Goal: Task Accomplishment & Management: Complete application form

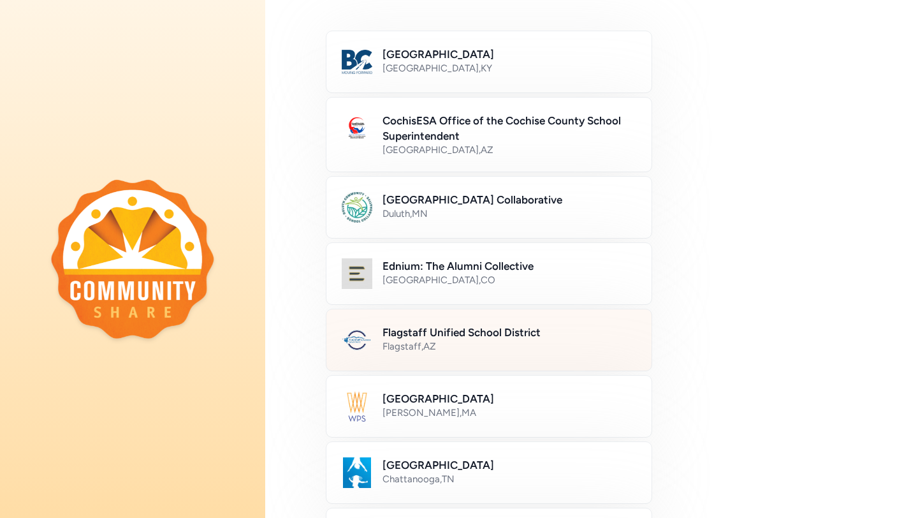
scroll to position [113, 0]
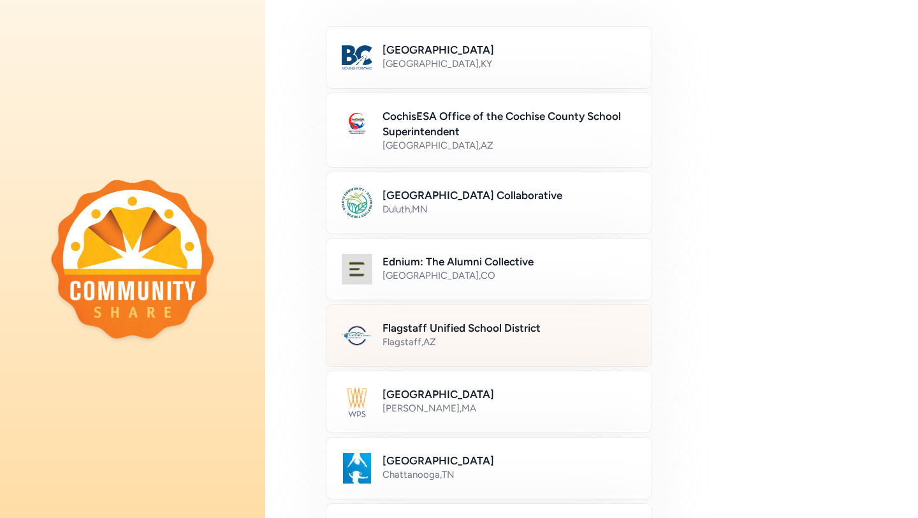
click at [521, 321] on h2 "Flagstaff Unified School District" at bounding box center [510, 327] width 254 height 15
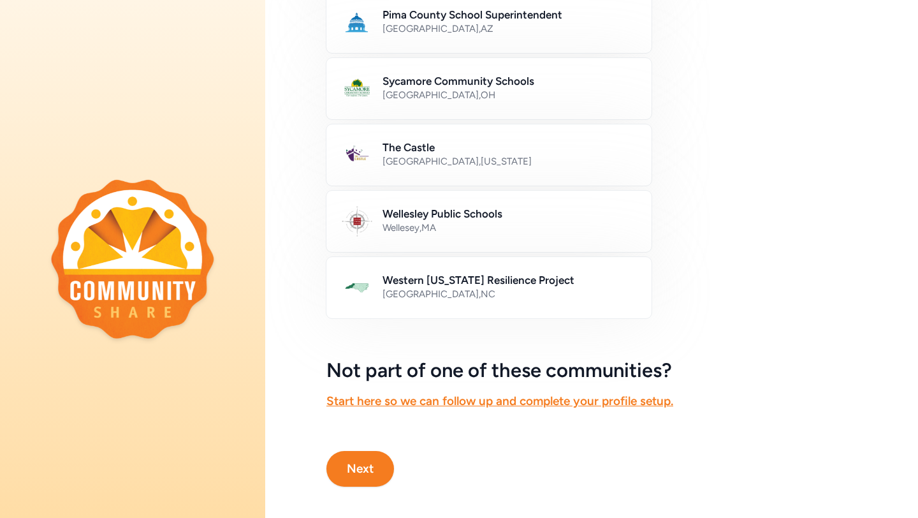
scroll to position [701, 0]
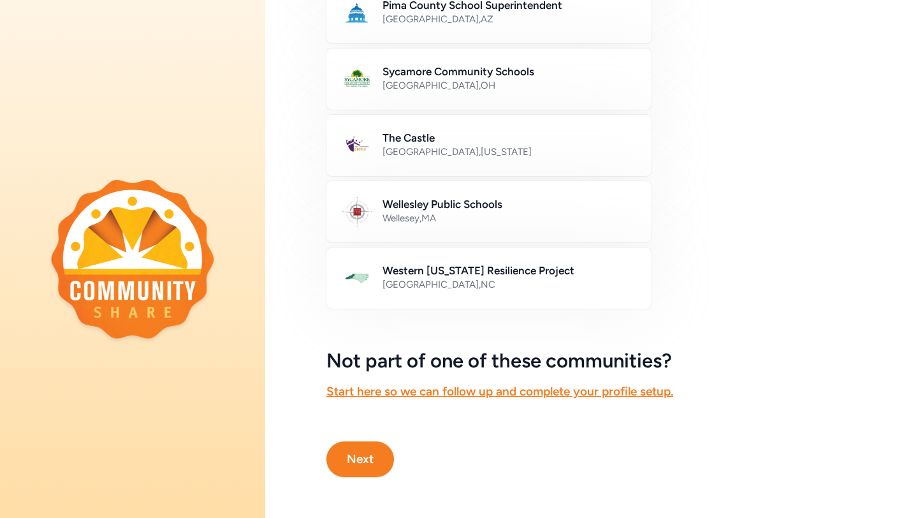
click at [364, 453] on button "Next" at bounding box center [360, 459] width 68 height 36
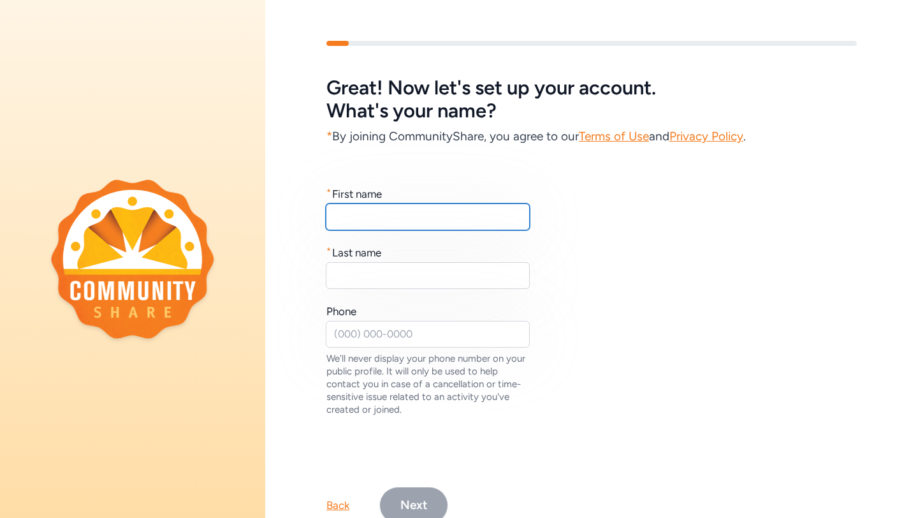
click at [383, 221] on input "text" at bounding box center [428, 216] width 204 height 27
type input "Alithea"
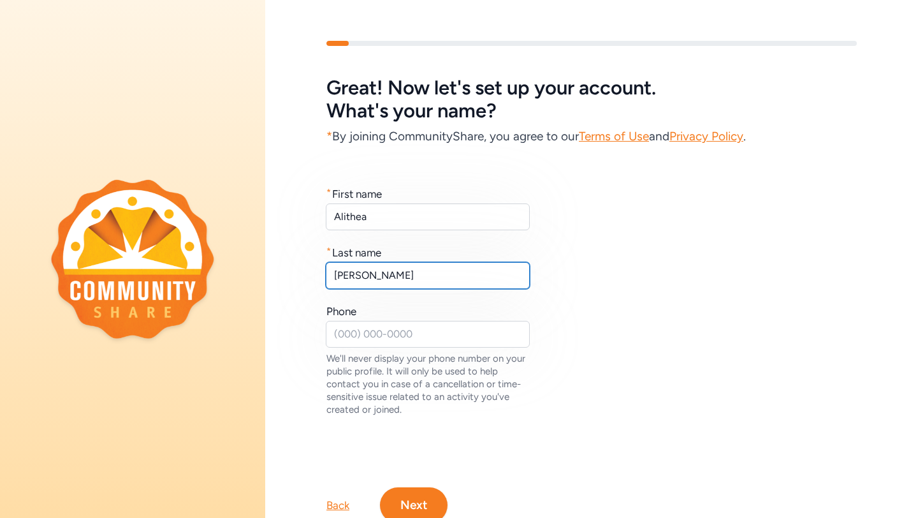
type input "[PERSON_NAME]"
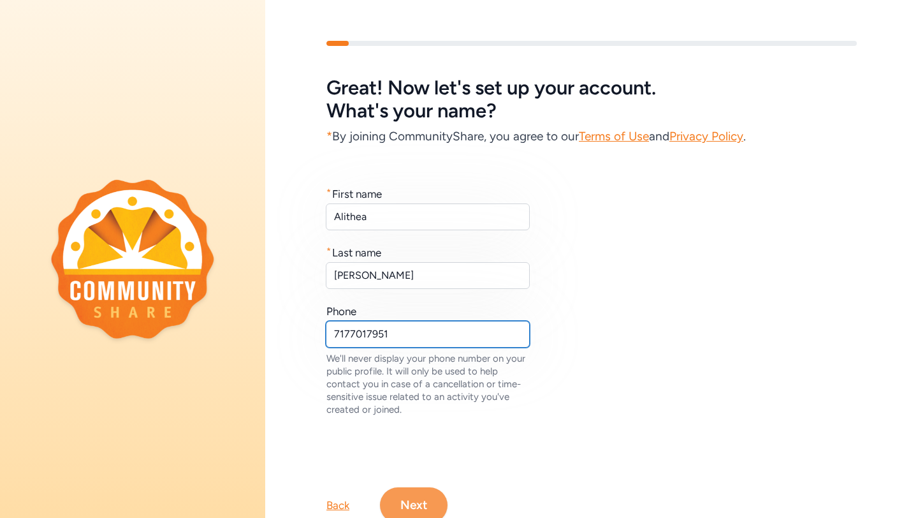
type input "7177017951"
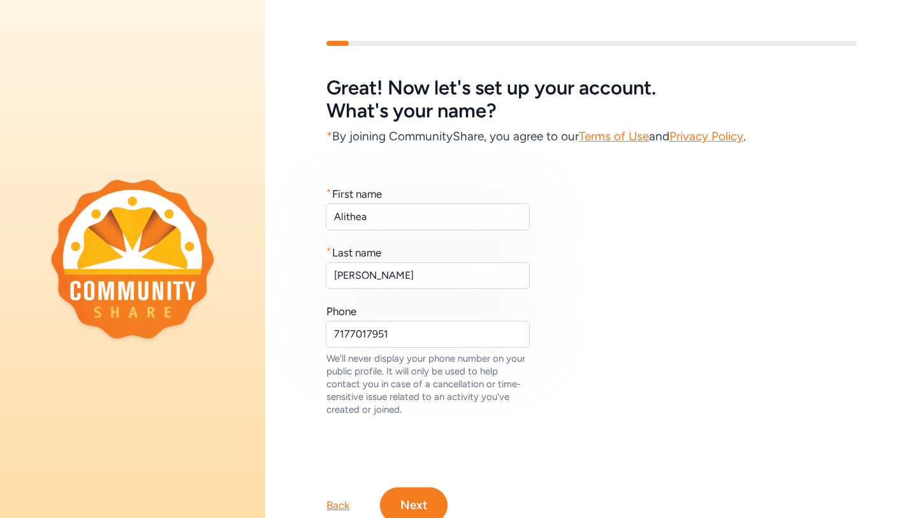
click at [416, 488] on button "Next" at bounding box center [414, 505] width 68 height 36
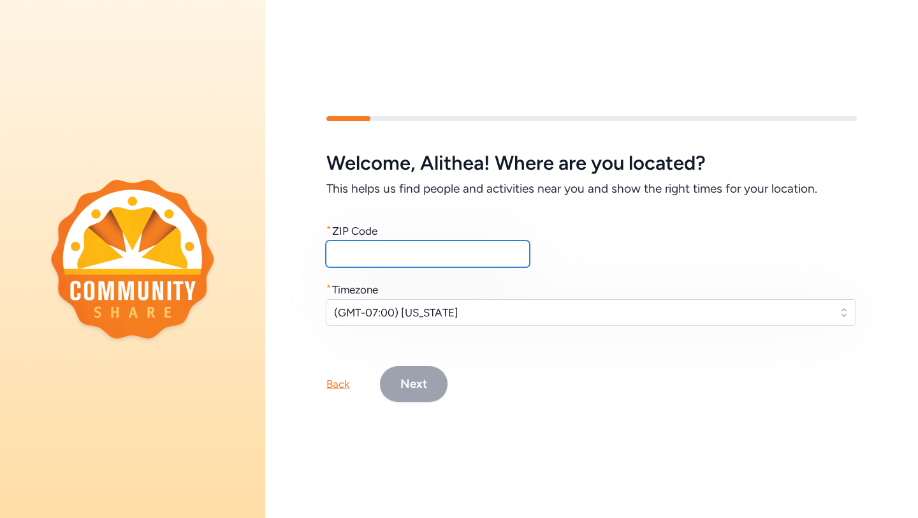
click at [356, 258] on input "text" at bounding box center [428, 253] width 204 height 27
type input "86004"
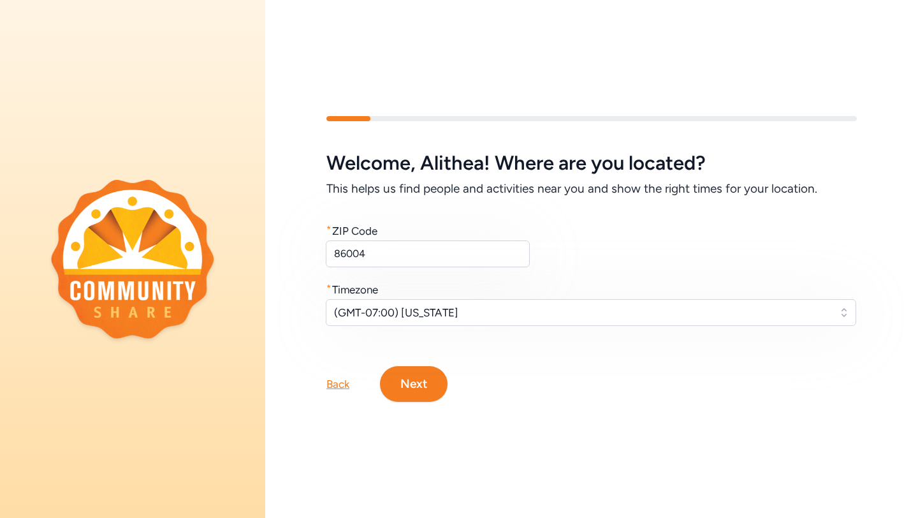
click at [435, 388] on button "Next" at bounding box center [414, 384] width 68 height 36
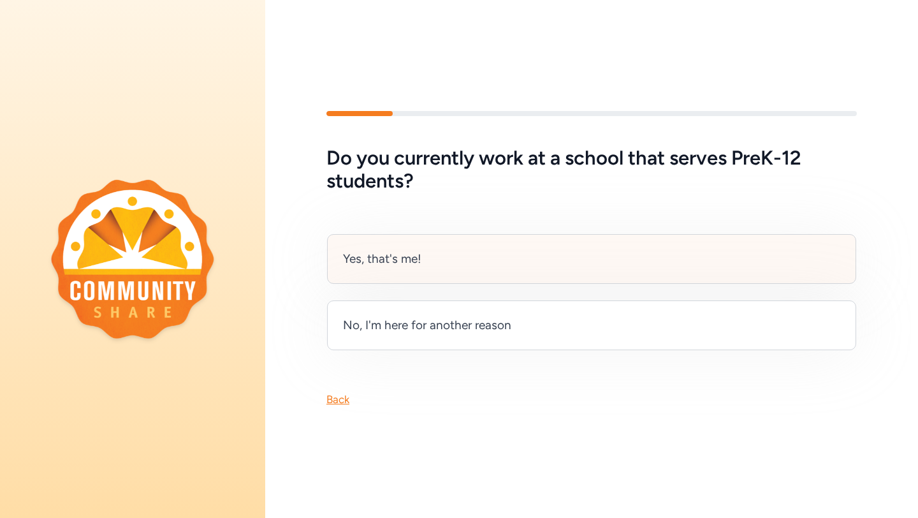
click at [411, 269] on div "Yes, that's me!" at bounding box center [591, 259] width 529 height 50
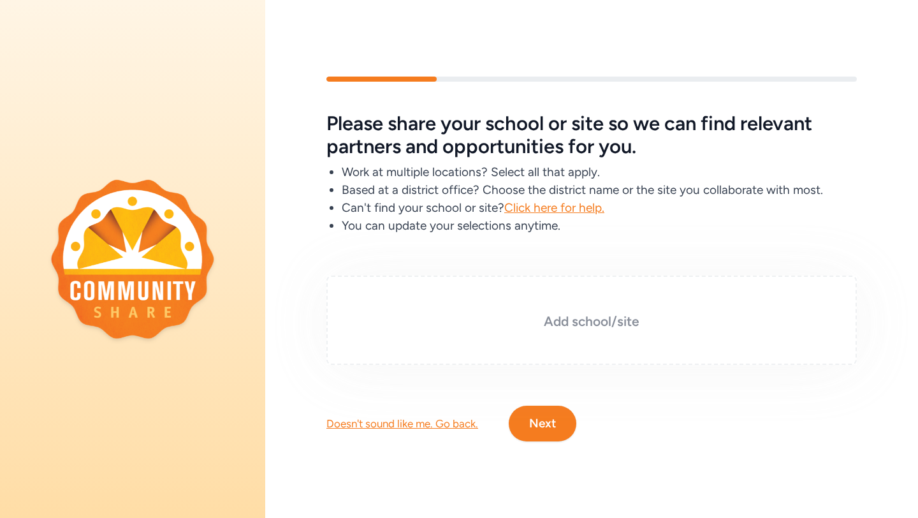
click at [526, 310] on div "Add school/site" at bounding box center [591, 319] width 530 height 89
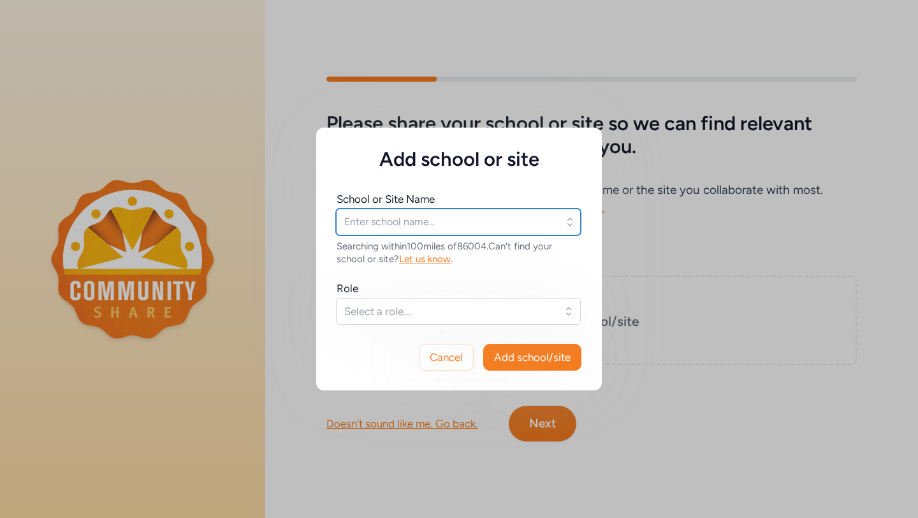
click at [475, 229] on input "text" at bounding box center [458, 221] width 245 height 27
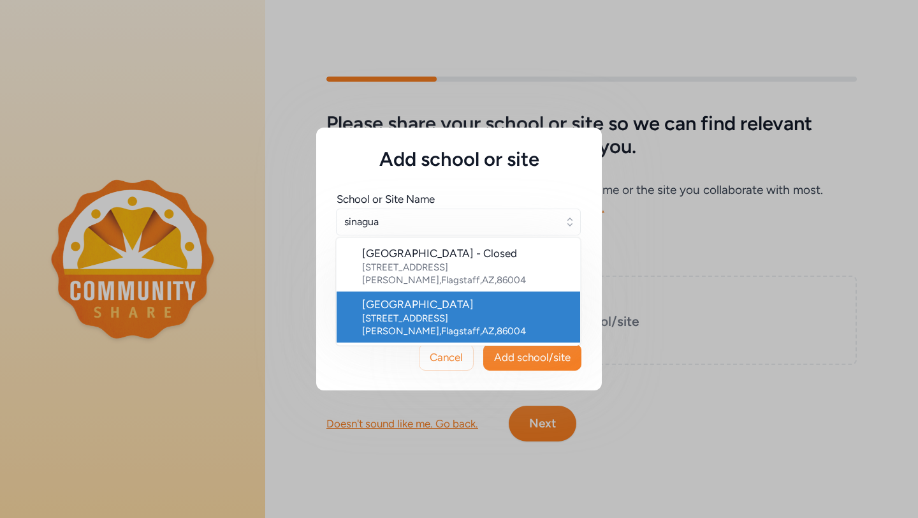
click at [442, 312] on div "[STREET_ADDRESS][PERSON_NAME]" at bounding box center [466, 325] width 208 height 26
type input "[GEOGRAPHIC_DATA]"
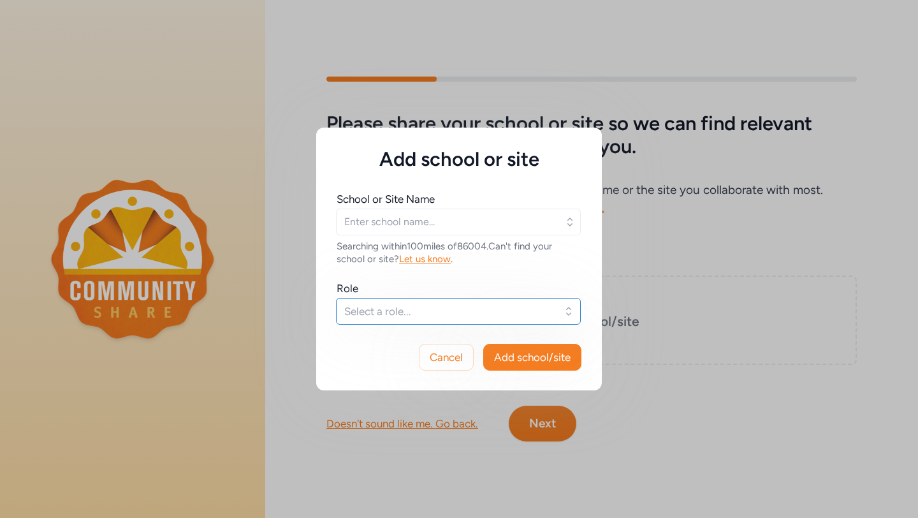
click at [440, 308] on span "Select a role..." at bounding box center [449, 310] width 210 height 15
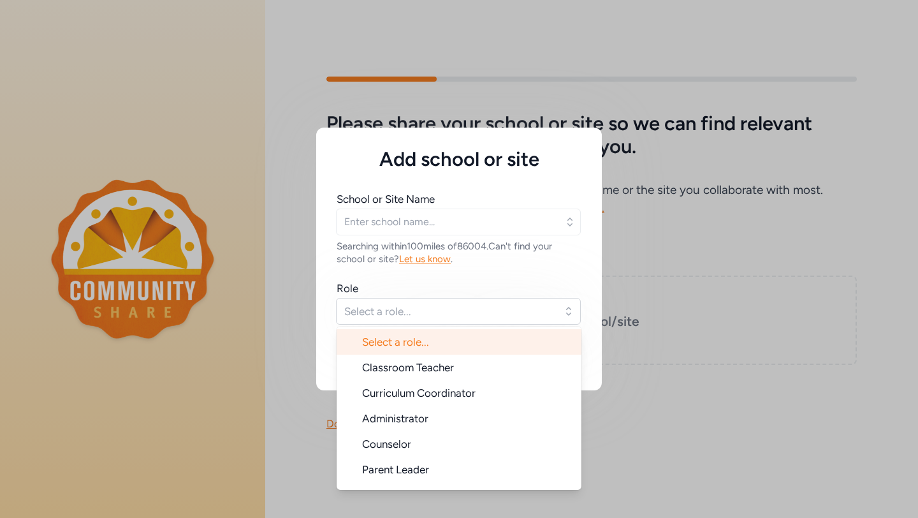
type input "[GEOGRAPHIC_DATA]"
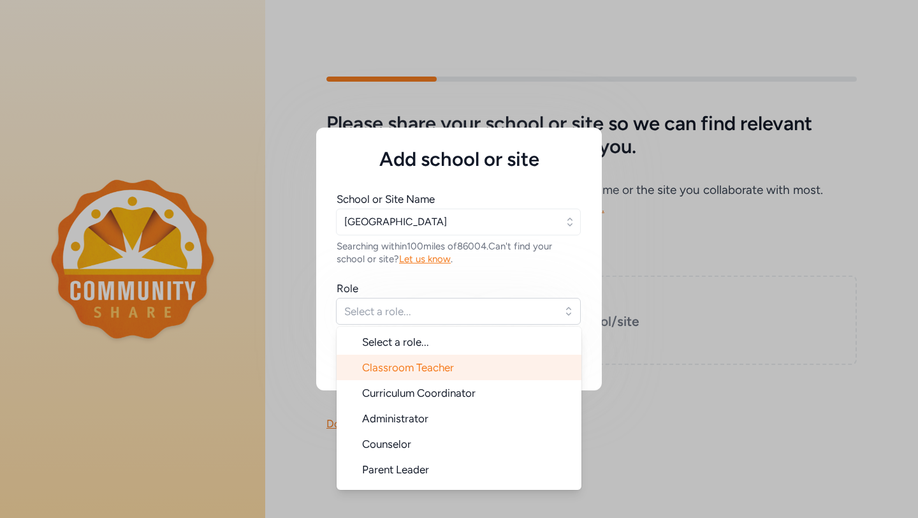
click at [437, 364] on span "Classroom Teacher" at bounding box center [408, 367] width 92 height 13
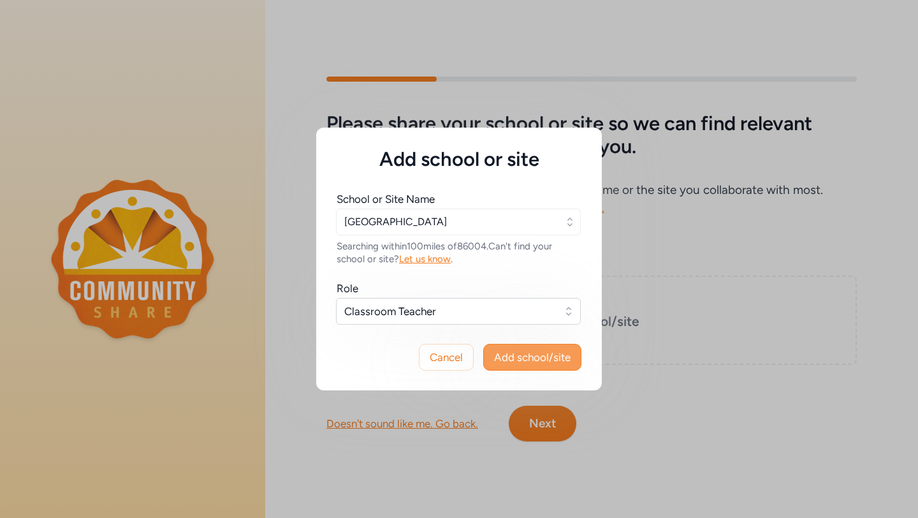
click at [538, 354] on span "Add school/site" at bounding box center [532, 356] width 77 height 15
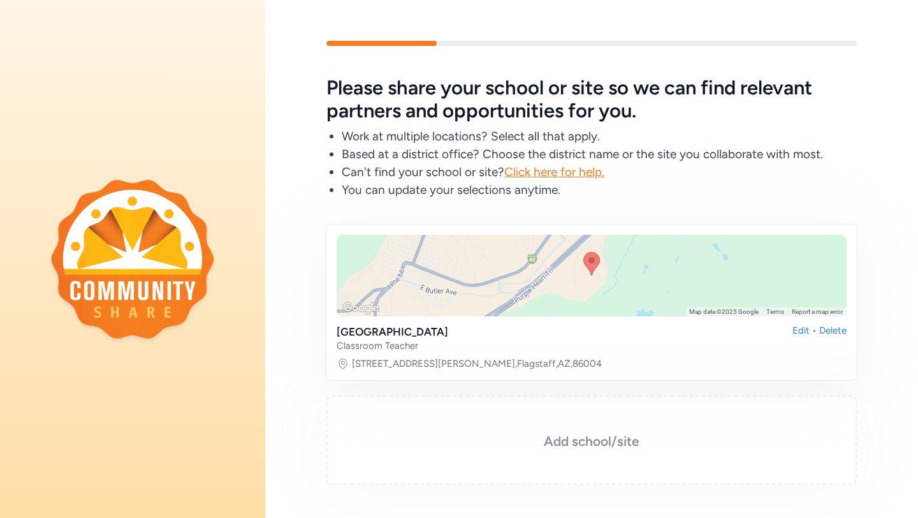
scroll to position [84, 0]
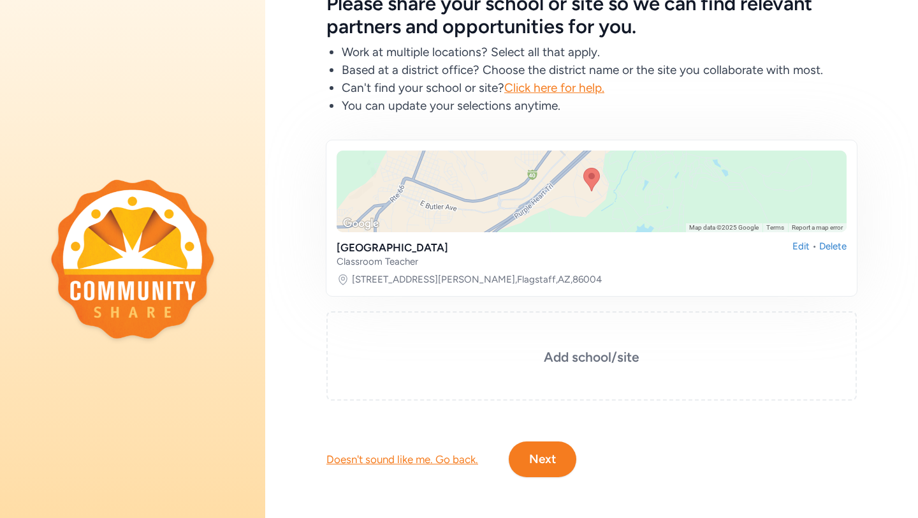
click at [555, 443] on button "Next" at bounding box center [543, 459] width 68 height 36
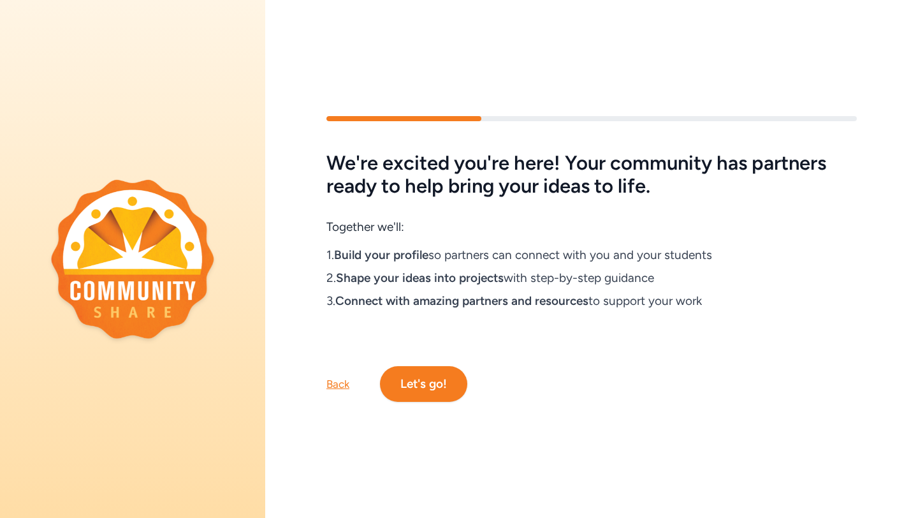
click at [456, 369] on button "Let's go!" at bounding box center [423, 384] width 87 height 36
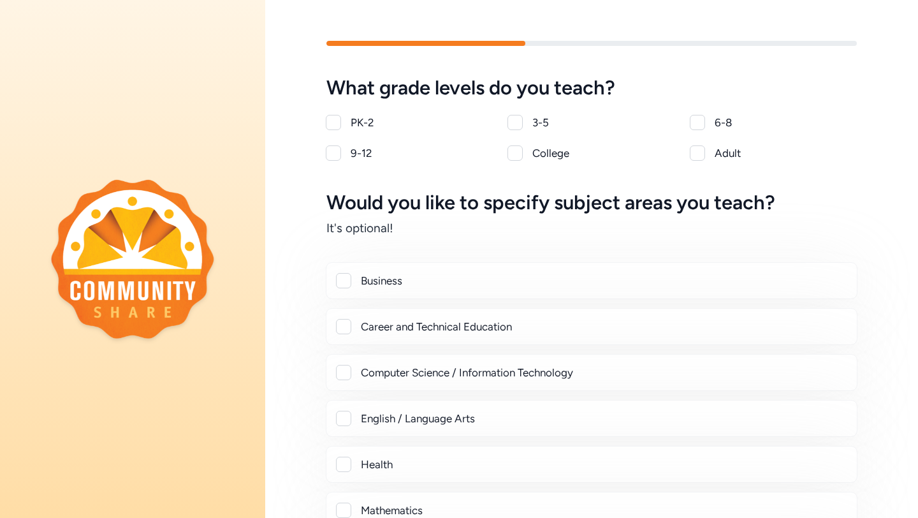
click at [702, 125] on div at bounding box center [697, 122] width 15 height 15
click at [698, 120] on div "What grade levels do you teach? PK-2 3-5 6-8 9-12 College Adult" at bounding box center [591, 119] width 530 height 84
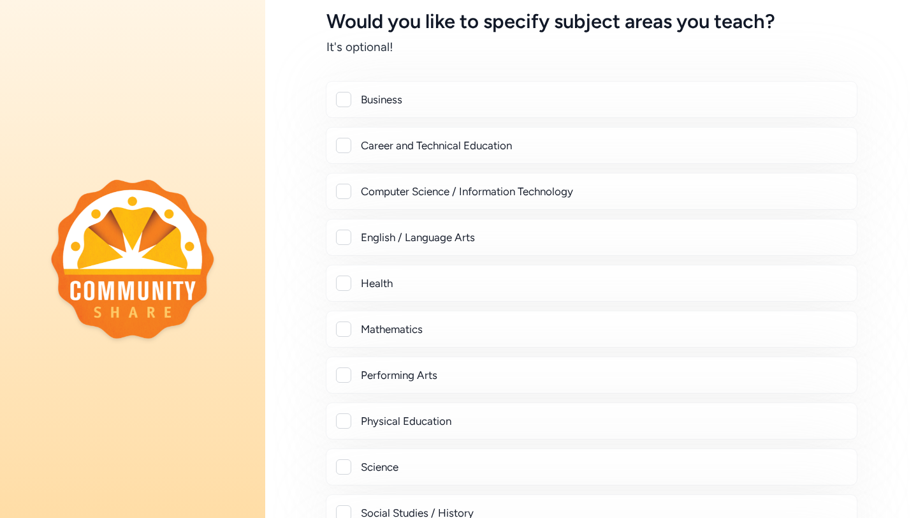
checkbox input "true"
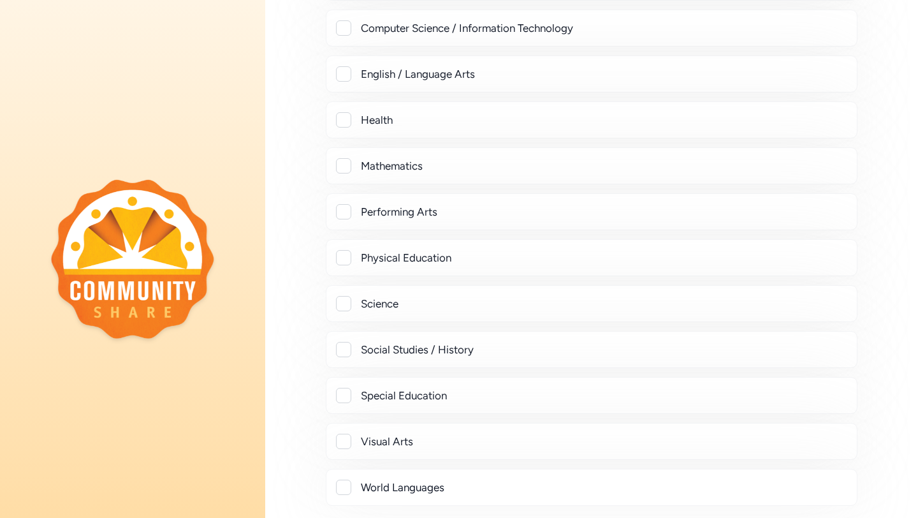
scroll to position [346, 0]
click at [370, 430] on div "Visual Arts" at bounding box center [592, 439] width 532 height 37
click at [337, 446] on div at bounding box center [344, 439] width 14 height 15
click at [342, 441] on div at bounding box center [343, 439] width 15 height 15
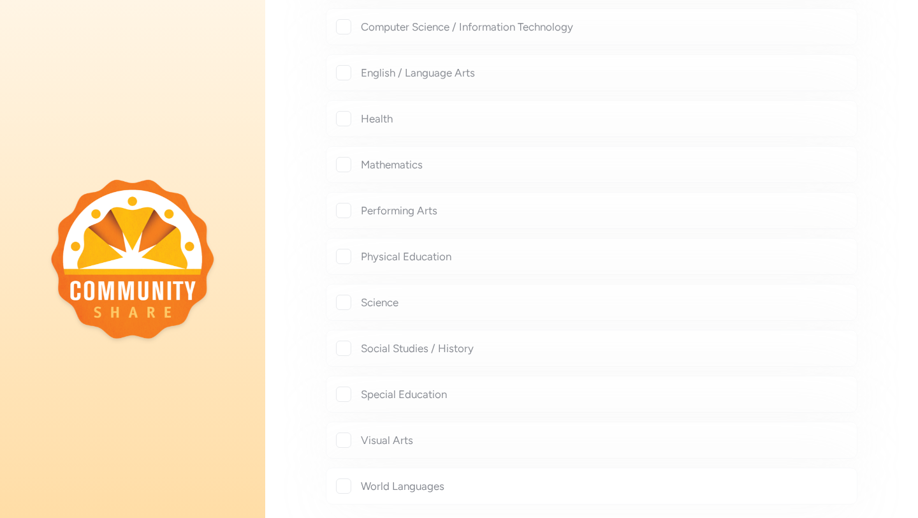
checkbox input "true"
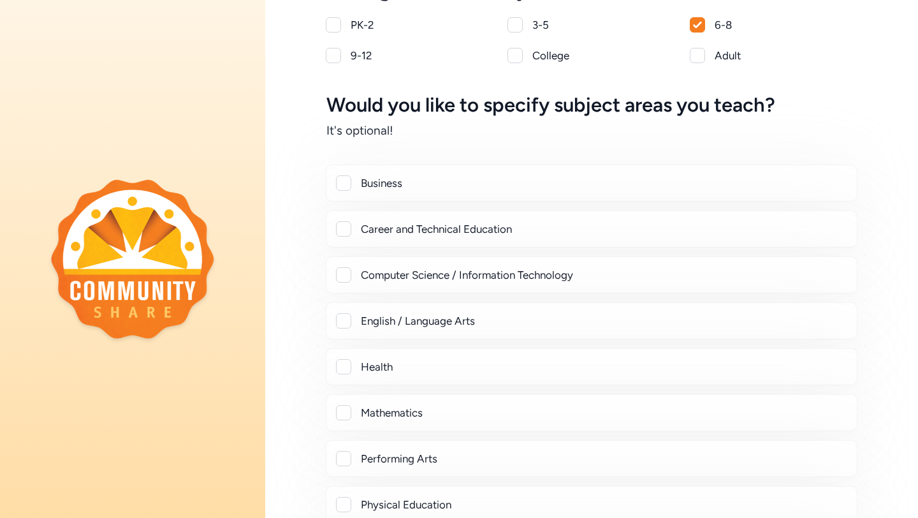
scroll to position [511, 0]
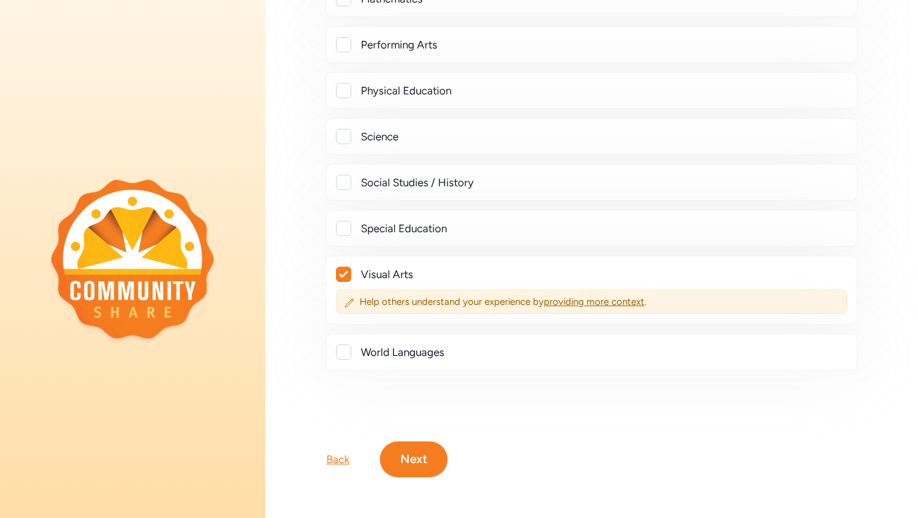
click at [413, 458] on button "Next" at bounding box center [414, 459] width 68 height 36
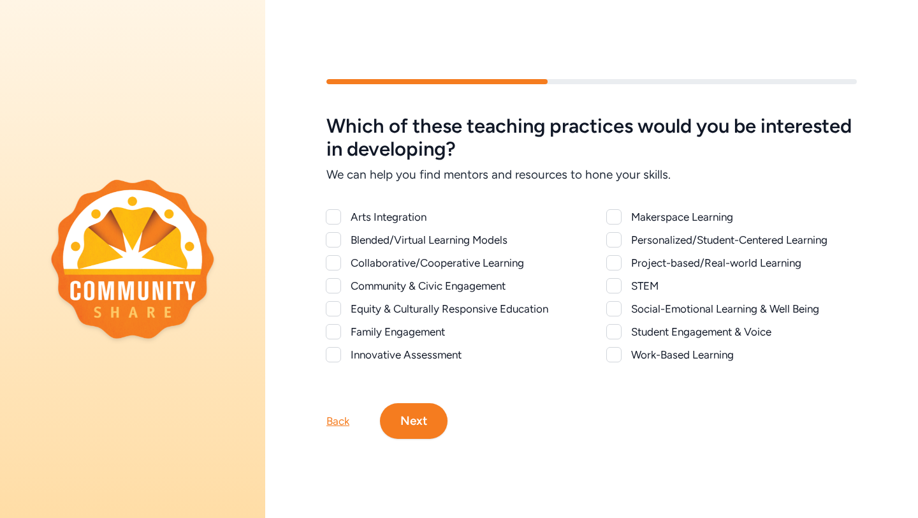
click at [335, 218] on div at bounding box center [333, 216] width 15 height 15
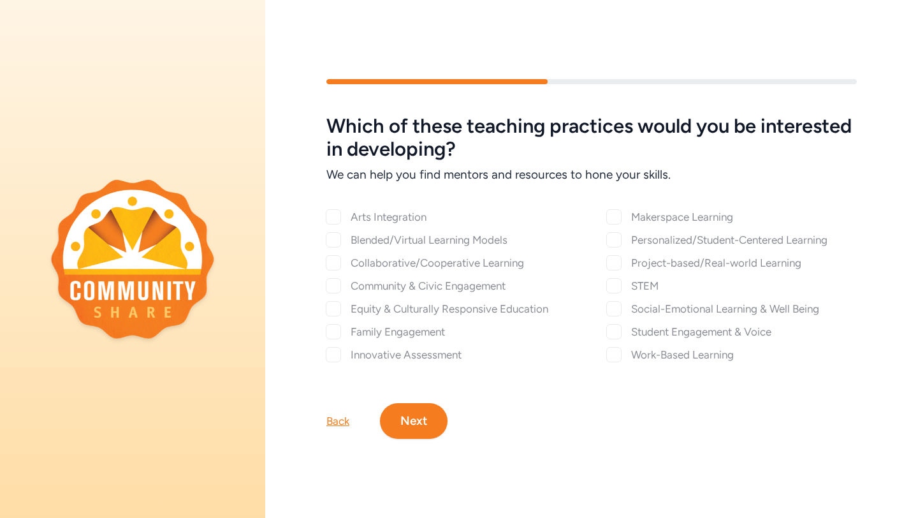
checkbox input "true"
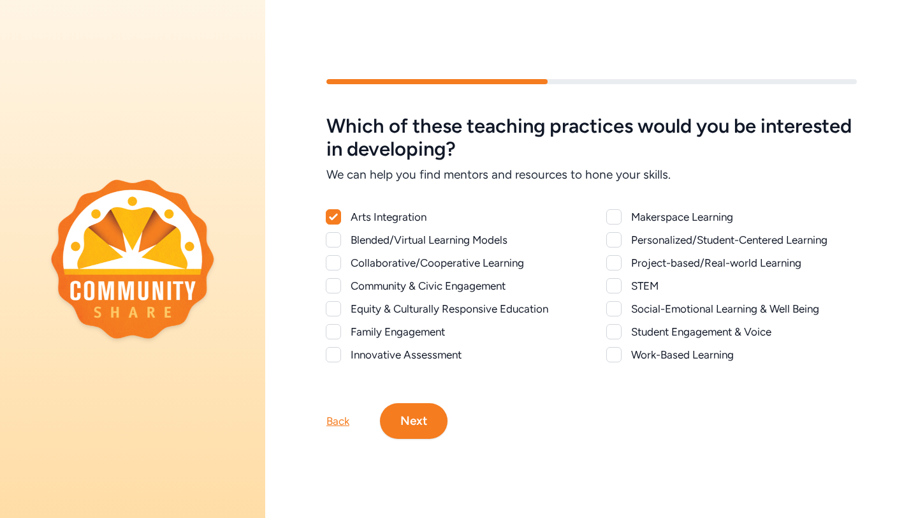
click at [337, 286] on div at bounding box center [333, 285] width 15 height 15
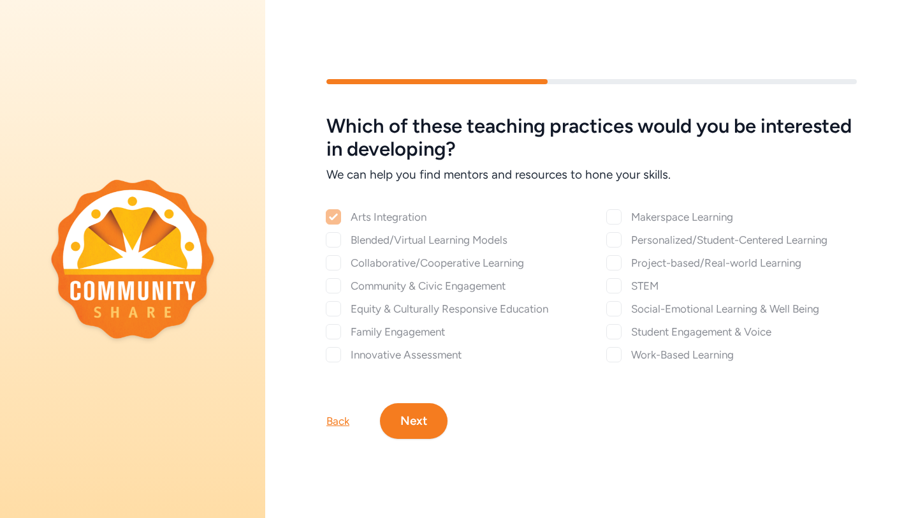
checkbox input "true"
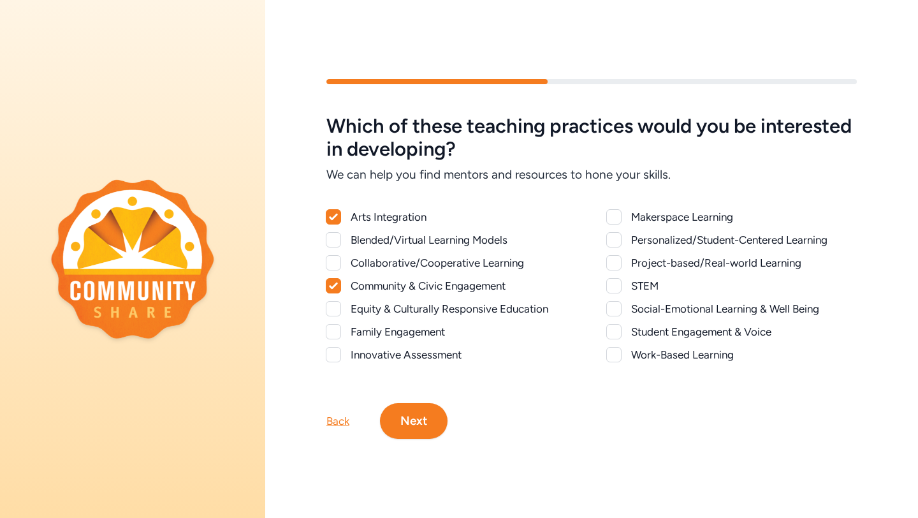
click at [611, 262] on div at bounding box center [613, 262] width 15 height 15
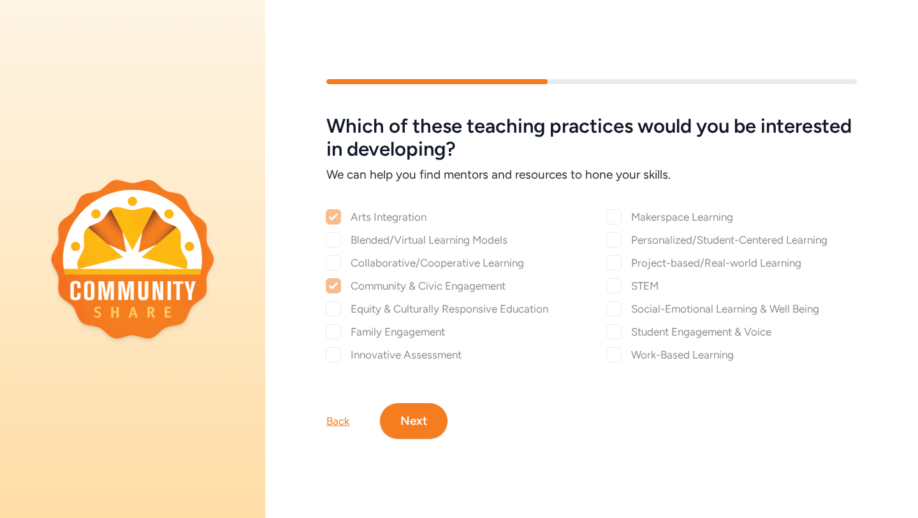
checkbox input "true"
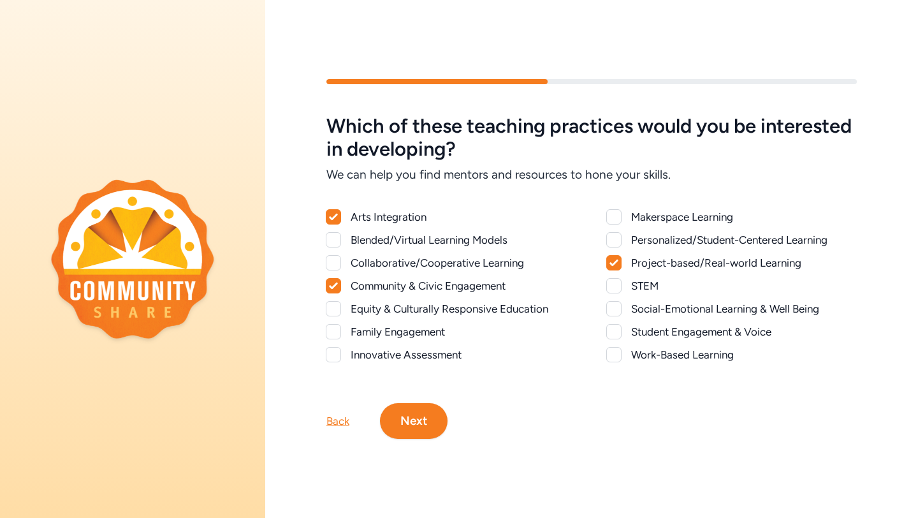
click at [613, 309] on div at bounding box center [613, 308] width 15 height 15
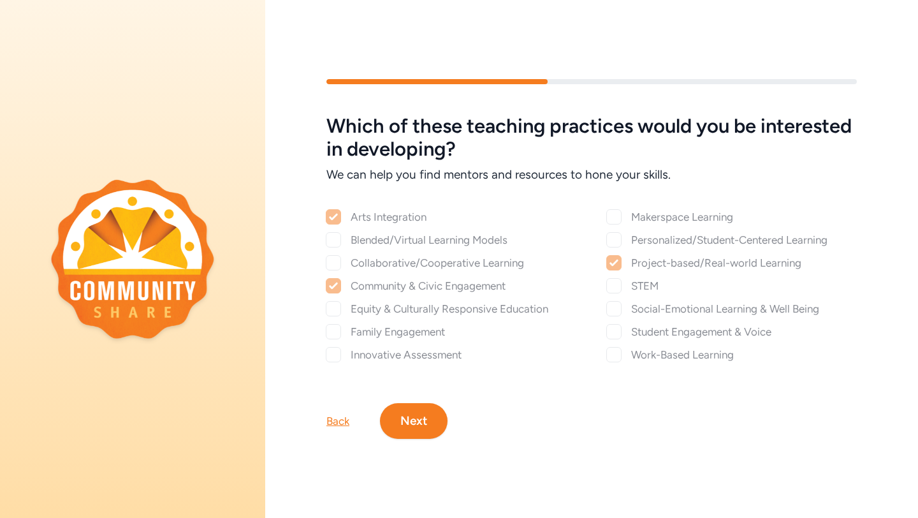
checkbox input "true"
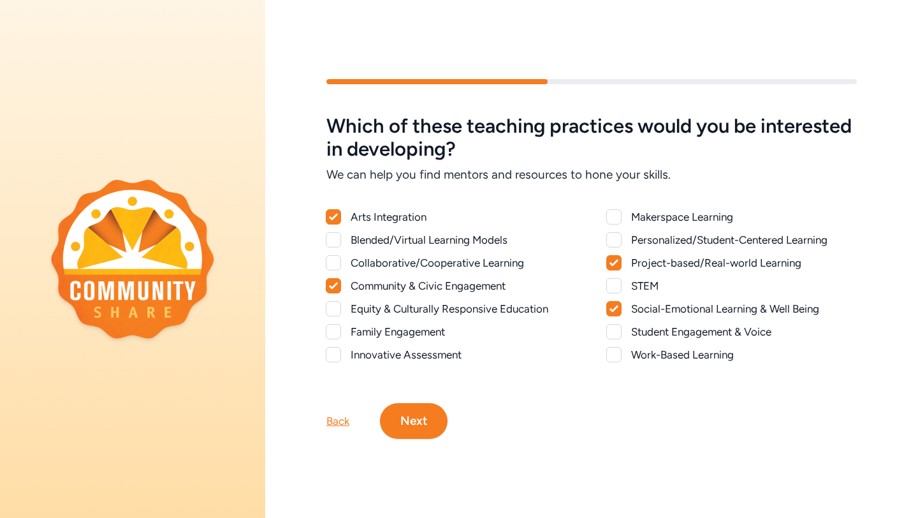
click at [617, 353] on div at bounding box center [613, 354] width 15 height 15
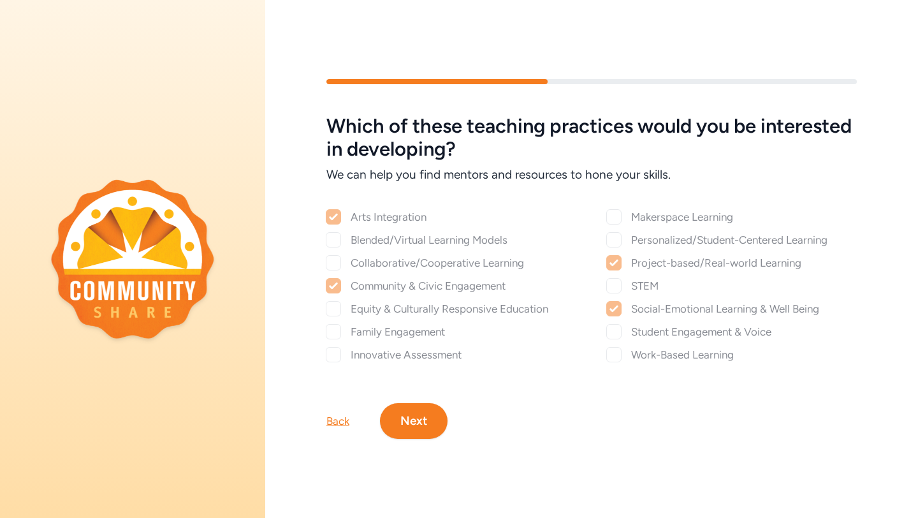
click at [615, 354] on div "Which of these teaching practices would you be interested in developing? We can…" at bounding box center [591, 238] width 530 height 247
checkbox input "true"
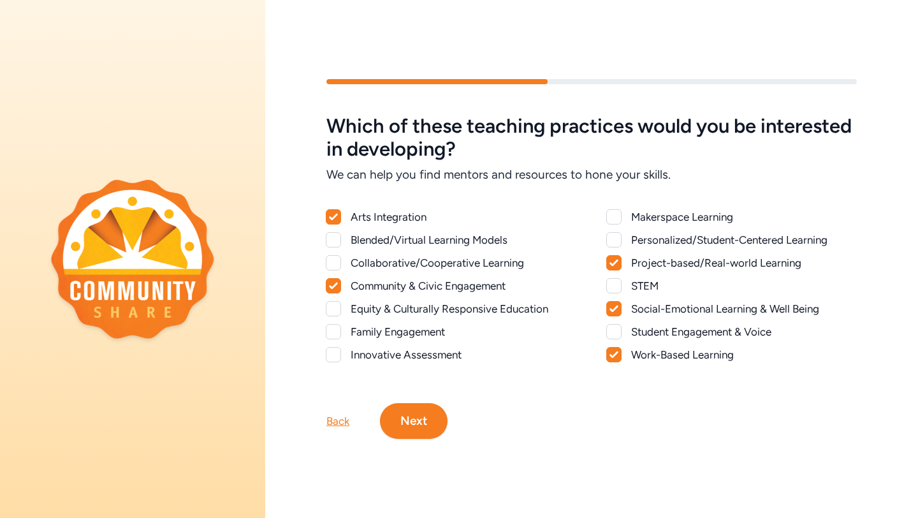
click at [333, 324] on div at bounding box center [333, 331] width 15 height 15
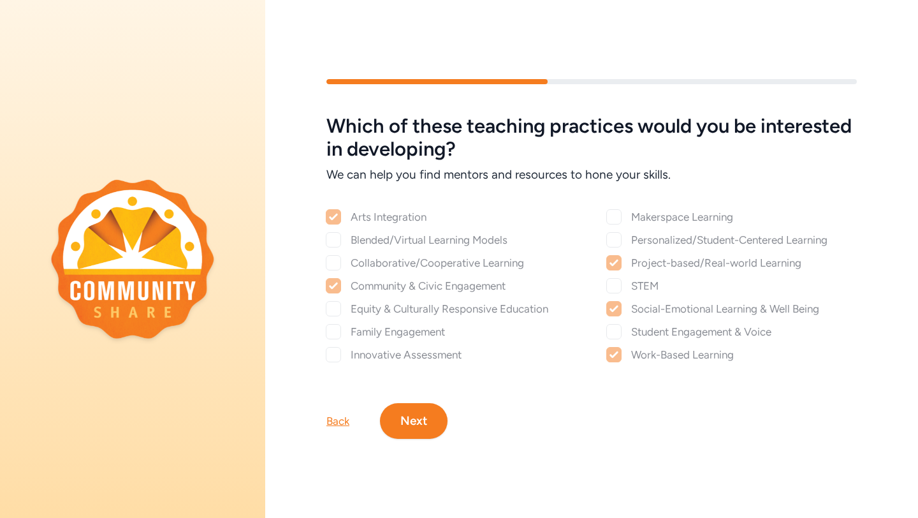
click at [337, 330] on div "Which of these teaching practices would you be interested in developing? We can…" at bounding box center [591, 238] width 530 height 247
click at [330, 337] on div "Which of these teaching practices would you be interested in developing? We can…" at bounding box center [591, 238] width 530 height 247
click at [335, 330] on div "Which of these teaching practices would you be interested in developing? We can…" at bounding box center [591, 238] width 530 height 247
click at [333, 332] on div "Which of these teaching practices would you be interested in developing? We can…" at bounding box center [591, 238] width 530 height 247
click at [706, 149] on h5 "Which of these teaching practices would you be interested in developing?" at bounding box center [591, 138] width 530 height 46
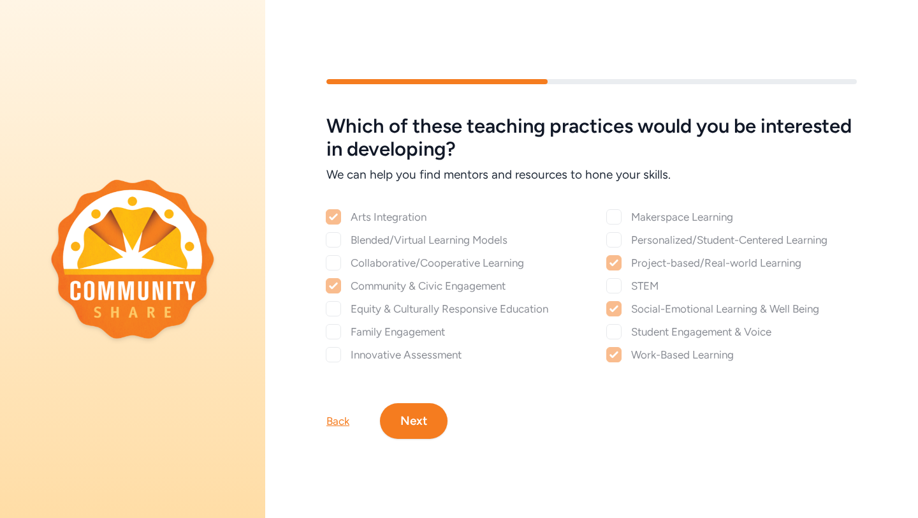
click at [333, 332] on div "Which of these teaching practices would you be interested in developing? We can…" at bounding box center [591, 238] width 530 height 247
checkbox input "true"
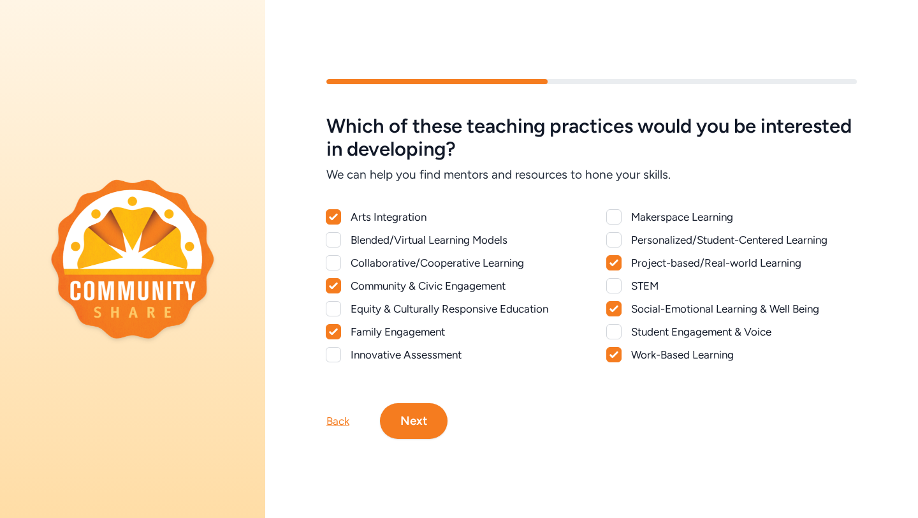
click at [427, 418] on button "Next" at bounding box center [414, 421] width 68 height 36
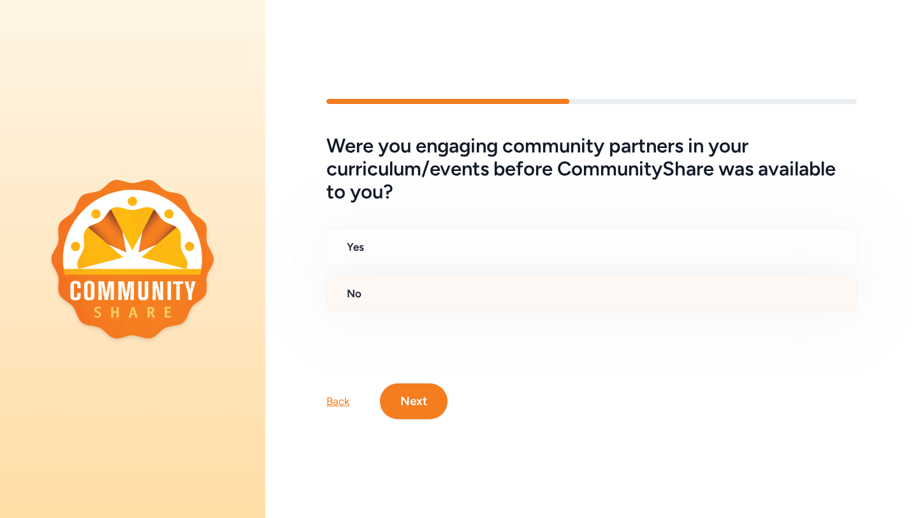
click at [367, 296] on h2 "No" at bounding box center [597, 293] width 500 height 15
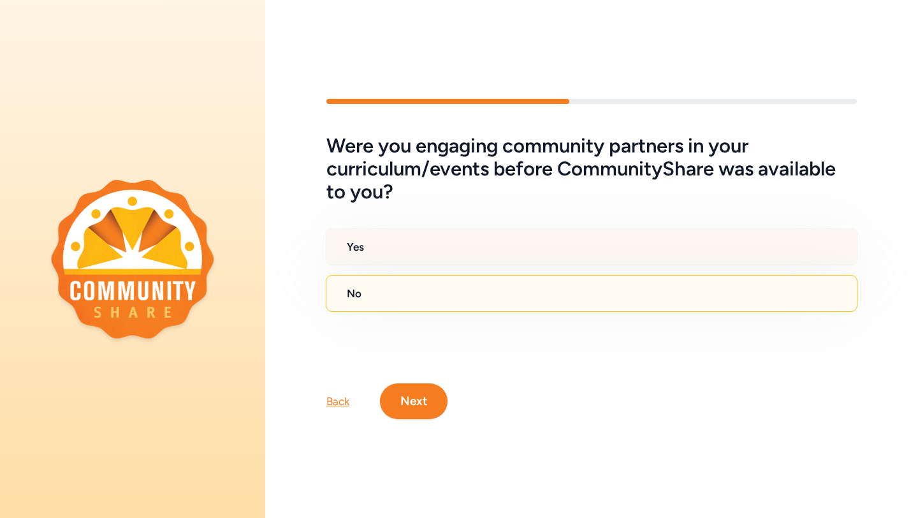
click at [414, 239] on h2 "Yes" at bounding box center [597, 246] width 500 height 15
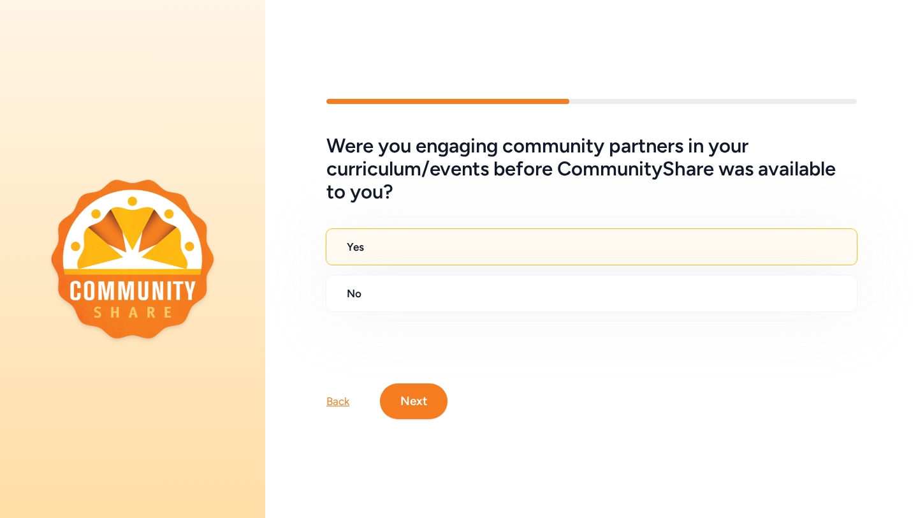
click at [400, 396] on button "Next" at bounding box center [414, 401] width 68 height 36
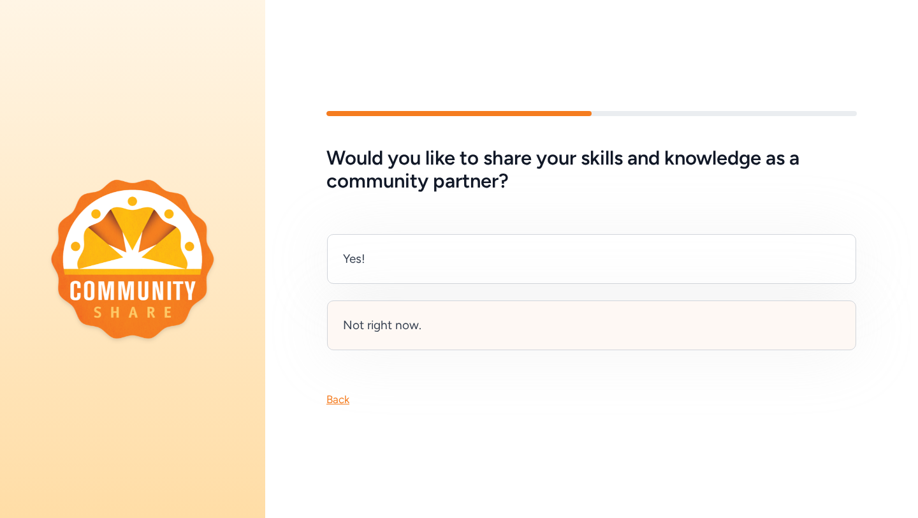
click at [395, 328] on div "Not right now." at bounding box center [382, 325] width 78 height 18
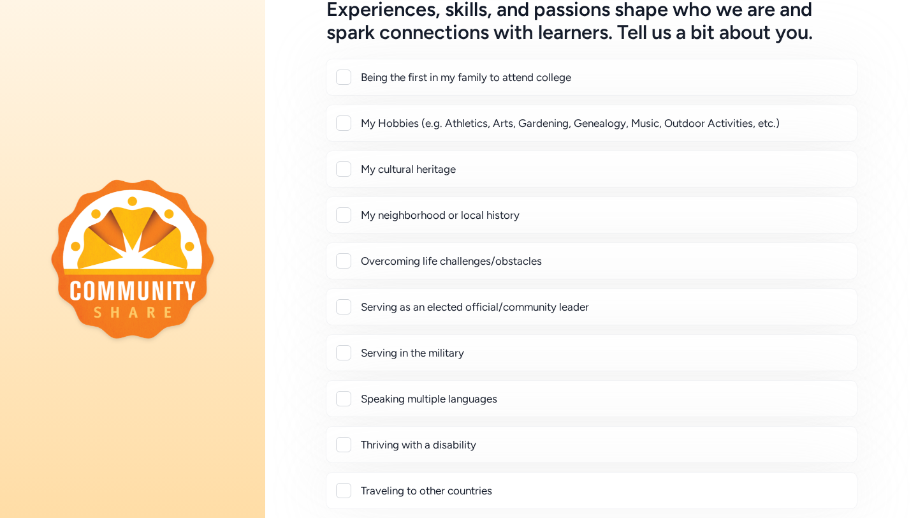
scroll to position [77, 0]
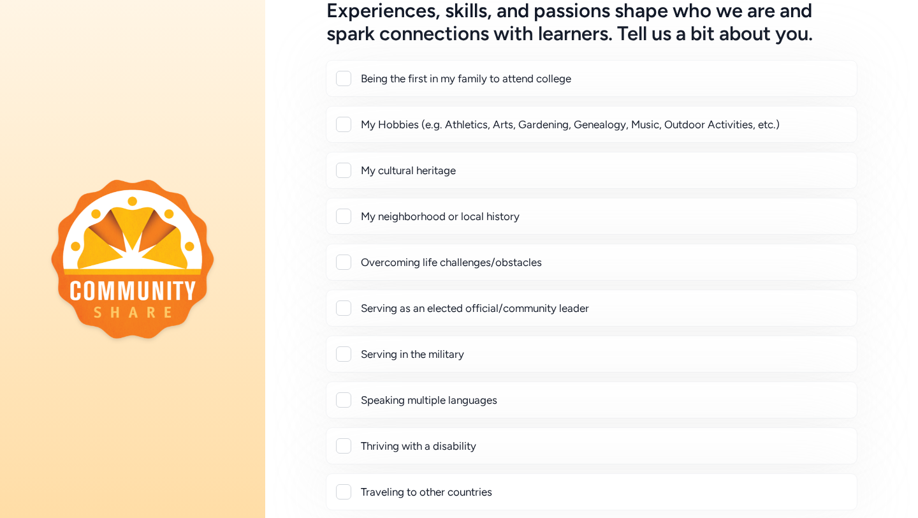
click at [344, 128] on div at bounding box center [343, 124] width 15 height 15
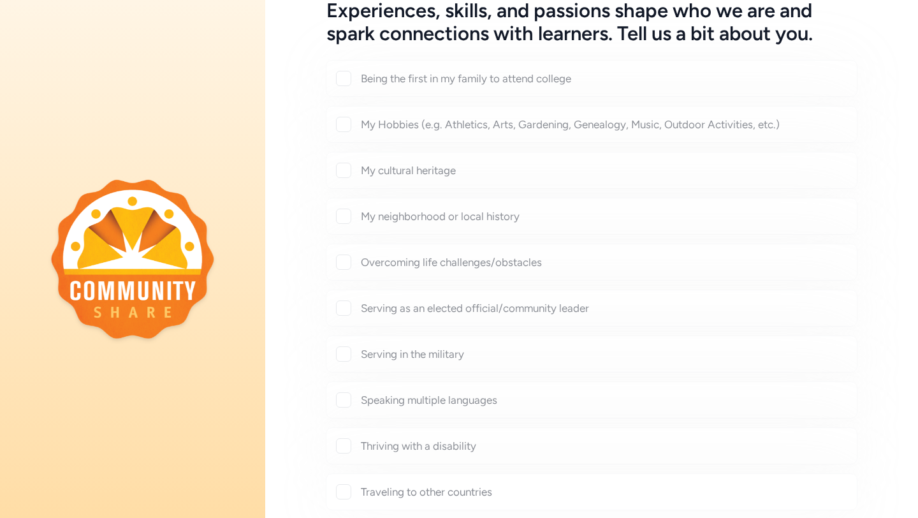
checkbox input "true"
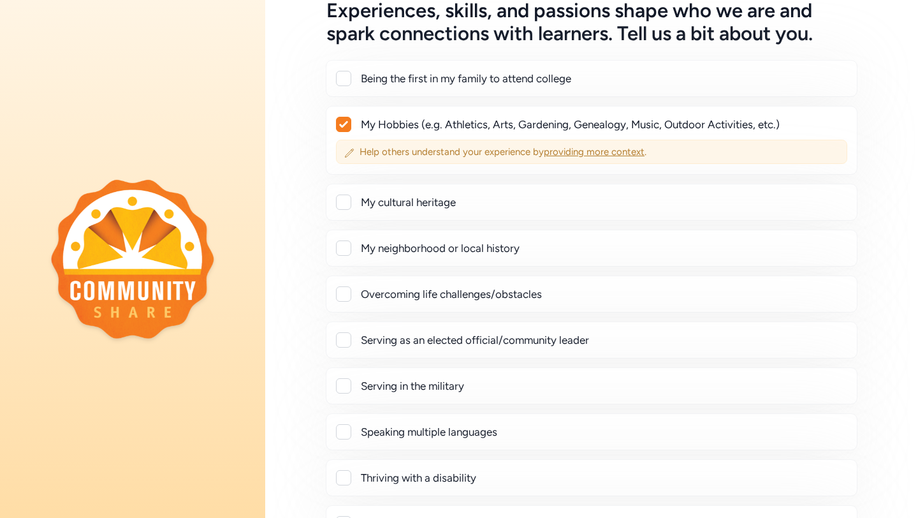
click at [574, 149] on span "providing more context" at bounding box center [594, 151] width 101 height 11
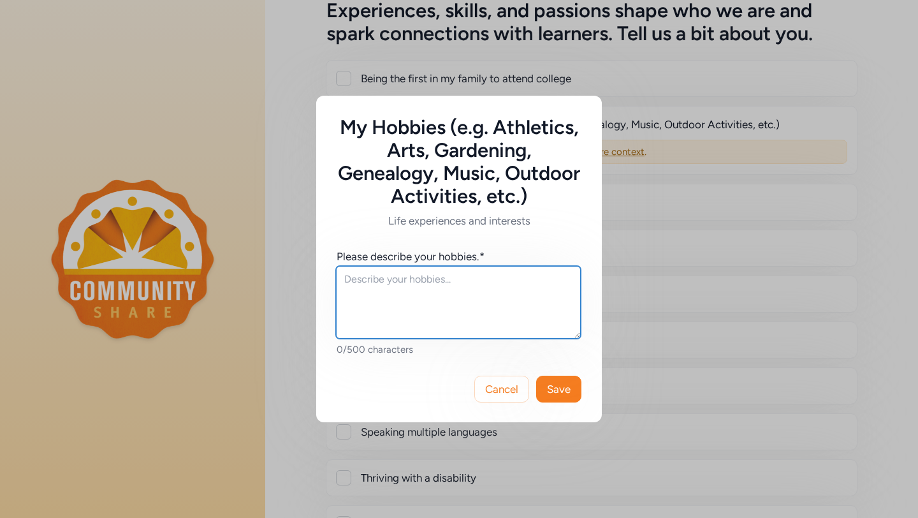
click at [391, 277] on textarea at bounding box center [458, 302] width 245 height 73
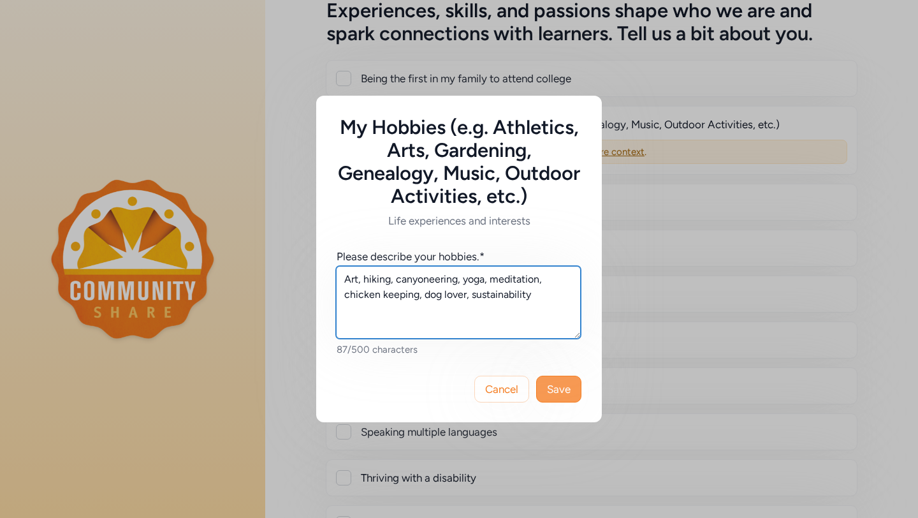
type textarea "Art, hiking, canyoneering, yoga, meditation, chicken keeping, dog lover, sustai…"
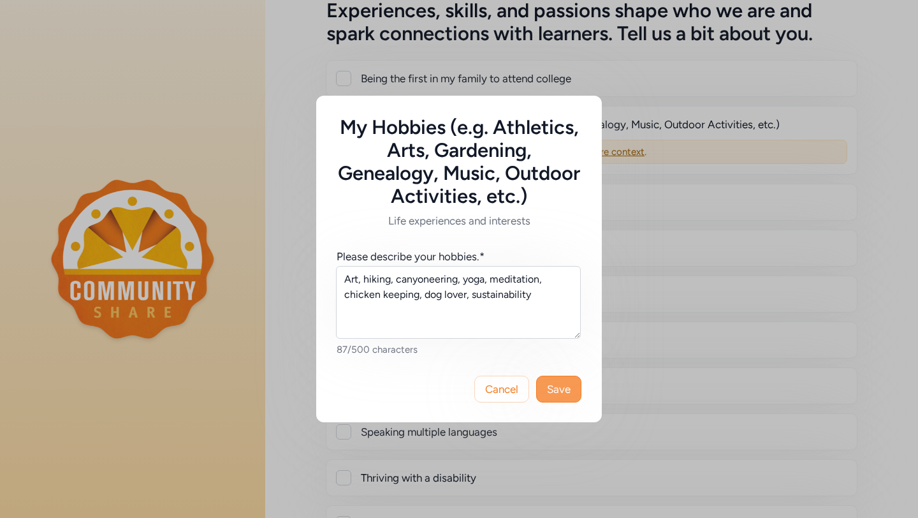
click at [565, 380] on button "Save" at bounding box center [558, 389] width 45 height 27
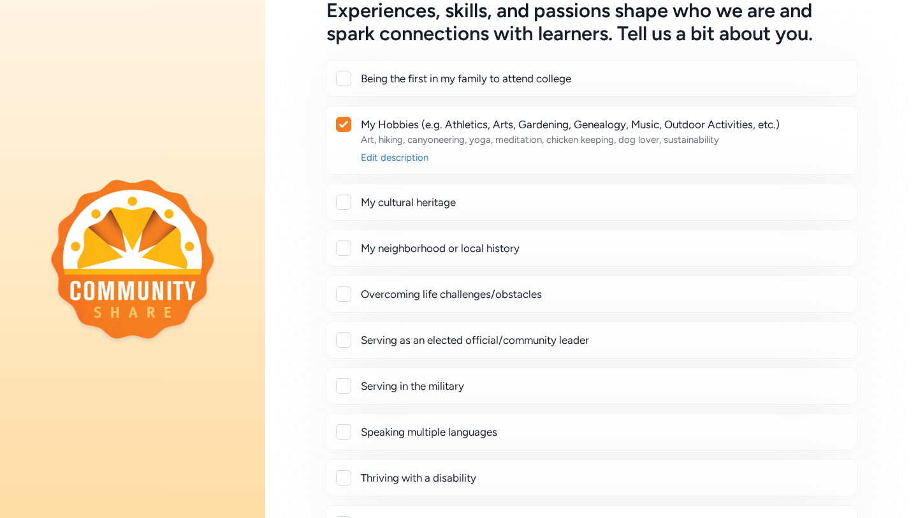
click at [348, 203] on div at bounding box center [343, 201] width 15 height 15
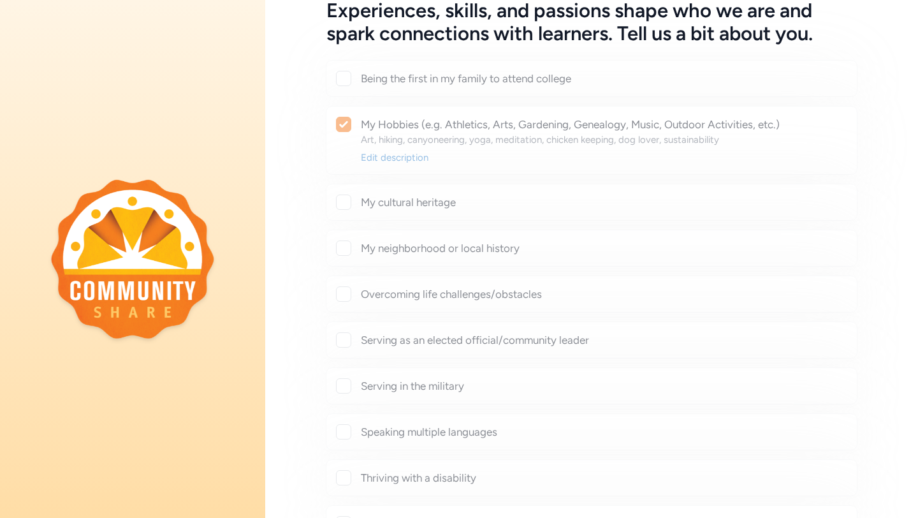
checkbox input "true"
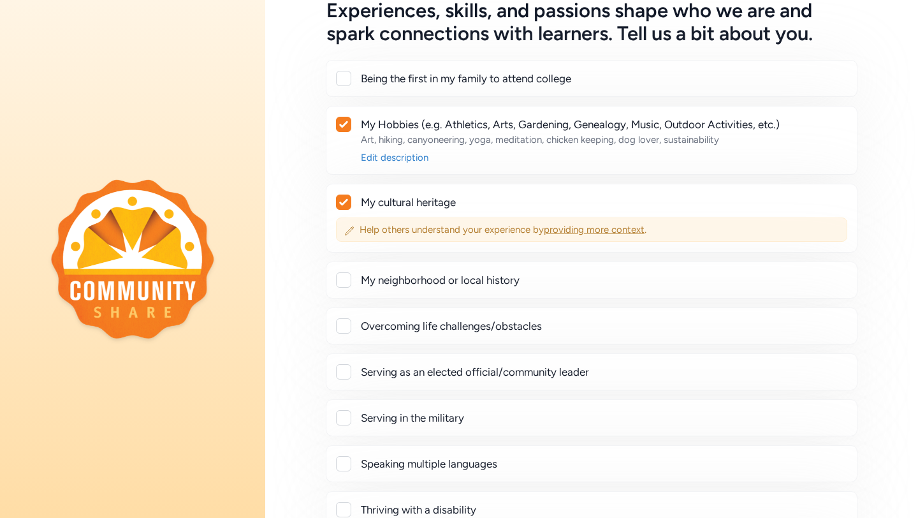
click at [573, 232] on span "providing more context" at bounding box center [594, 229] width 101 height 11
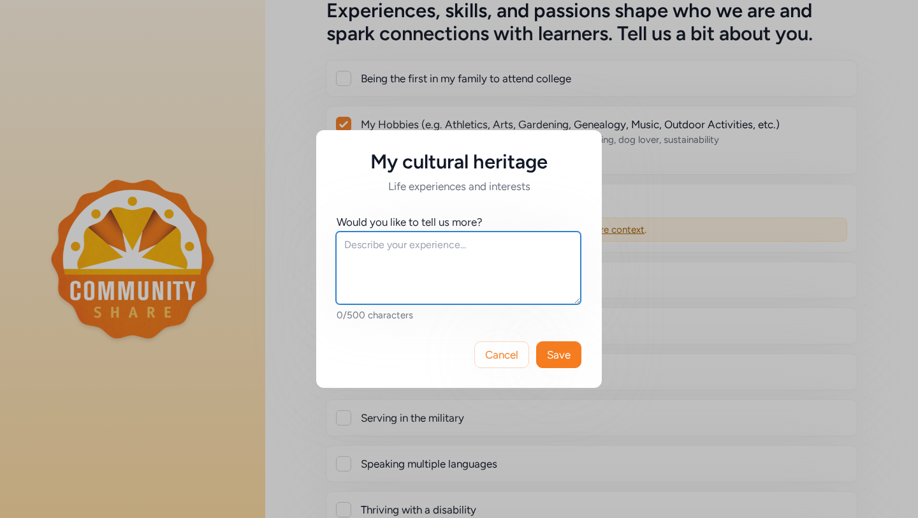
click at [524, 266] on textarea at bounding box center [458, 267] width 245 height 73
click at [387, 248] on textarea "[DEMOGRAPHIC_DATA], 3rd generation" at bounding box center [458, 267] width 245 height 73
type textarea "[DEMOGRAPHIC_DATA], 3rd generation"
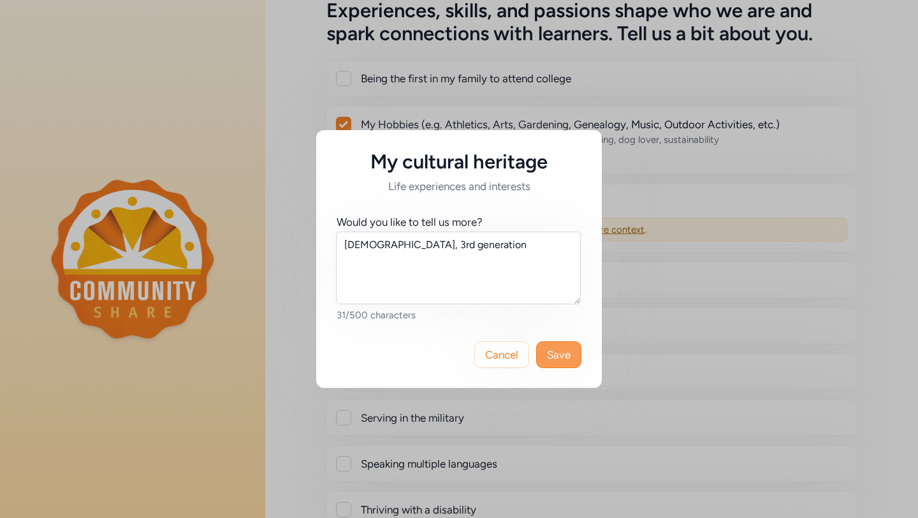
click at [560, 354] on span "Save" at bounding box center [559, 354] width 24 height 15
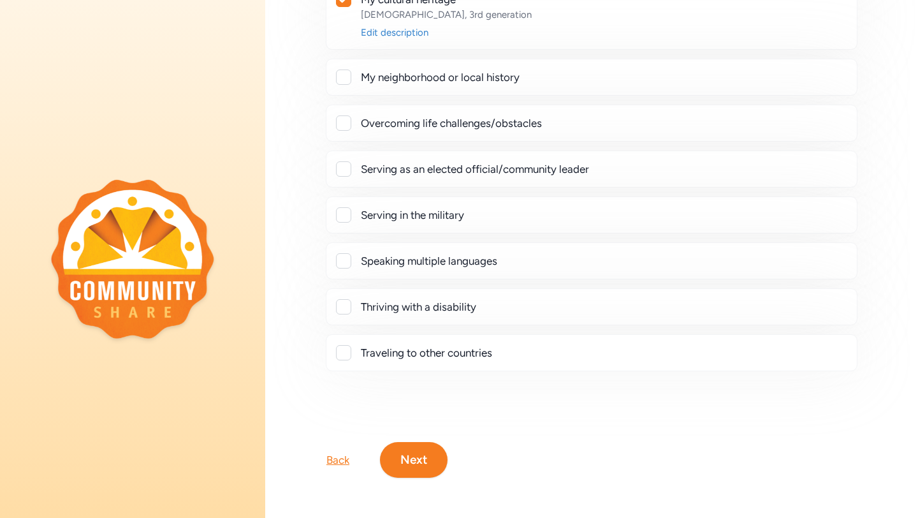
scroll to position [281, 0]
click at [344, 353] on div at bounding box center [343, 351] width 15 height 15
checkbox input "true"
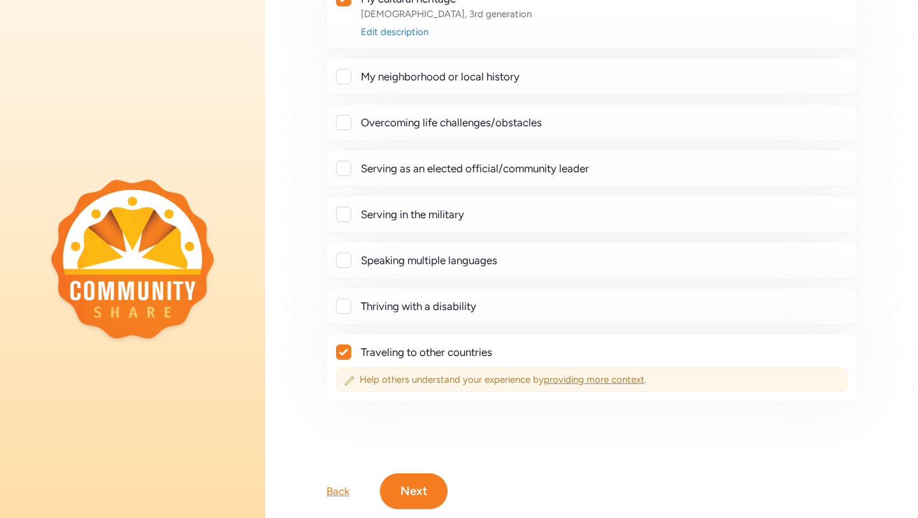
click at [590, 377] on span "providing more context" at bounding box center [594, 379] width 101 height 11
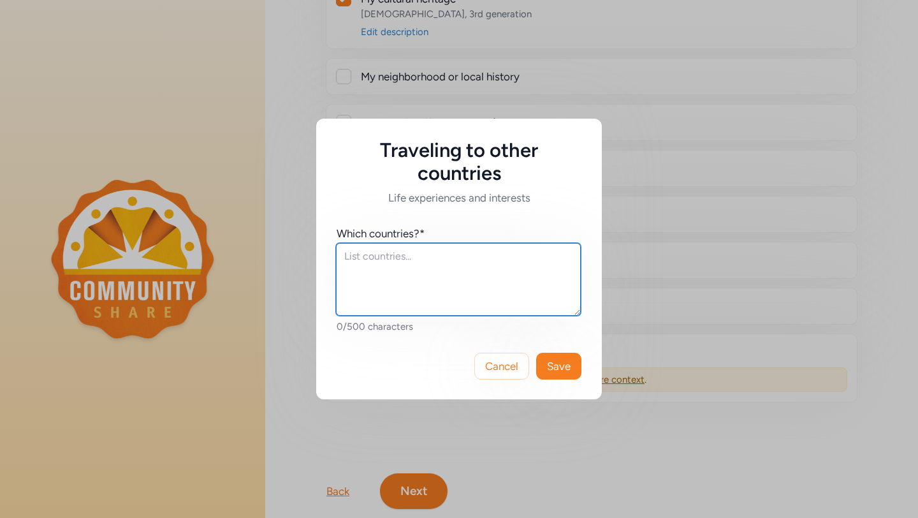
click at [455, 274] on textarea at bounding box center [458, 279] width 245 height 73
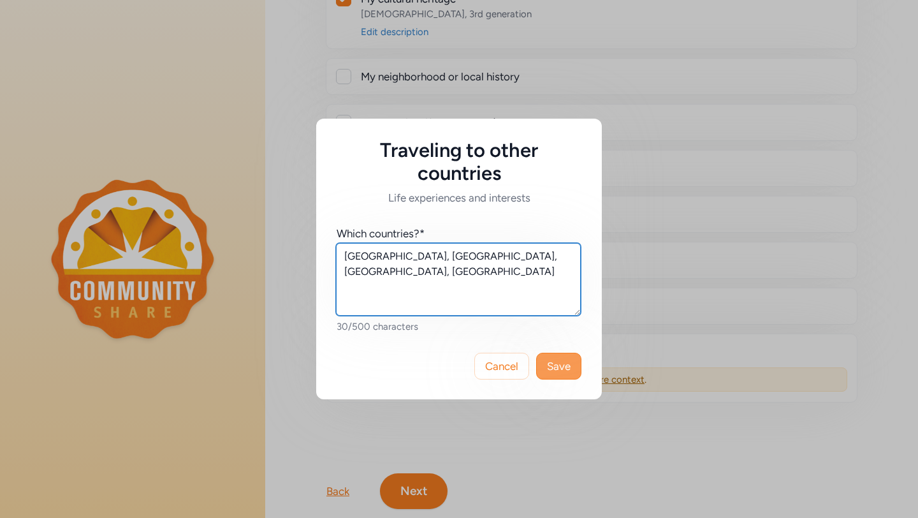
type textarea "[GEOGRAPHIC_DATA], [GEOGRAPHIC_DATA], [GEOGRAPHIC_DATA], [GEOGRAPHIC_DATA]"
click at [551, 358] on button "Save" at bounding box center [558, 366] width 45 height 27
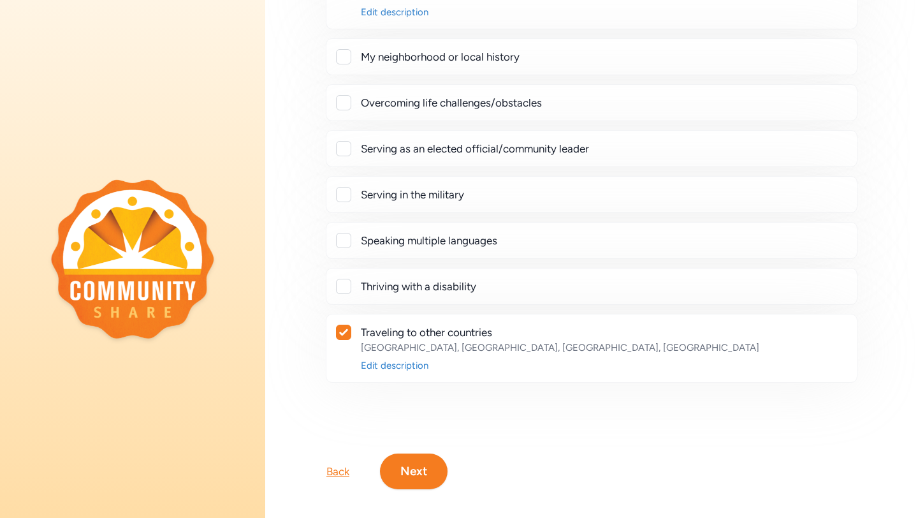
scroll to position [309, 0]
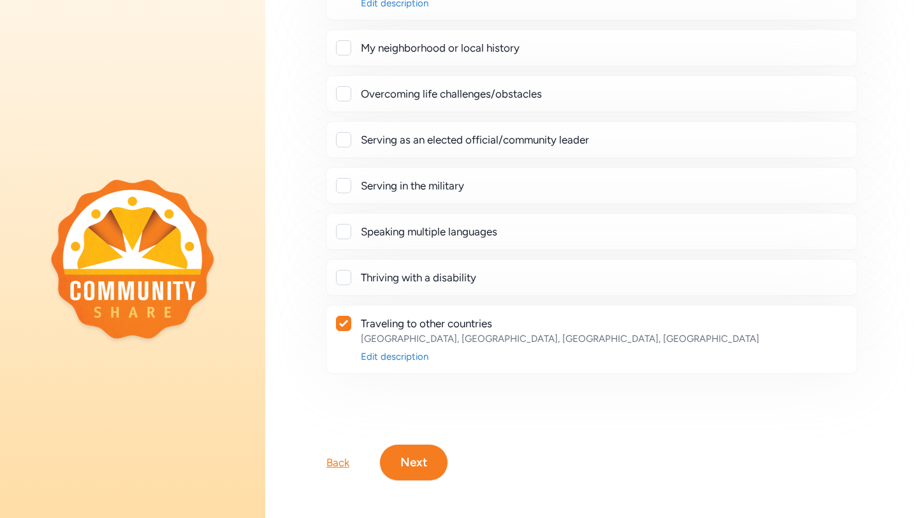
click at [349, 93] on div at bounding box center [343, 93] width 15 height 15
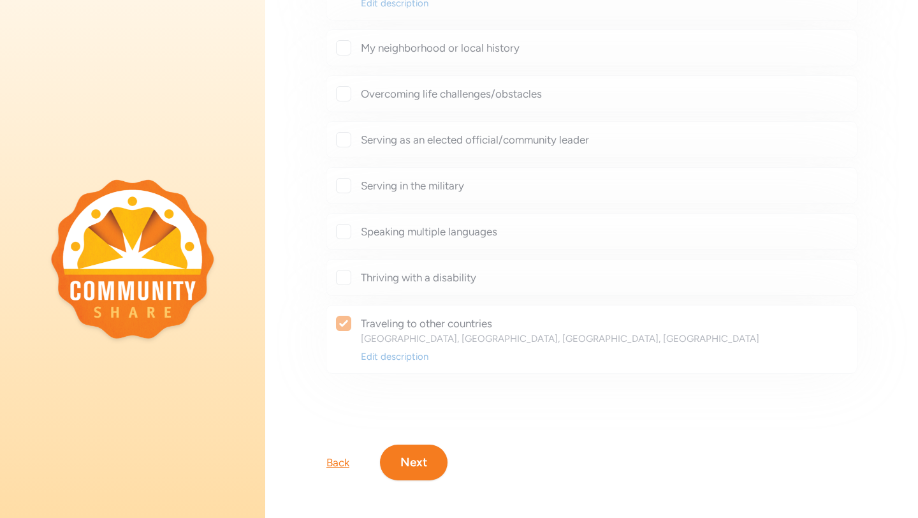
checkbox input "true"
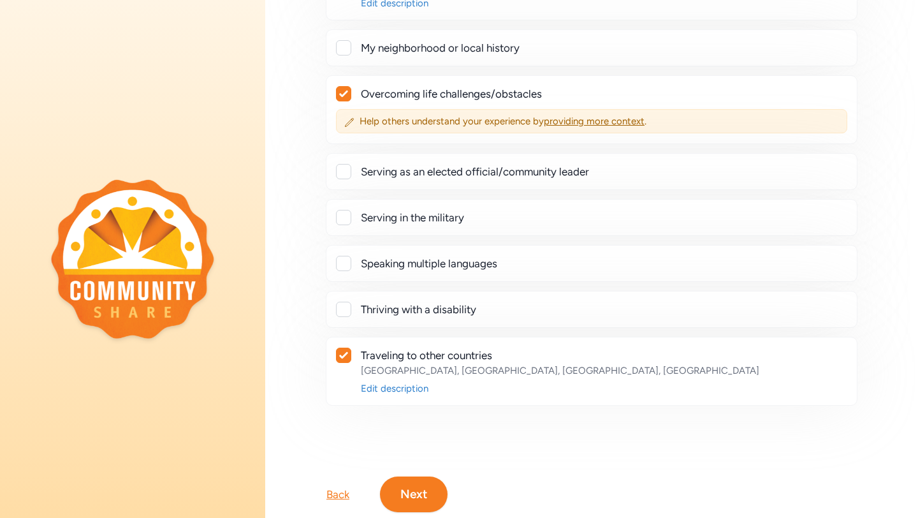
click at [349, 261] on div at bounding box center [343, 263] width 15 height 15
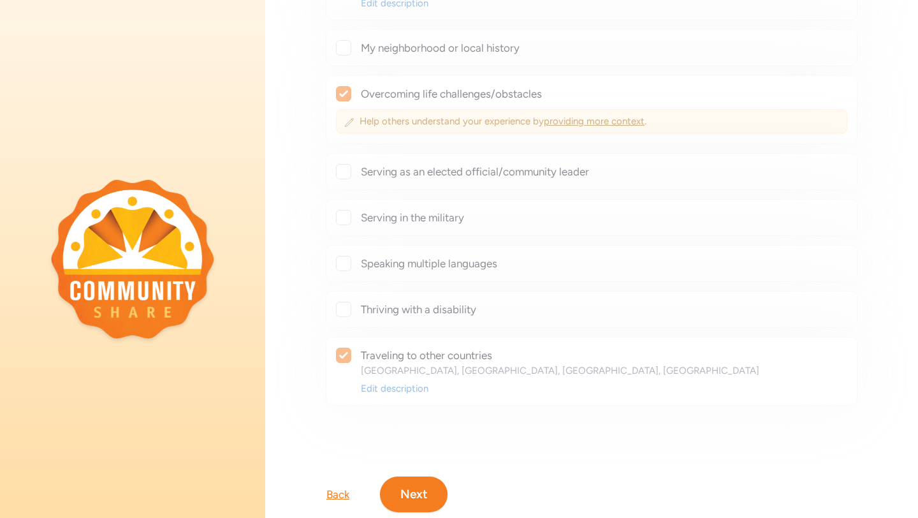
checkbox input "true"
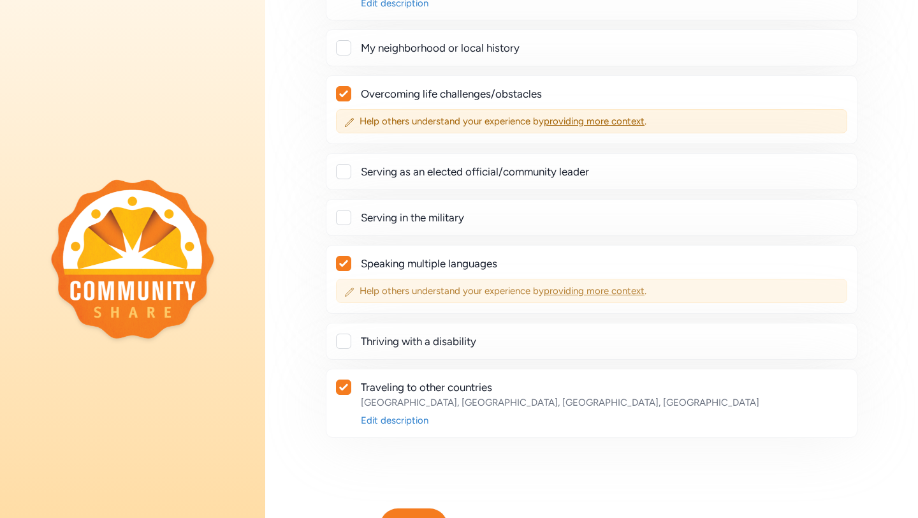
click at [573, 289] on span "providing more context" at bounding box center [594, 290] width 101 height 11
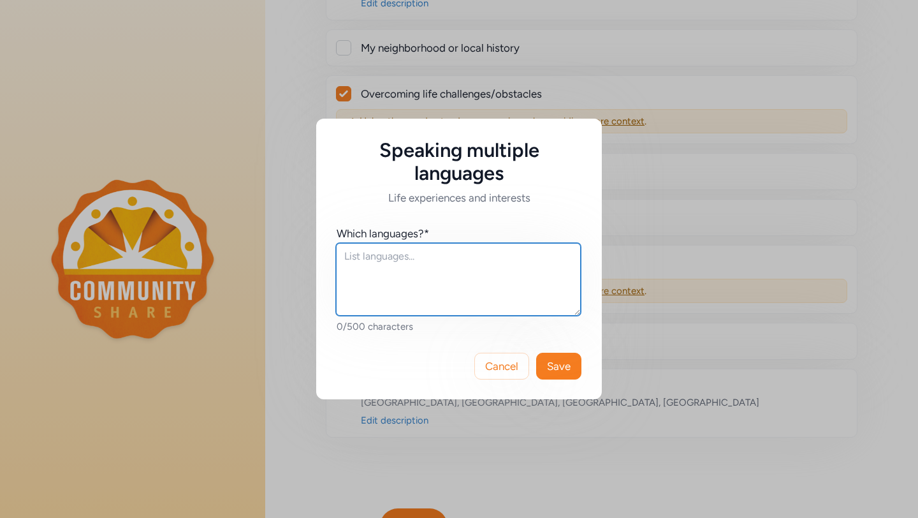
click at [415, 274] on textarea at bounding box center [458, 279] width 245 height 73
type textarea "teaching myself polish"
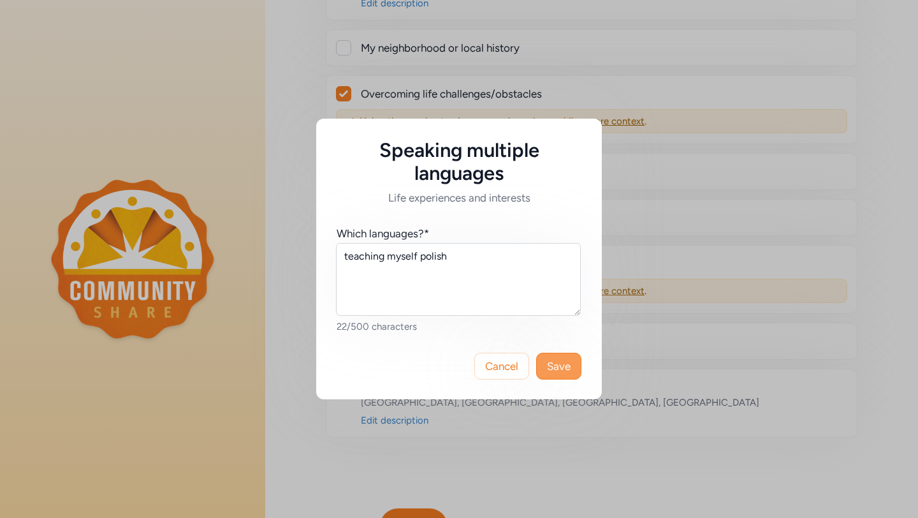
click at [554, 372] on span "Save" at bounding box center [559, 365] width 24 height 15
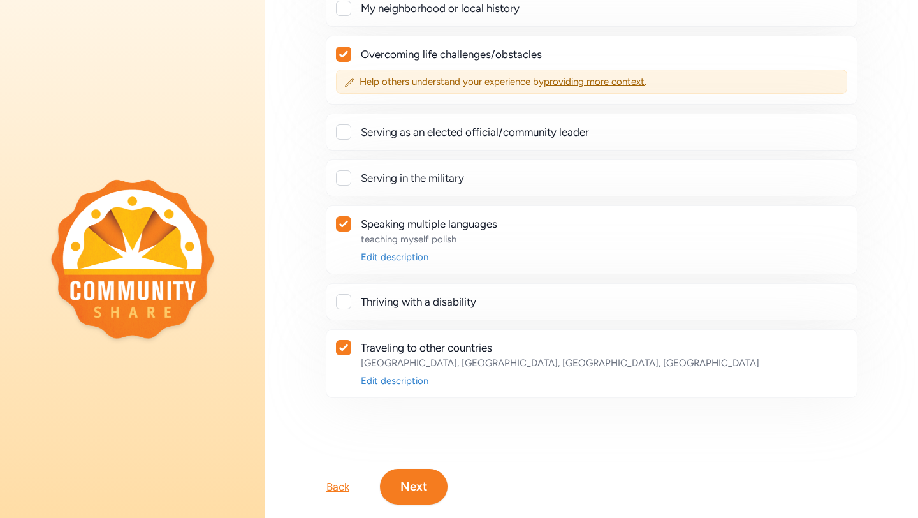
scroll to position [376, 0]
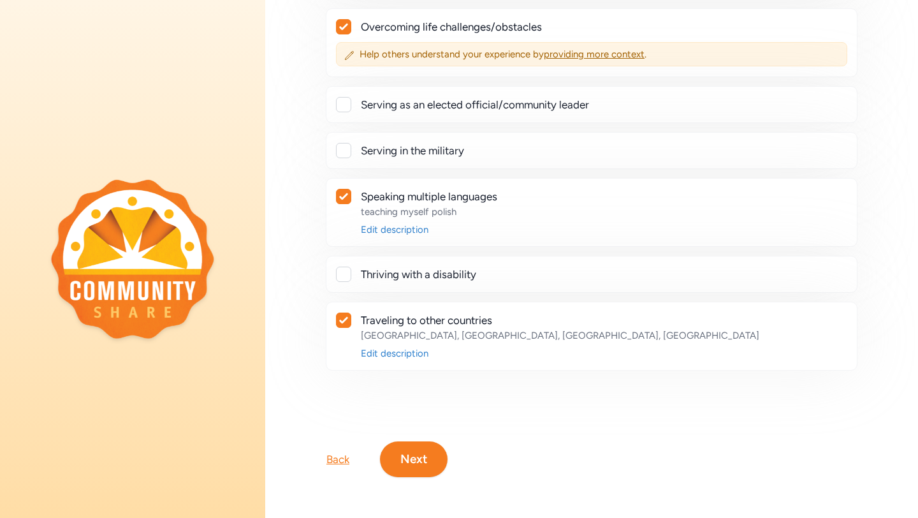
click at [424, 462] on button "Next" at bounding box center [414, 459] width 68 height 36
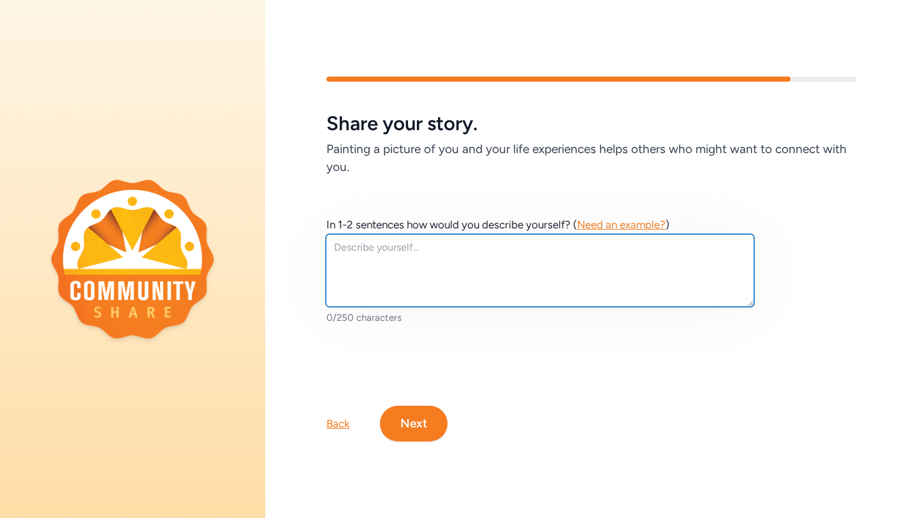
click at [457, 261] on textarea at bounding box center [540, 270] width 428 height 73
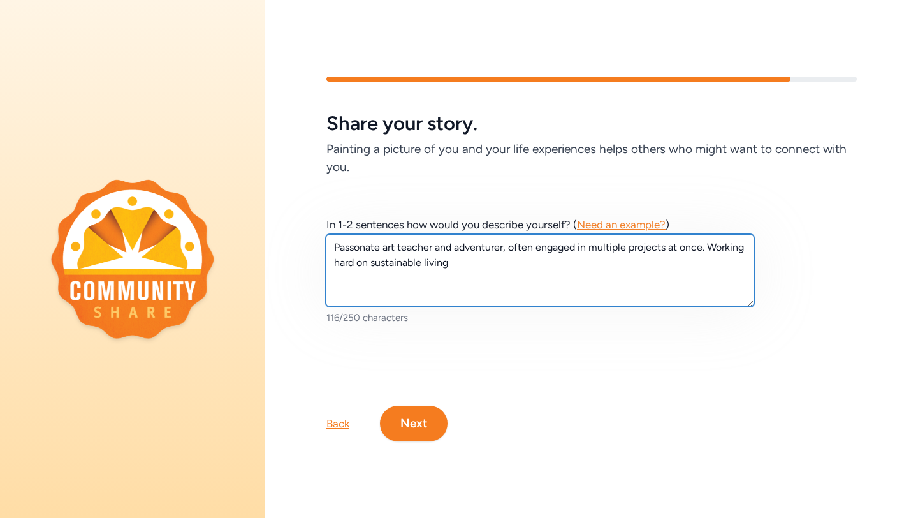
click at [362, 246] on textarea "Passonate art teacher and adventurer, often engaged in multiple projects at onc…" at bounding box center [540, 270] width 428 height 73
click at [353, 245] on textarea "Passonate art teacher and adventurer, often engaged in multiple projects at onc…" at bounding box center [540, 270] width 428 height 73
click at [493, 262] on textarea "Passionate art teacher and adventurer, often engaged in multiple projects at on…" at bounding box center [540, 270] width 428 height 73
type textarea "Passionate art teacher and adventurer, often engaged in multiple projects at on…"
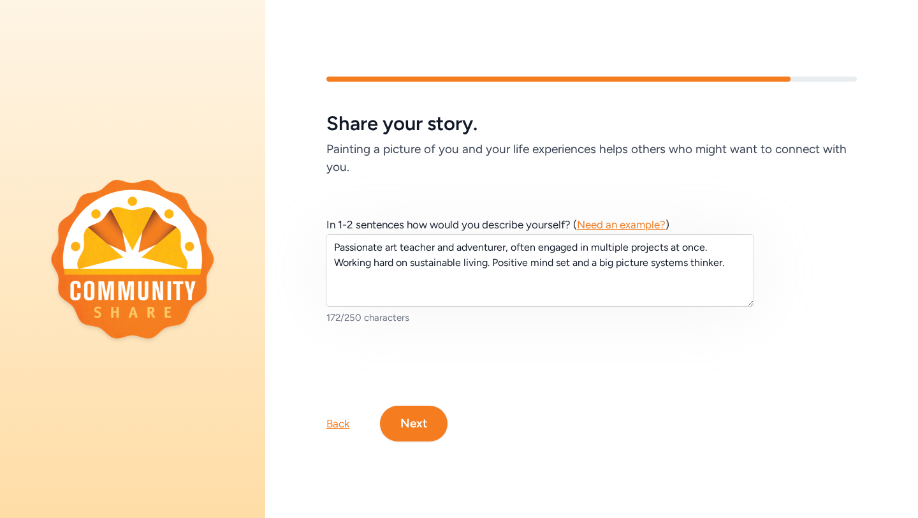
click at [412, 426] on button "Next" at bounding box center [414, 423] width 68 height 36
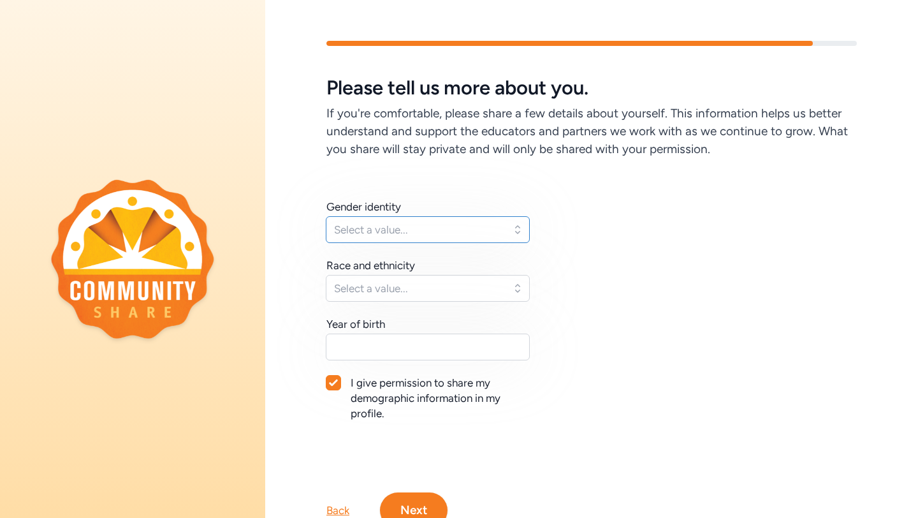
click at [460, 226] on span "Select a value..." at bounding box center [419, 229] width 170 height 15
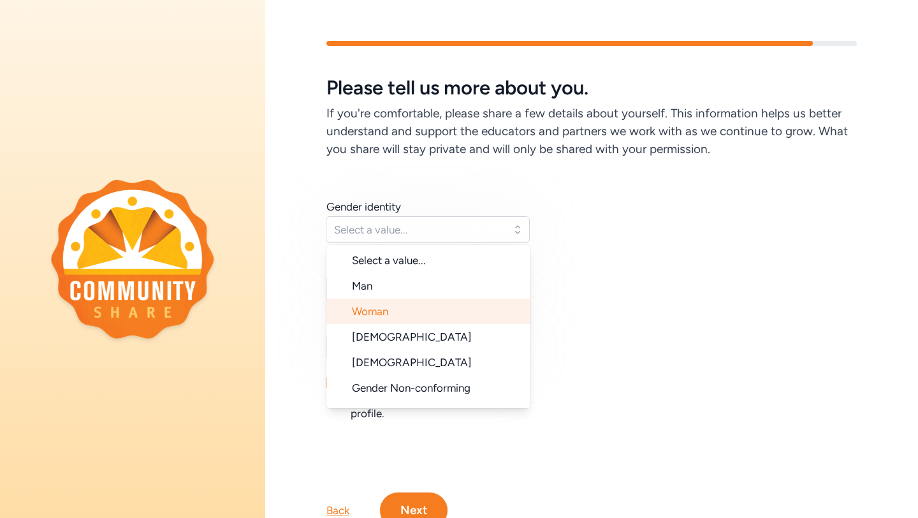
click at [432, 309] on li "Woman" at bounding box center [428, 311] width 204 height 26
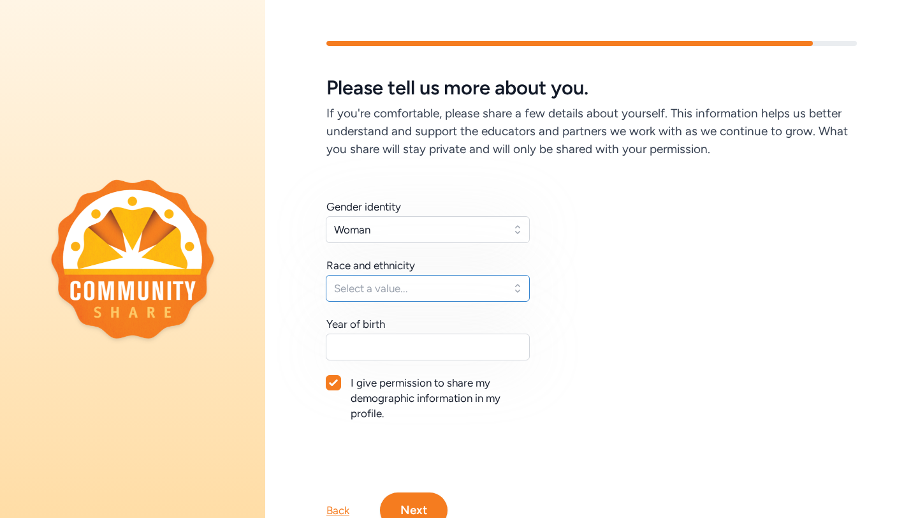
click at [430, 288] on span "Select a value..." at bounding box center [419, 288] width 170 height 15
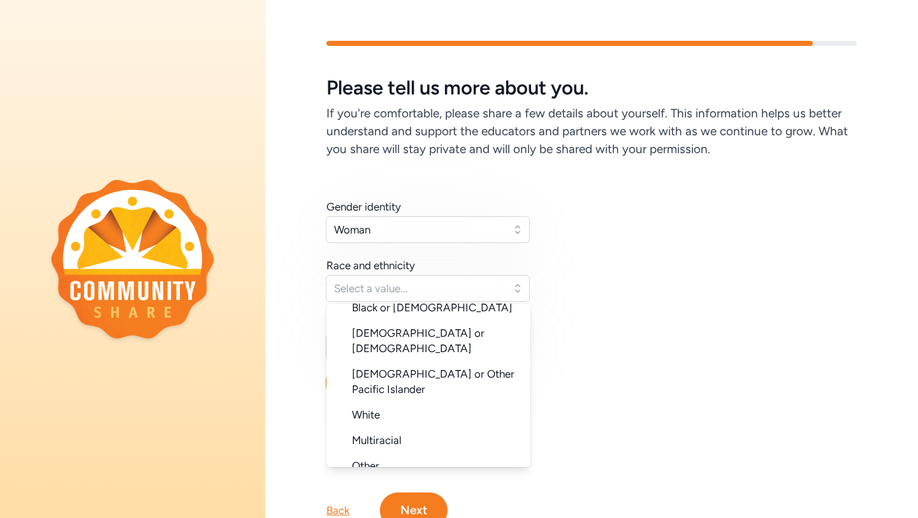
scroll to position [128, 0]
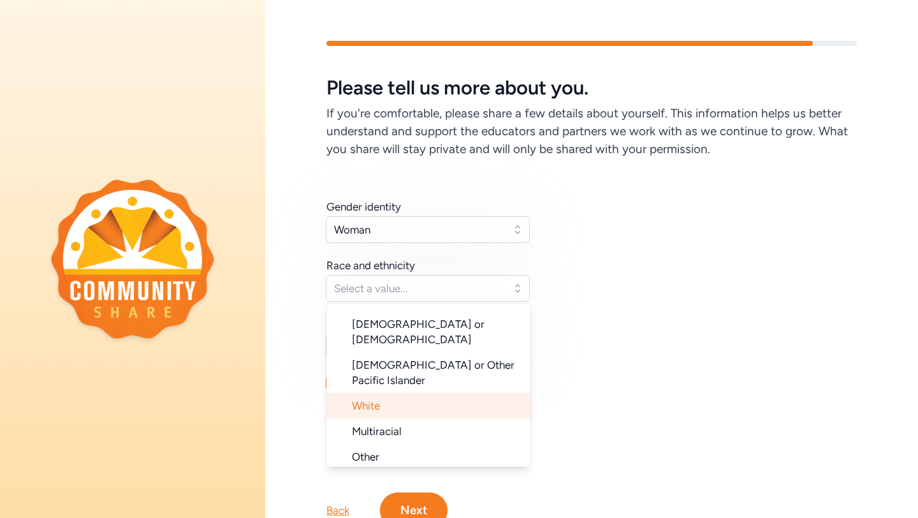
click at [388, 393] on li "White" at bounding box center [428, 406] width 204 height 26
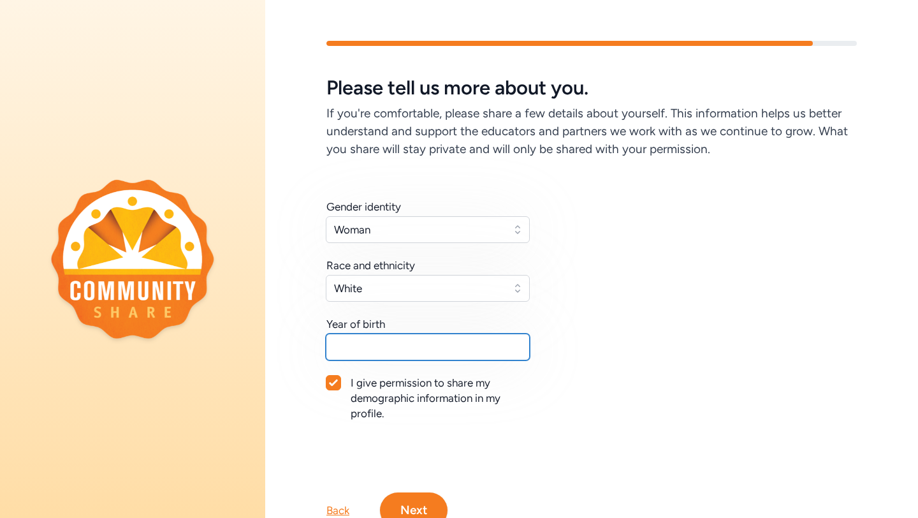
click at [387, 346] on input "text" at bounding box center [428, 346] width 204 height 27
type input "1985"
click at [406, 509] on button "Next" at bounding box center [414, 510] width 68 height 36
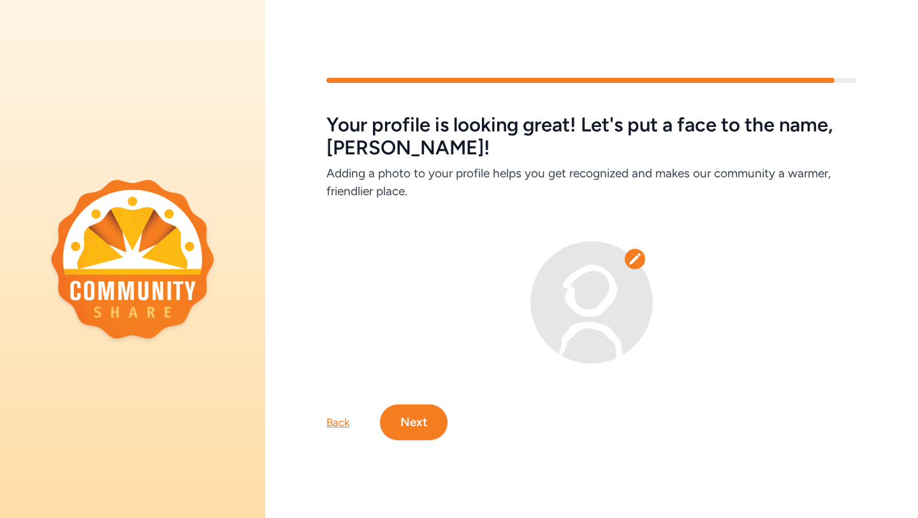
click at [635, 258] on icon at bounding box center [634, 258] width 11 height 11
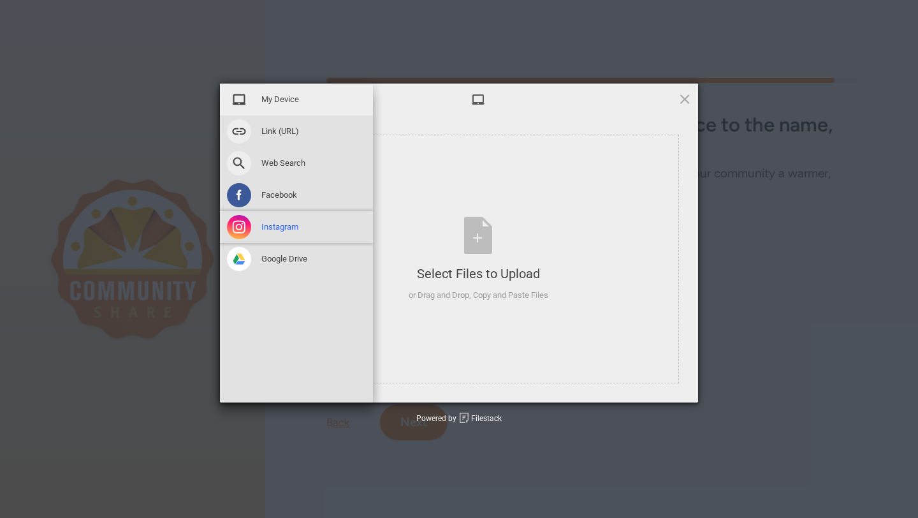
click at [267, 229] on span "Instagram" at bounding box center [279, 226] width 37 height 11
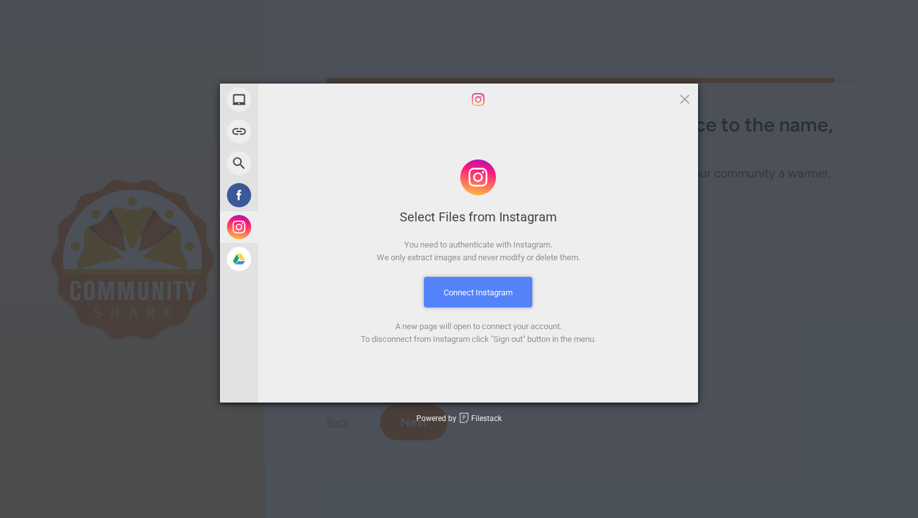
click at [469, 285] on button "Connect Instagram" at bounding box center [478, 292] width 108 height 31
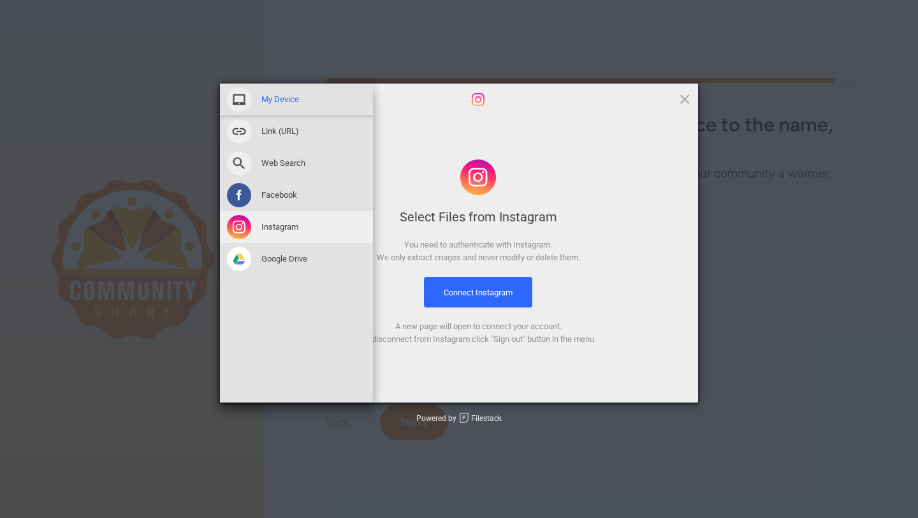
click at [242, 94] on span at bounding box center [239, 99] width 24 height 24
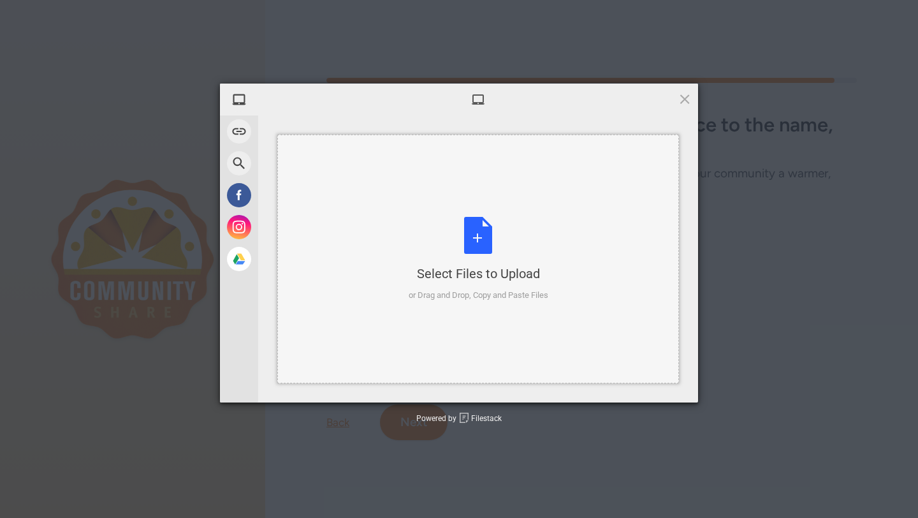
click at [457, 242] on div "Select Files to Upload or Drag and Drop, Copy and Paste Files" at bounding box center [479, 259] width 140 height 85
click at [682, 101] on span at bounding box center [685, 99] width 14 height 14
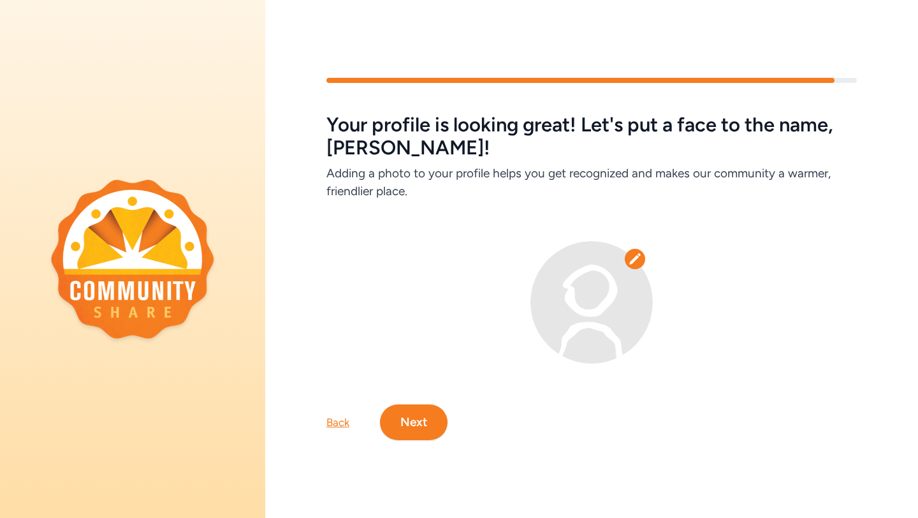
click at [413, 413] on button "Next" at bounding box center [414, 422] width 68 height 36
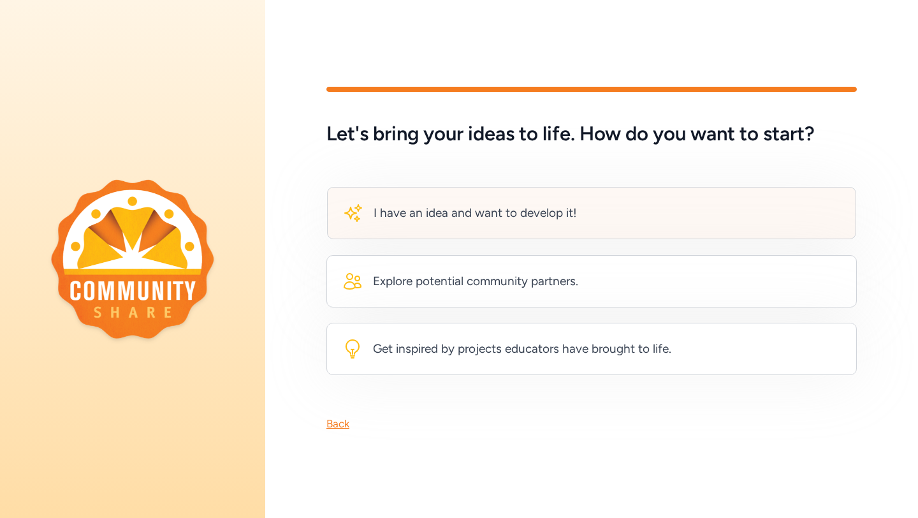
click at [478, 222] on div "I have an idea and want to develop it!" at bounding box center [460, 213] width 234 height 20
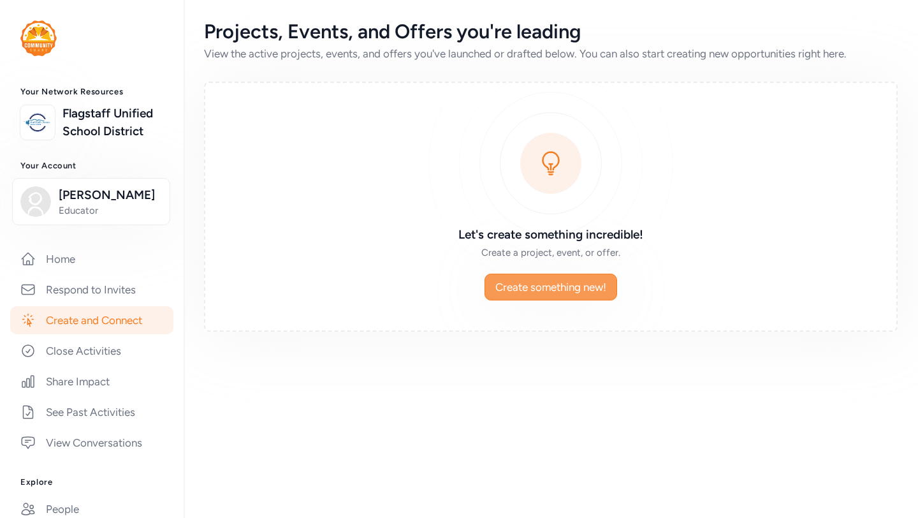
click at [511, 286] on span "Create something new!" at bounding box center [550, 286] width 111 height 15
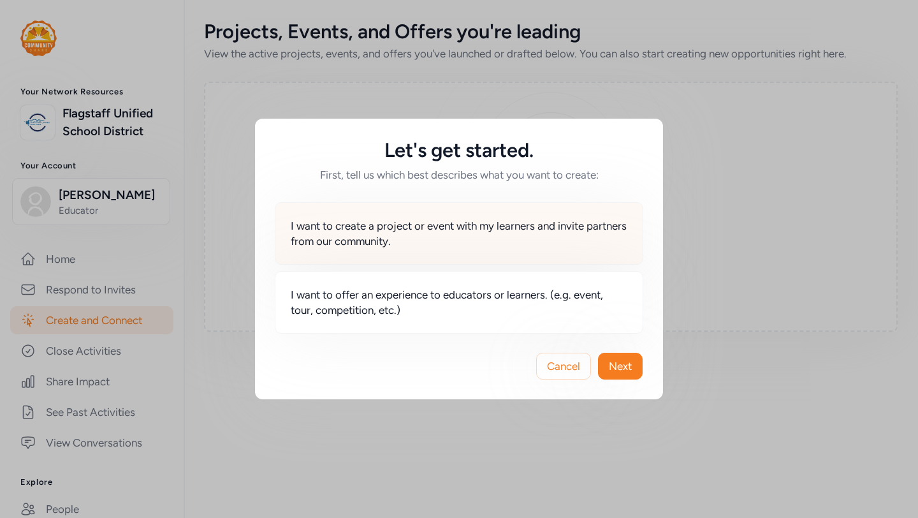
click at [479, 240] on span "I want to create a project or event with my learners and invite partners from o…" at bounding box center [459, 233] width 337 height 31
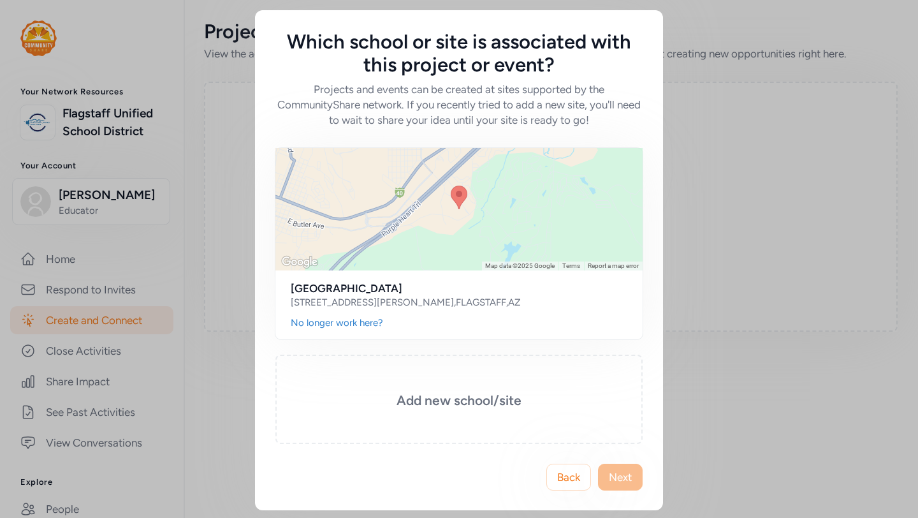
click at [613, 473] on span "Next" at bounding box center [620, 476] width 23 height 15
click at [627, 467] on button "Next" at bounding box center [620, 476] width 45 height 27
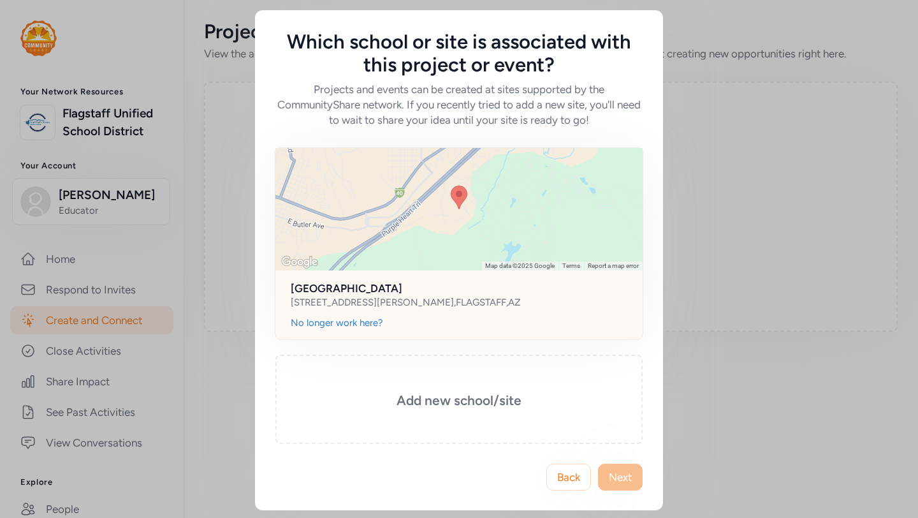
click at [541, 286] on h2 "[GEOGRAPHIC_DATA]" at bounding box center [459, 288] width 337 height 15
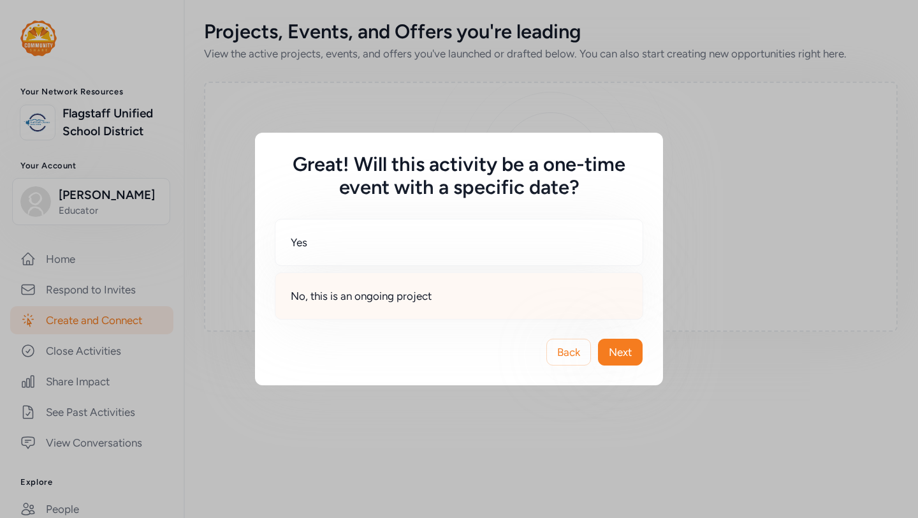
click at [615, 296] on div "No, this is an ongoing project" at bounding box center [459, 295] width 369 height 47
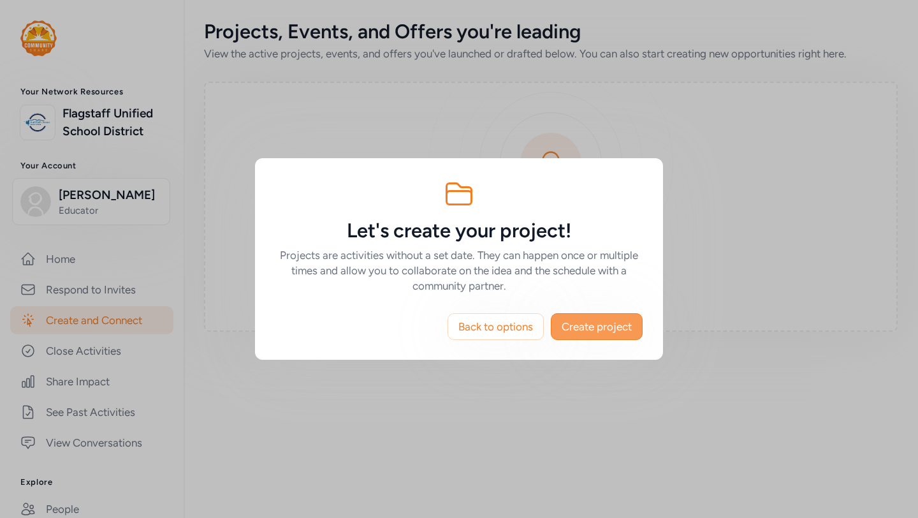
click at [601, 331] on span "Create project" at bounding box center [597, 326] width 70 height 15
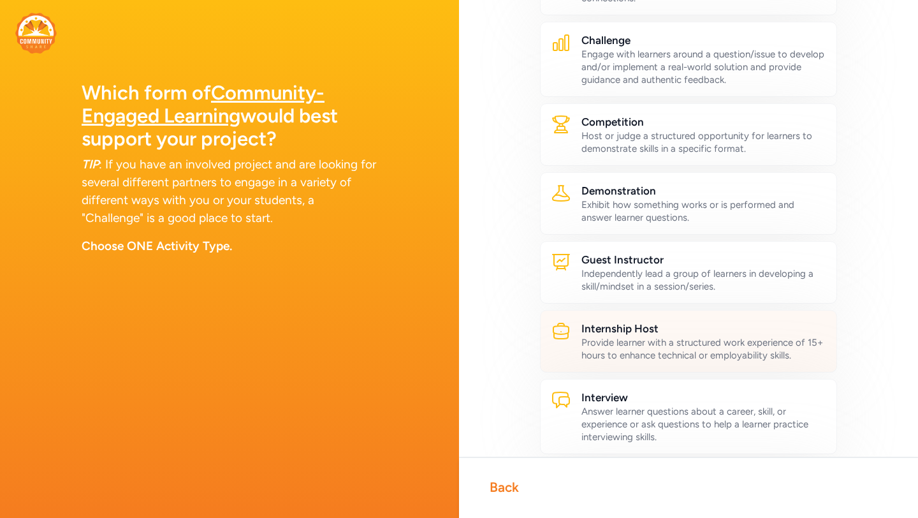
scroll to position [145, 0]
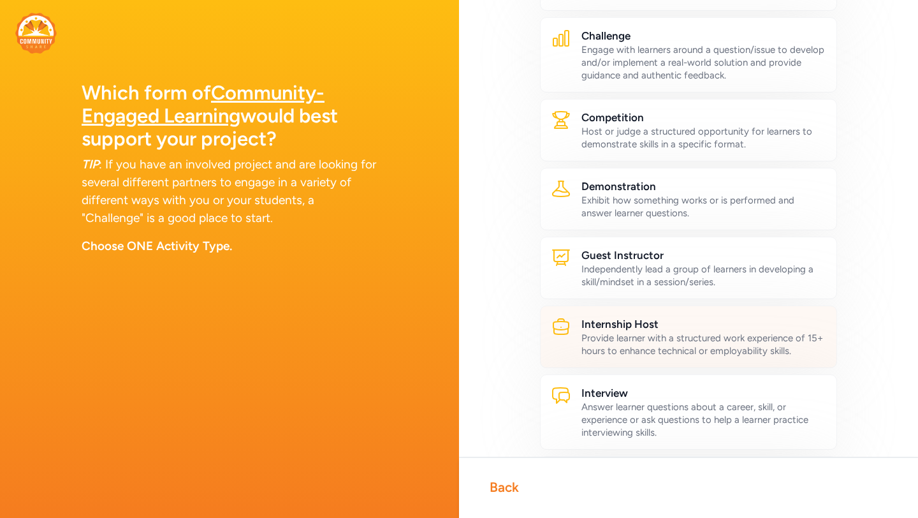
click at [624, 336] on div "Provide learner with a structured work experience of 15+ hours to enhance techn…" at bounding box center [703, 345] width 245 height 26
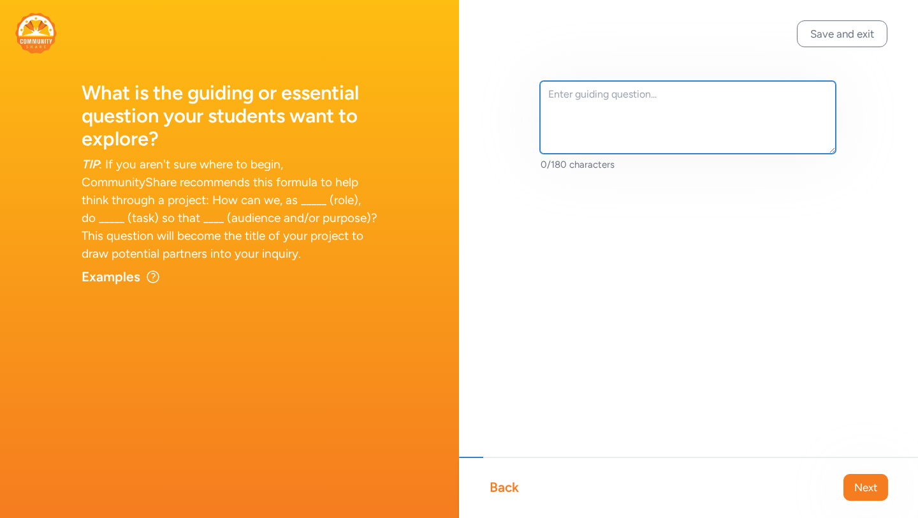
click at [654, 119] on textarea at bounding box center [688, 117] width 296 height 73
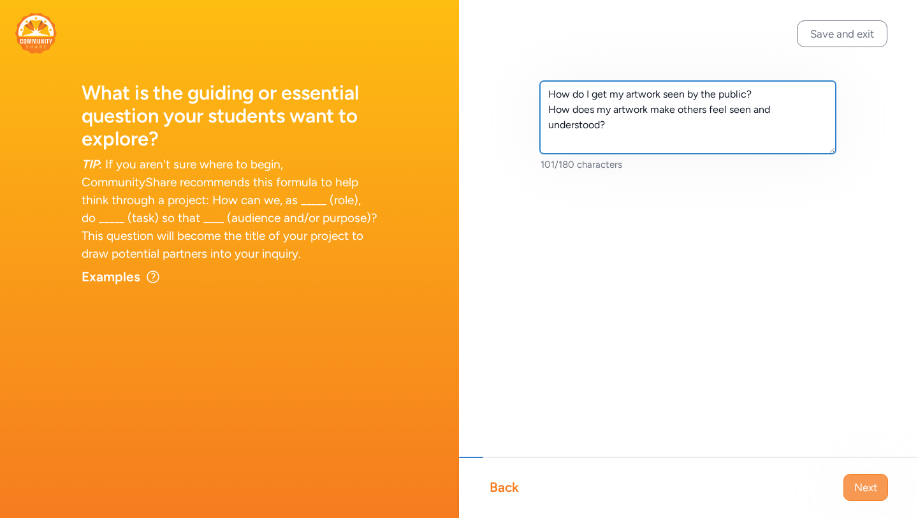
type textarea "How do I get my artwork seen by the public? How does my artwork make others fee…"
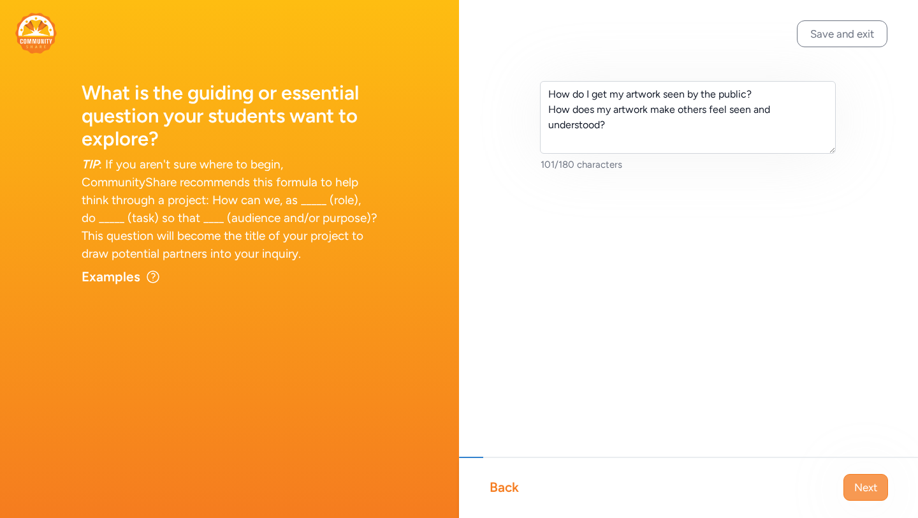
click at [878, 483] on button "Next" at bounding box center [865, 487] width 45 height 27
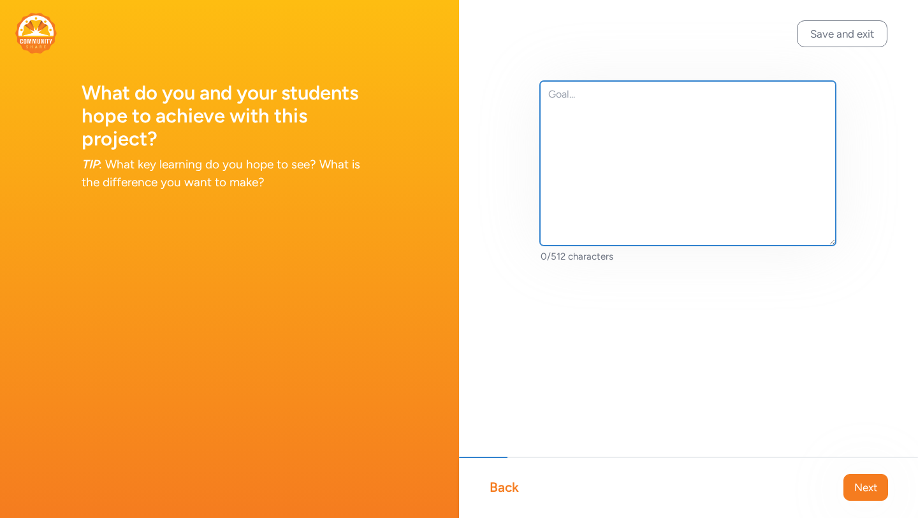
click at [801, 137] on textarea at bounding box center [688, 163] width 296 height 164
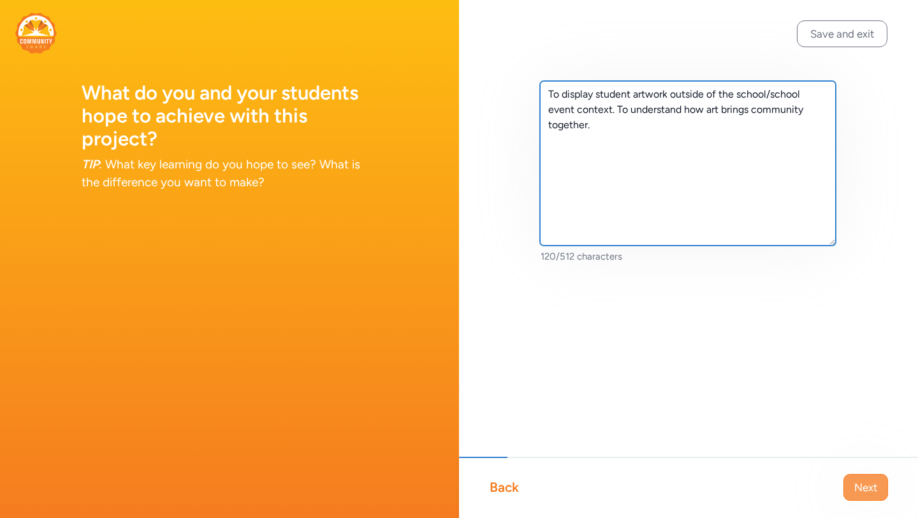
type textarea "To display student artwork outside of the school/school event context. To under…"
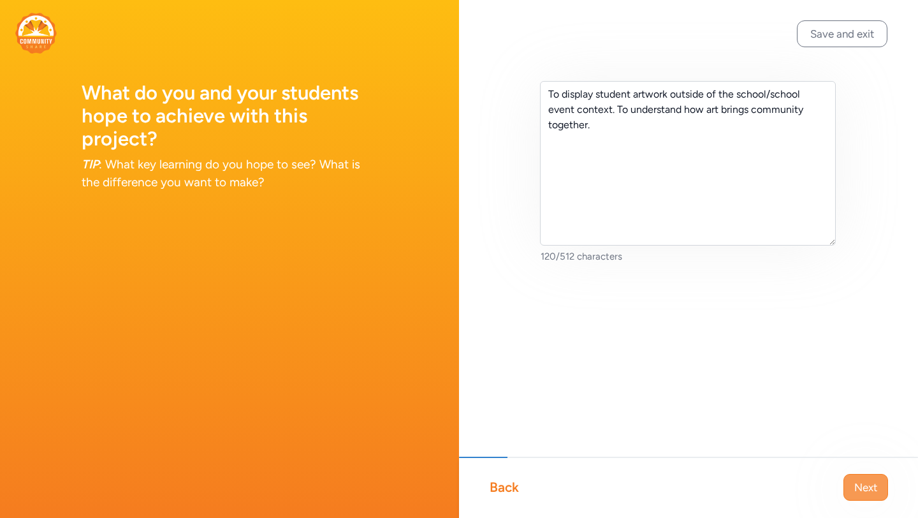
click at [870, 485] on span "Next" at bounding box center [865, 486] width 23 height 15
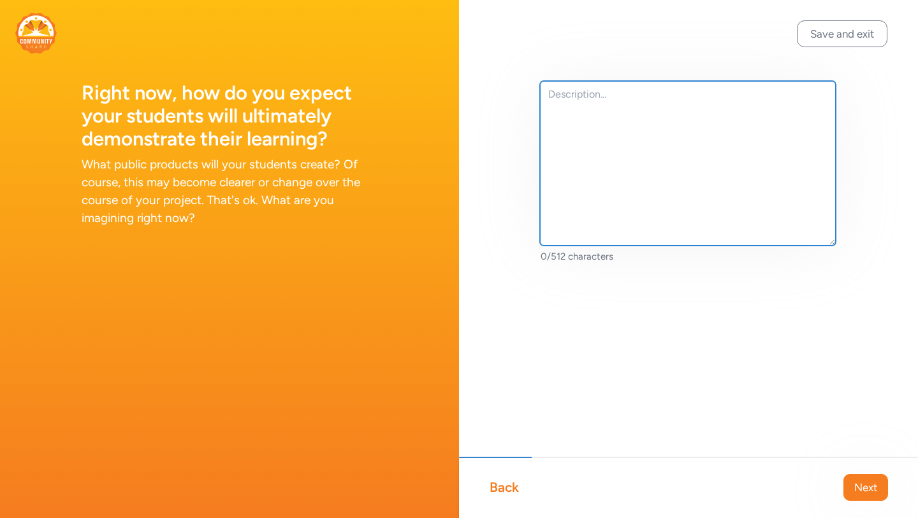
click at [773, 210] on textarea at bounding box center [688, 163] width 296 height 164
type textarea "Have a public art show with a reception."
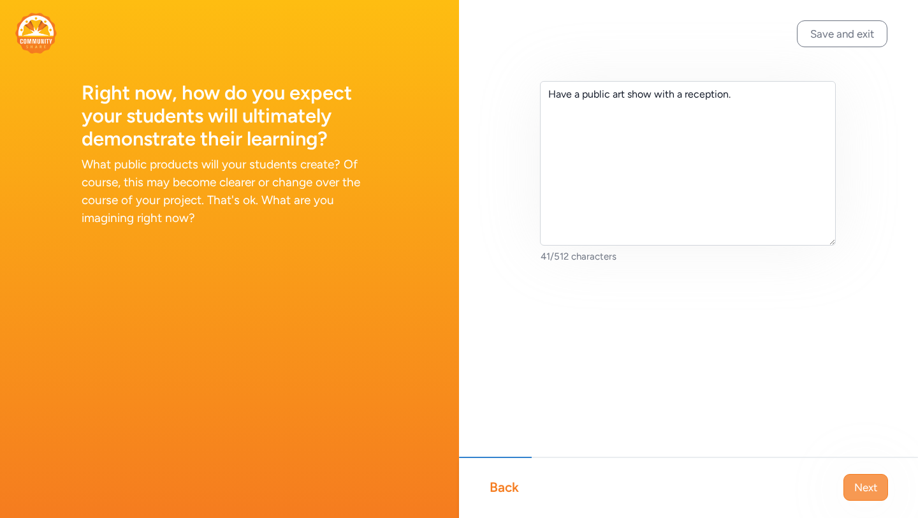
click at [871, 486] on span "Next" at bounding box center [865, 486] width 23 height 15
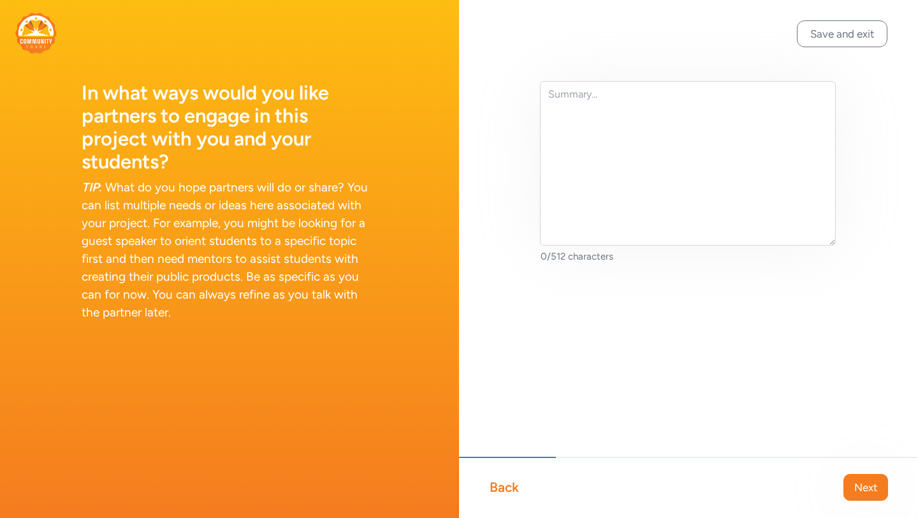
click at [502, 486] on div "Back" at bounding box center [504, 487] width 29 height 18
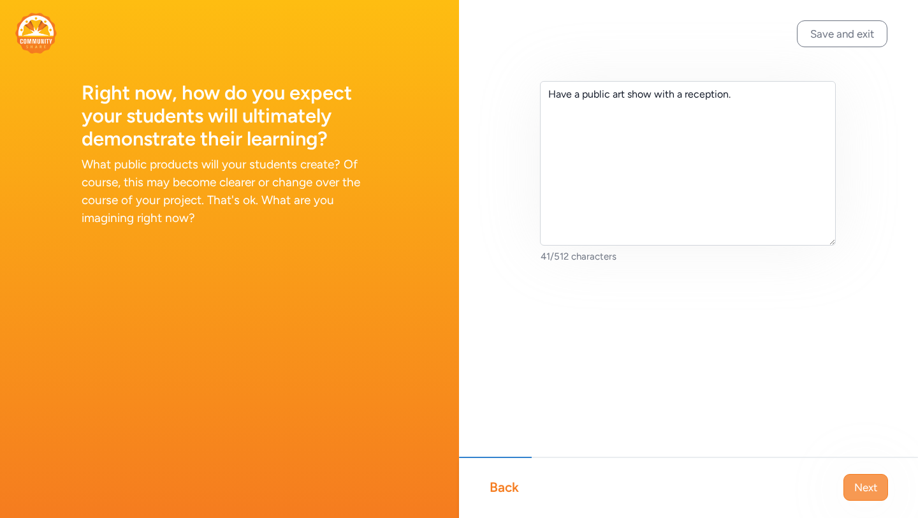
click at [858, 491] on span "Next" at bounding box center [865, 486] width 23 height 15
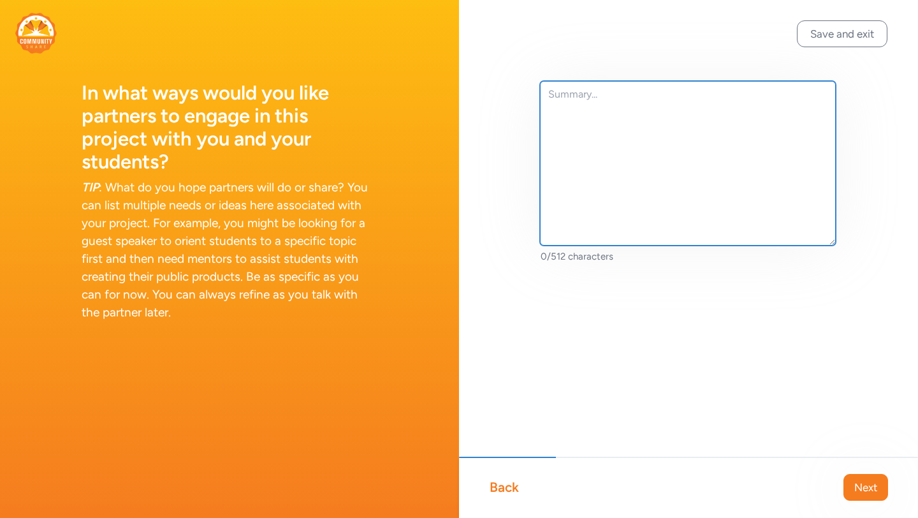
click at [693, 136] on textarea at bounding box center [688, 163] width 296 height 164
type textarea "f"
click at [608, 92] on textarea "Provide a galary space" at bounding box center [688, 163] width 296 height 164
click at [653, 106] on textarea "Provide a galery space" at bounding box center [688, 163] width 296 height 164
click at [750, 94] on textarea "Provide a galery space, guide student sin makeing art that is meaningful and im…" at bounding box center [688, 163] width 296 height 164
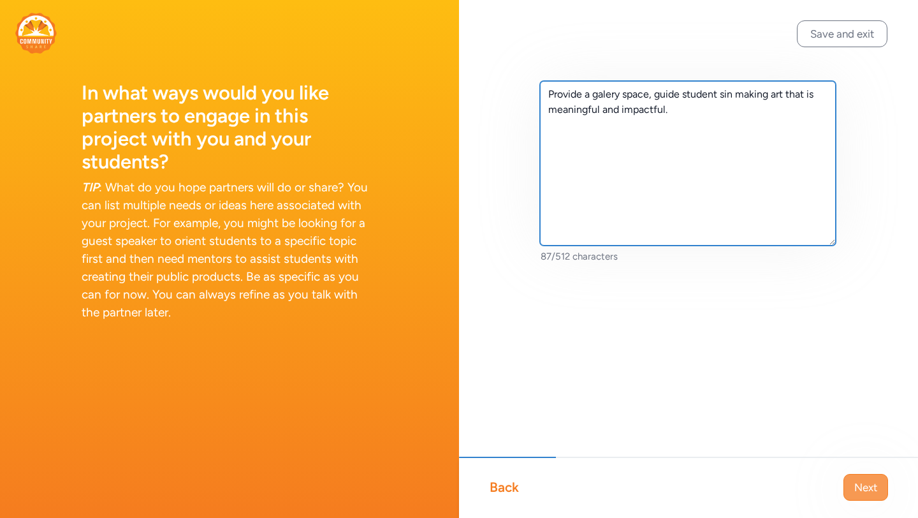
type textarea "Provide a galery space, guide student sin making art that is meaningful and imp…"
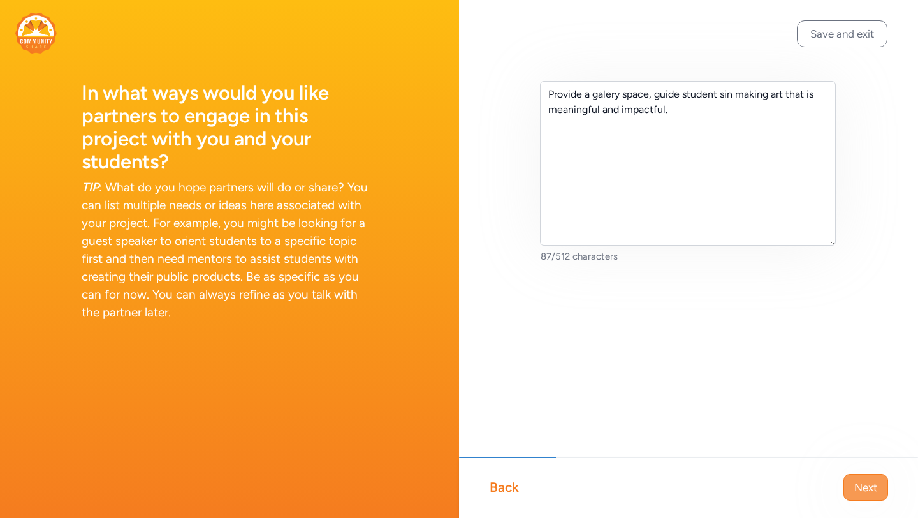
click at [864, 494] on span "Next" at bounding box center [865, 486] width 23 height 15
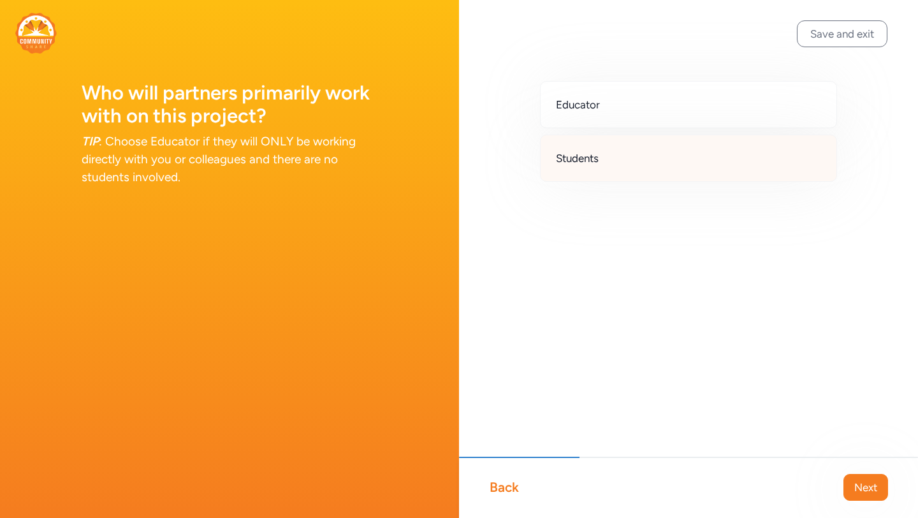
click at [704, 170] on div "Students" at bounding box center [688, 158] width 297 height 47
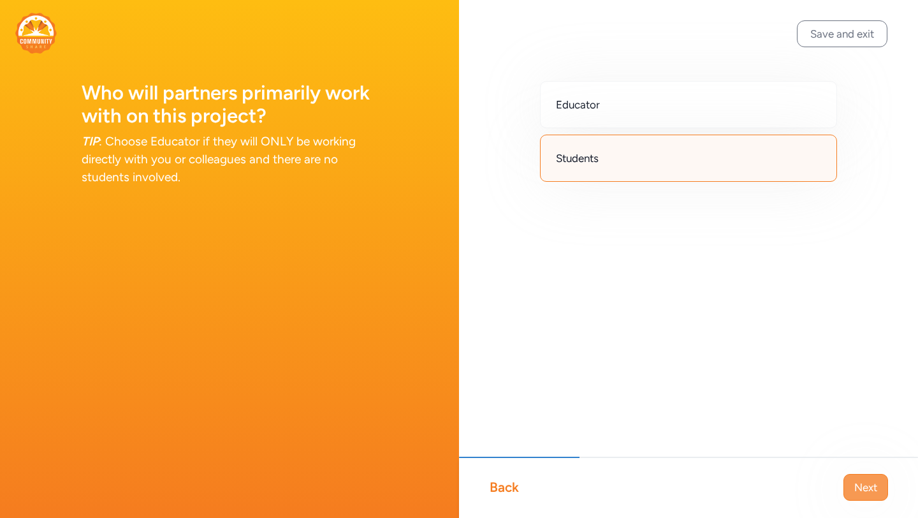
click at [850, 479] on button "Next" at bounding box center [865, 487] width 45 height 27
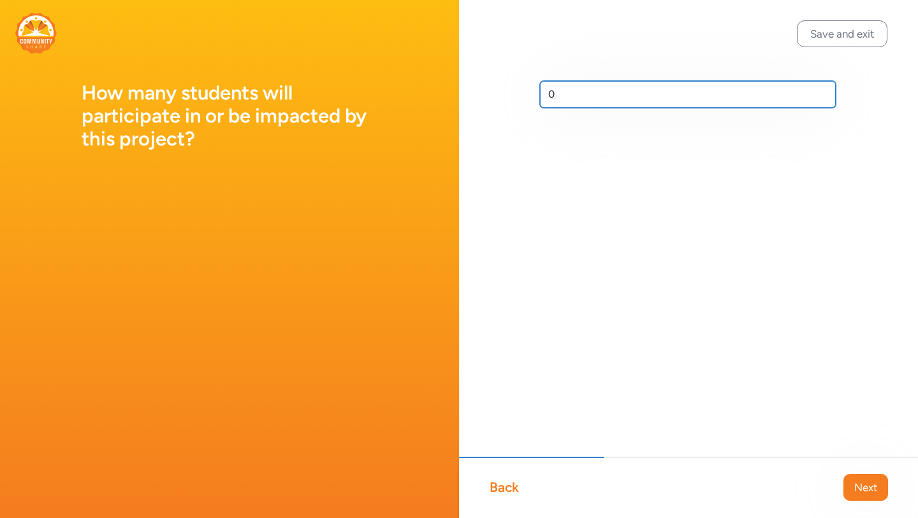
click at [726, 97] on input "0" at bounding box center [688, 94] width 296 height 27
type input "150"
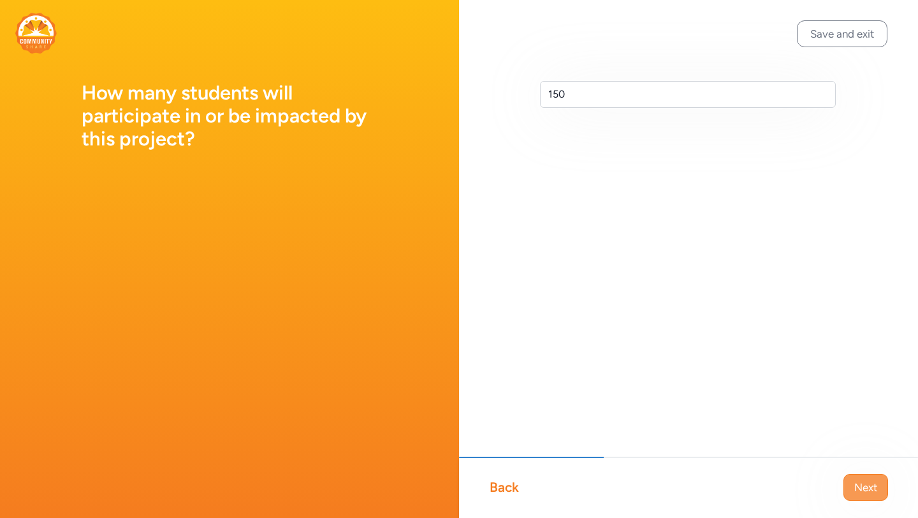
click at [881, 483] on button "Next" at bounding box center [865, 487] width 45 height 27
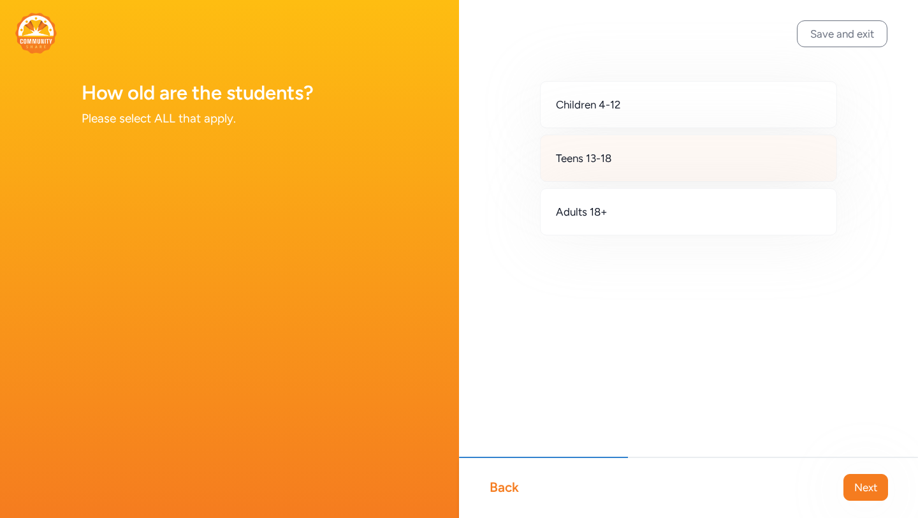
click at [647, 157] on div "Teens 13-18" at bounding box center [688, 158] width 297 height 47
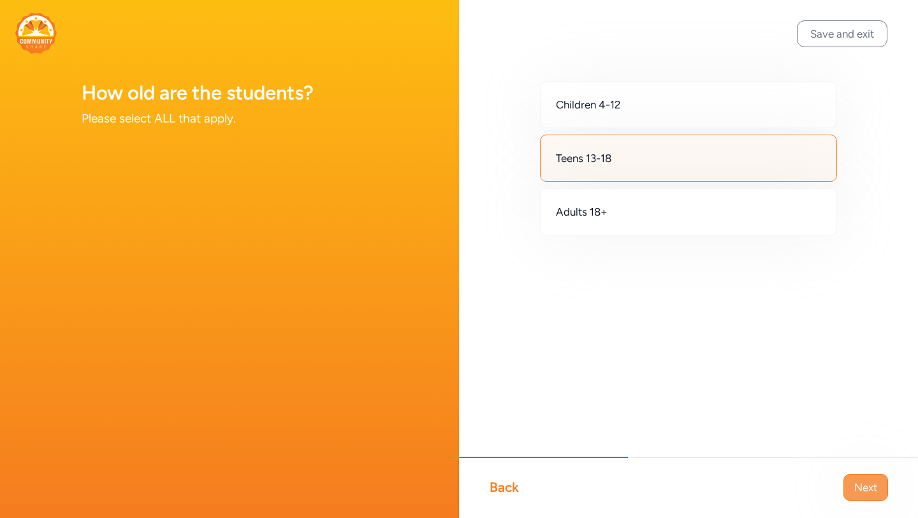
click at [873, 492] on span "Next" at bounding box center [865, 486] width 23 height 15
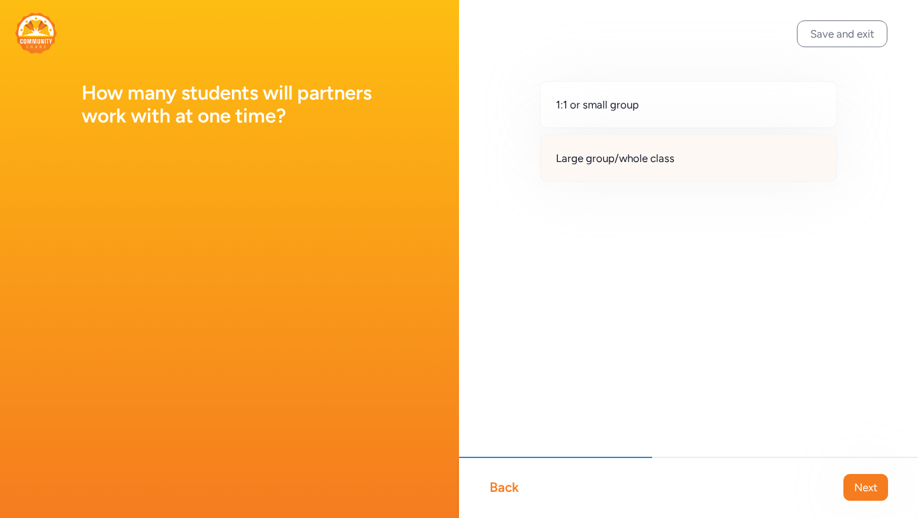
click at [712, 152] on div "Large group/whole class" at bounding box center [688, 158] width 297 height 47
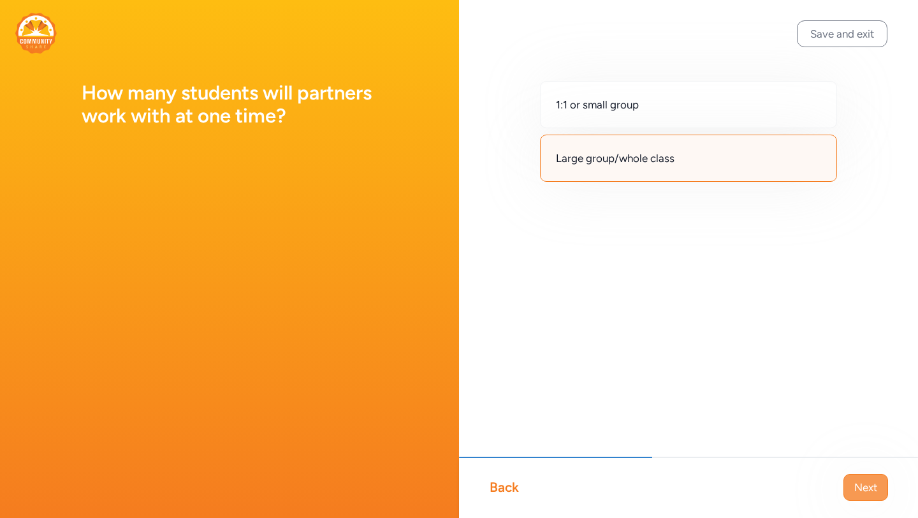
click at [874, 479] on span "Next" at bounding box center [865, 486] width 23 height 15
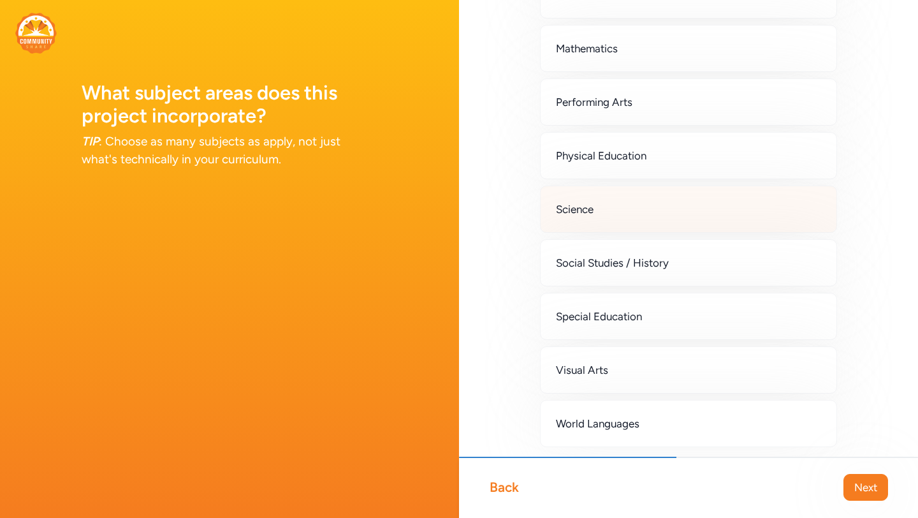
scroll to position [351, 0]
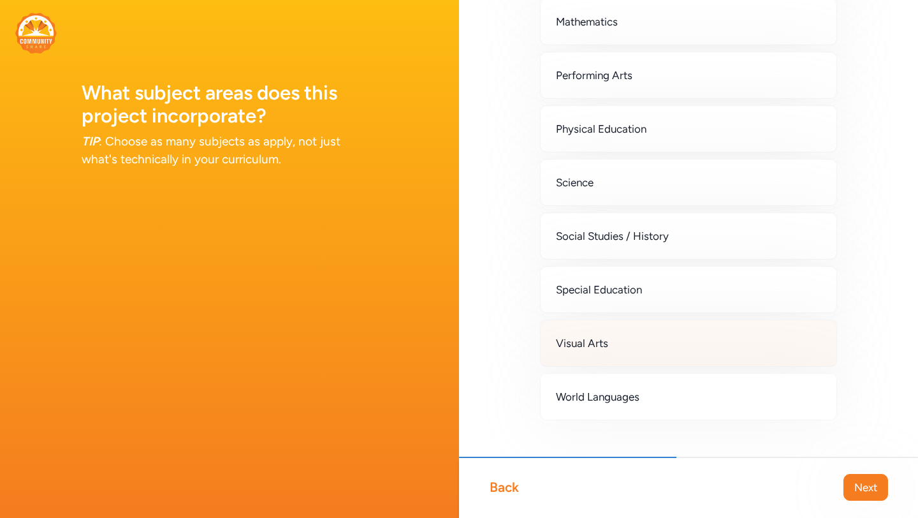
click at [726, 351] on div "Visual Arts" at bounding box center [688, 342] width 297 height 47
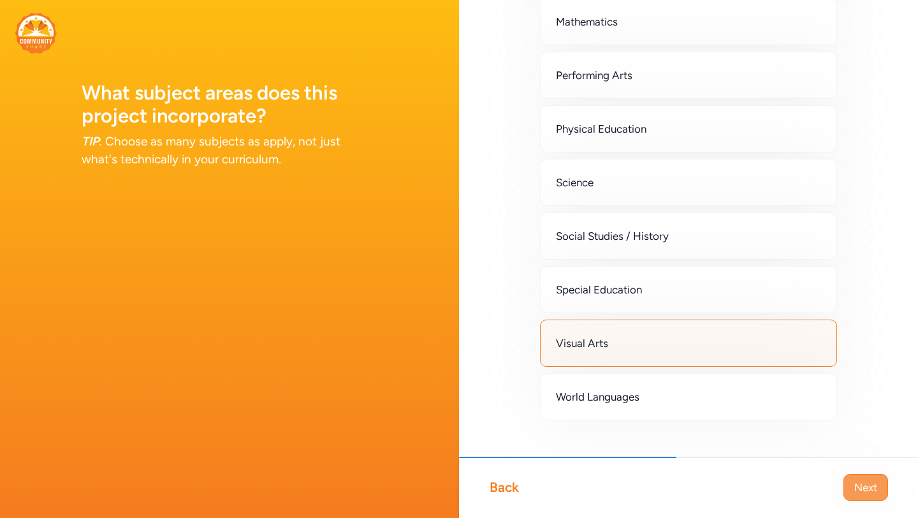
click at [858, 485] on span "Next" at bounding box center [865, 486] width 23 height 15
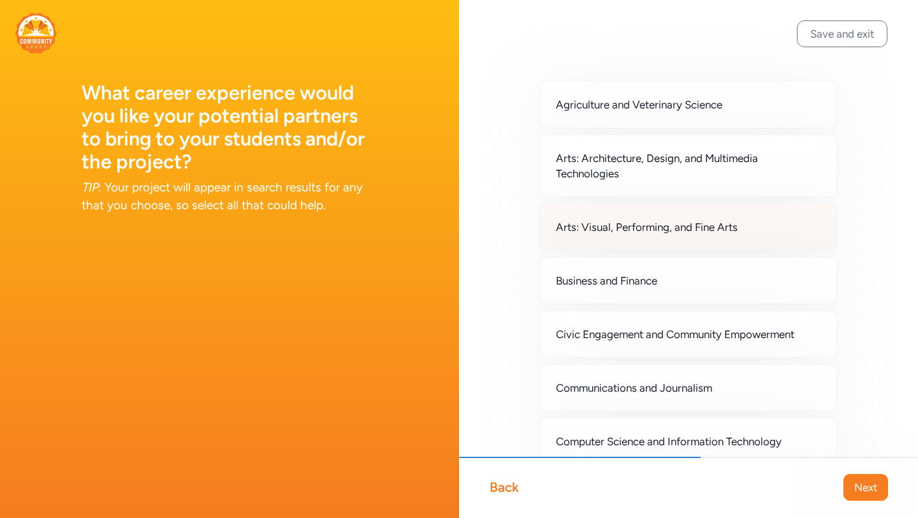
click at [746, 231] on div "Arts: Visual, Performing, and Fine Arts" at bounding box center [688, 226] width 297 height 47
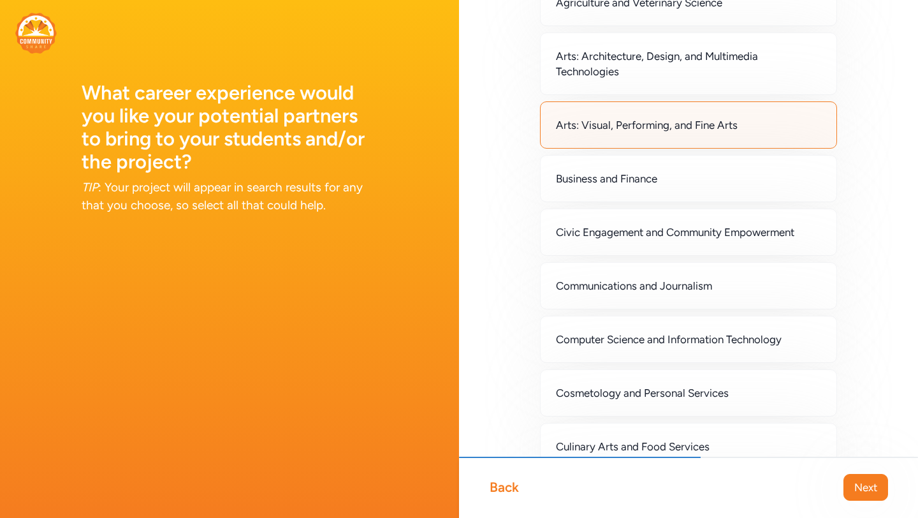
scroll to position [108, 0]
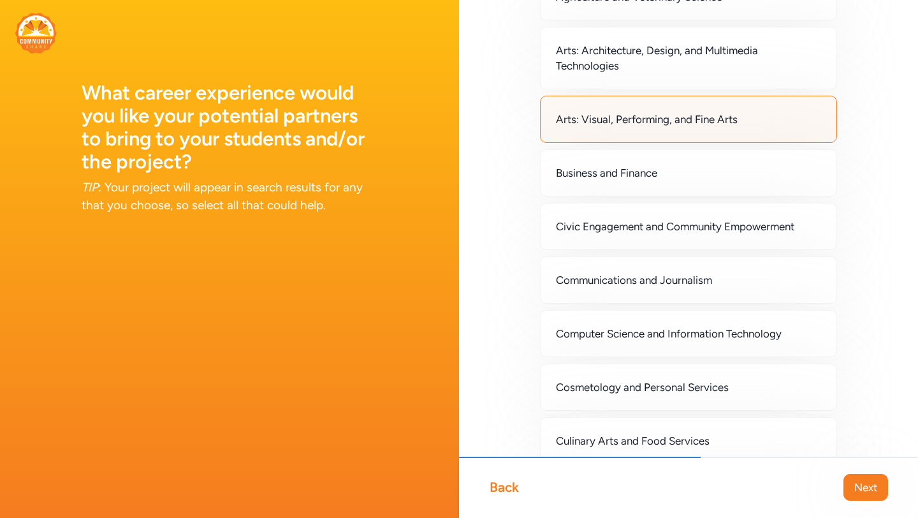
click at [746, 232] on span "Civic Engagement and Community Empowerment" at bounding box center [675, 226] width 238 height 15
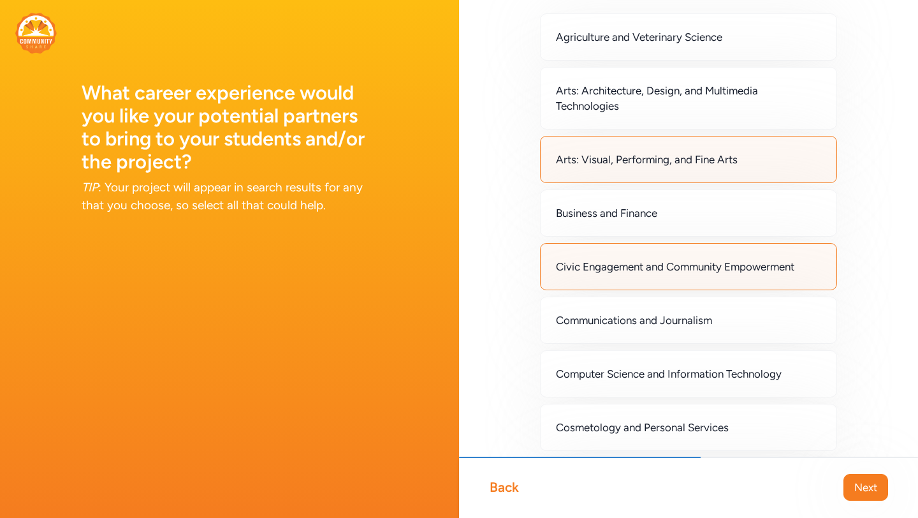
scroll to position [0, 0]
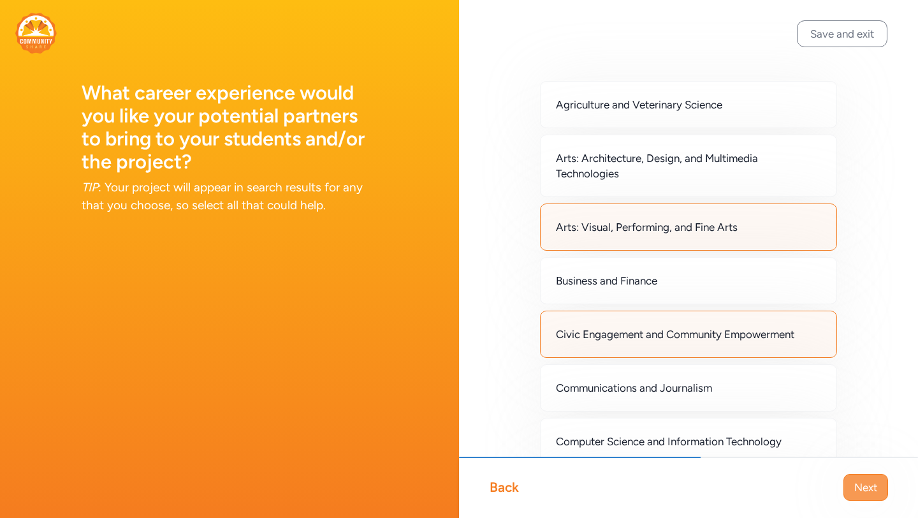
click at [866, 493] on span "Next" at bounding box center [865, 486] width 23 height 15
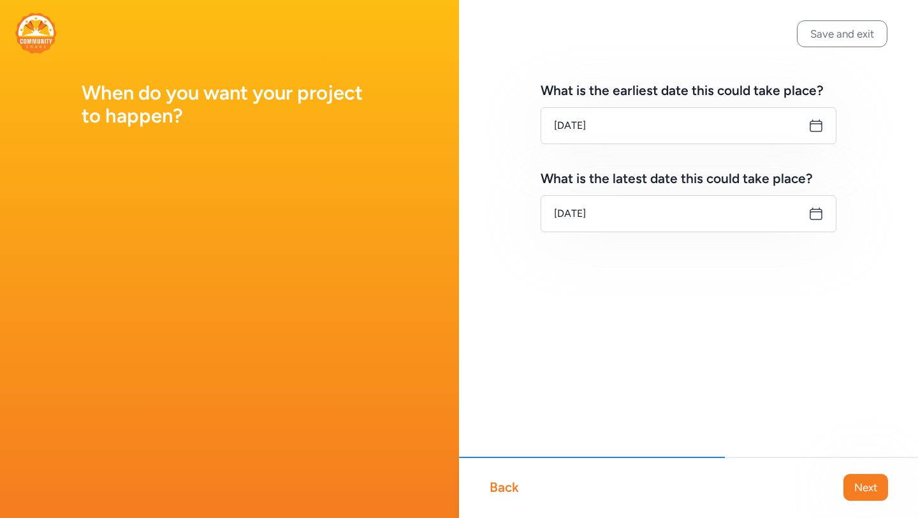
click at [819, 123] on icon at bounding box center [815, 125] width 11 height 11
click at [819, 129] on icon at bounding box center [815, 125] width 15 height 15
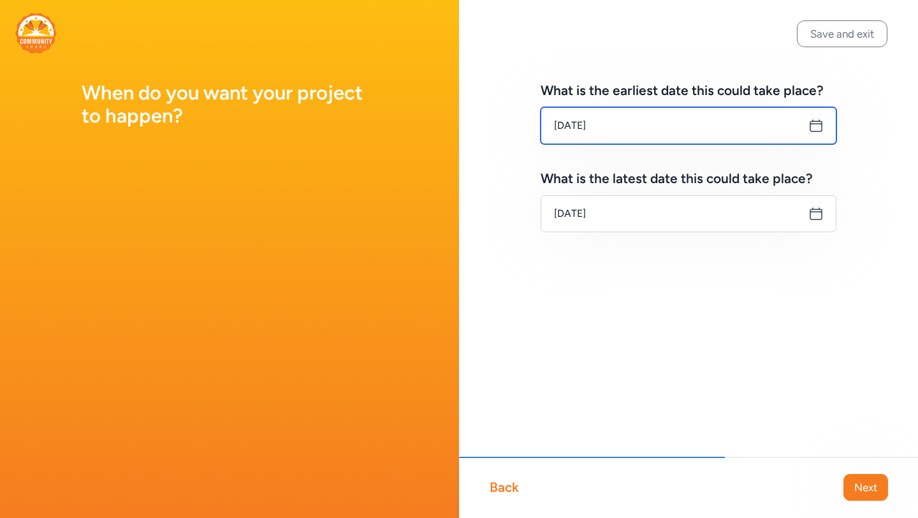
click at [608, 123] on input "[DATE]" at bounding box center [689, 125] width 296 height 37
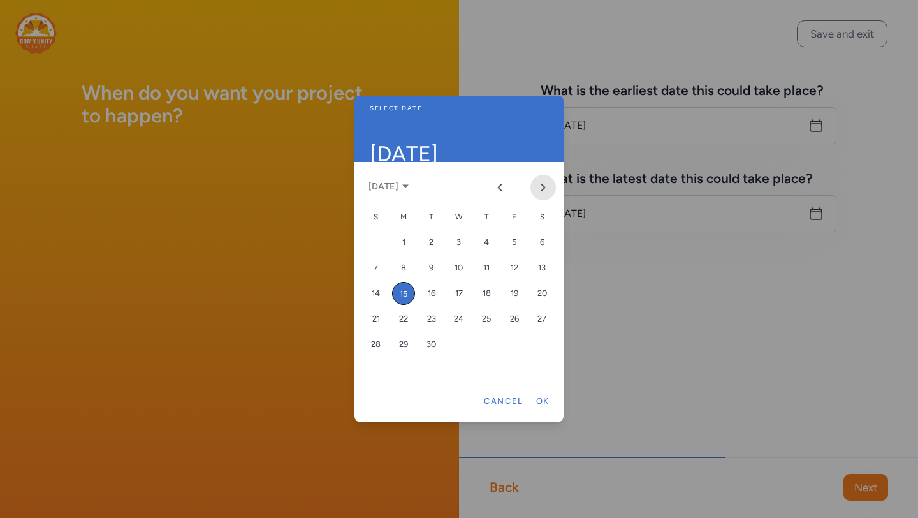
click at [541, 186] on icon "Next month" at bounding box center [543, 187] width 10 height 10
click at [543, 245] on div "1" at bounding box center [541, 242] width 23 height 23
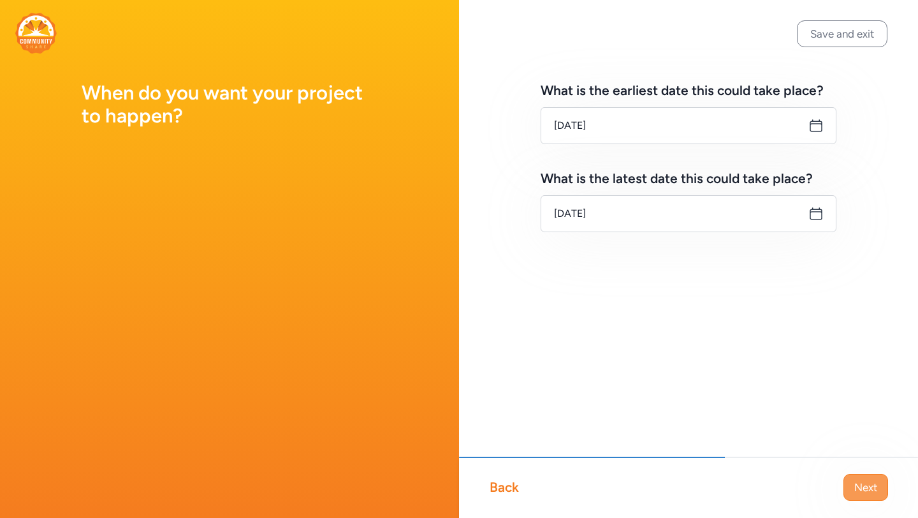
click at [864, 487] on span "Next" at bounding box center [865, 486] width 23 height 15
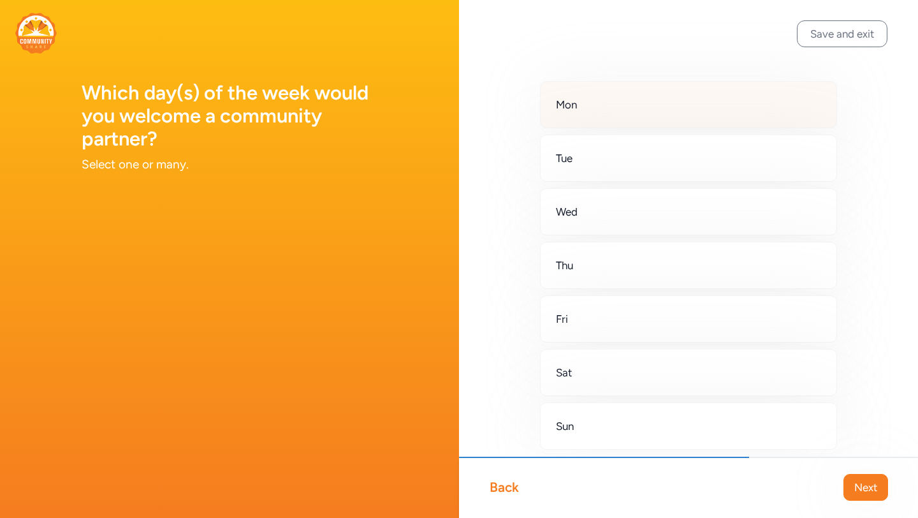
click at [712, 110] on div "Mon" at bounding box center [688, 104] width 297 height 47
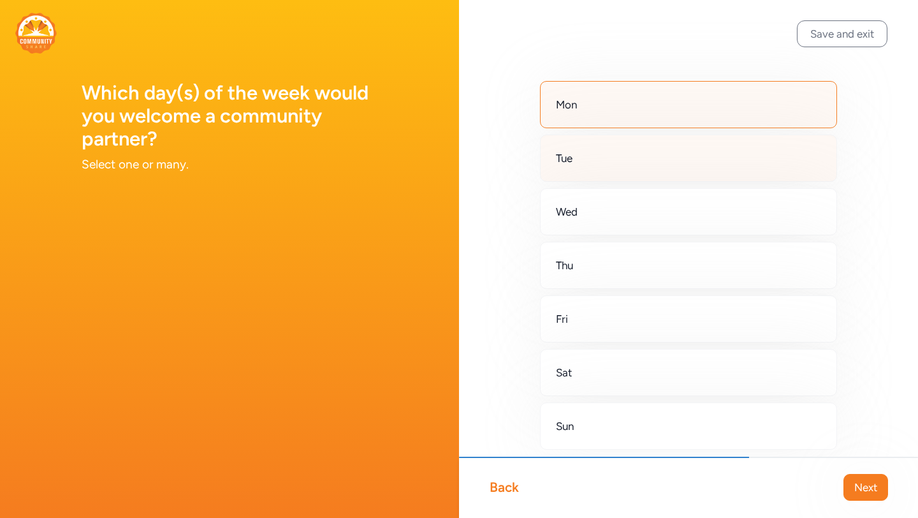
click at [688, 156] on div "Tue" at bounding box center [688, 158] width 297 height 47
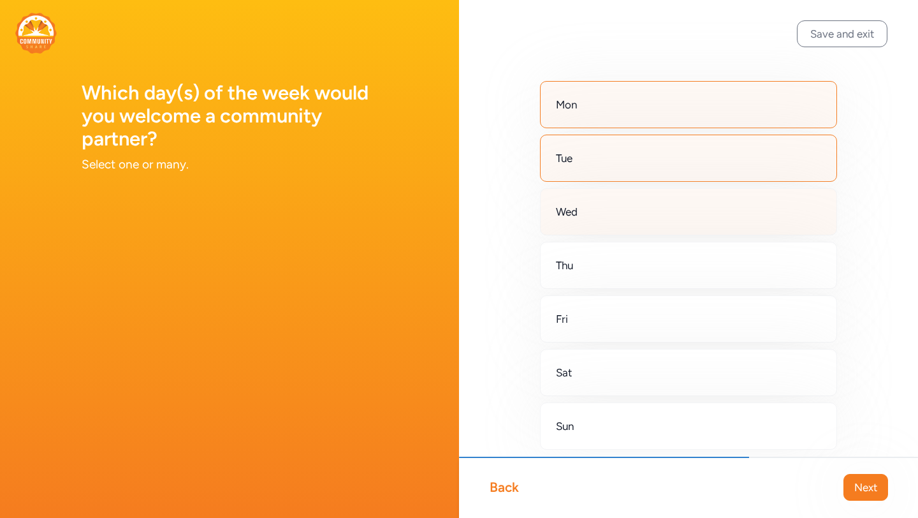
click at [664, 207] on div "Wed" at bounding box center [688, 211] width 297 height 47
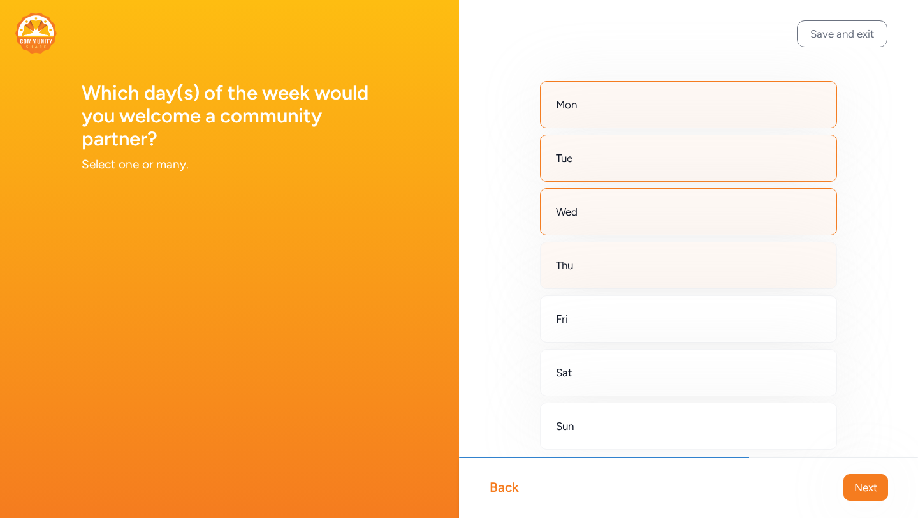
click at [650, 256] on div "Thu" at bounding box center [688, 265] width 297 height 47
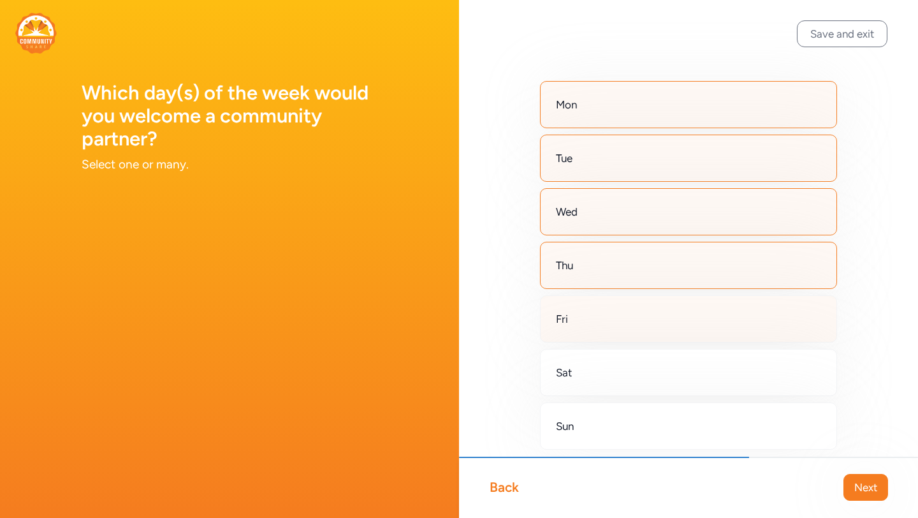
click at [641, 317] on div "Fri" at bounding box center [688, 318] width 297 height 47
click at [856, 490] on span "Next" at bounding box center [865, 486] width 23 height 15
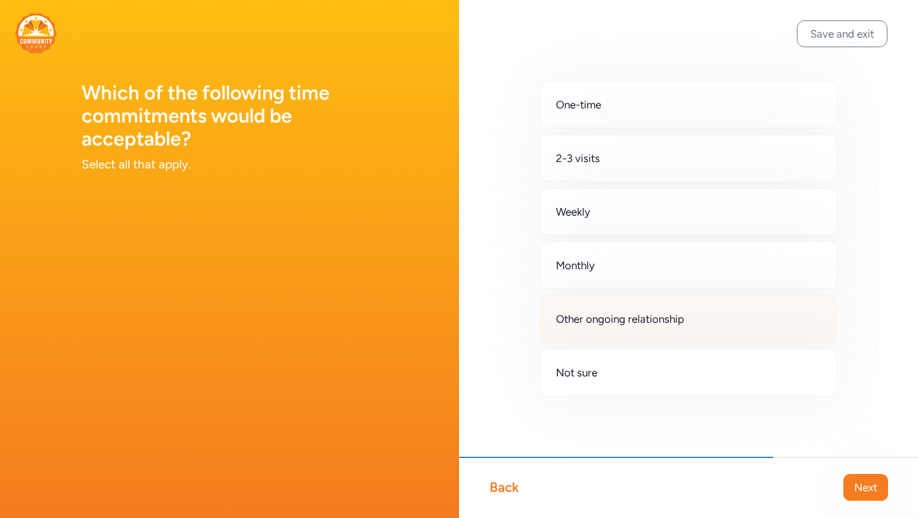
click at [631, 334] on div "Other ongoing relationship" at bounding box center [688, 318] width 297 height 47
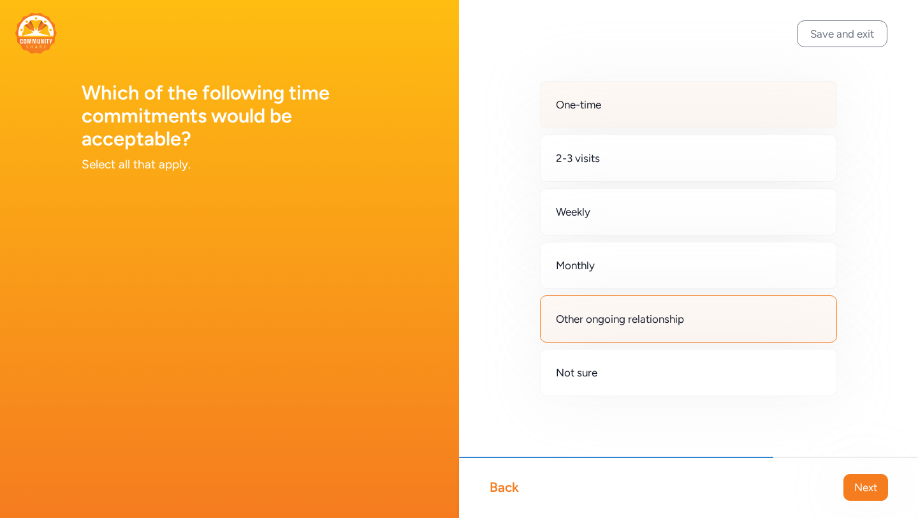
click at [632, 108] on div "One-time" at bounding box center [688, 104] width 297 height 47
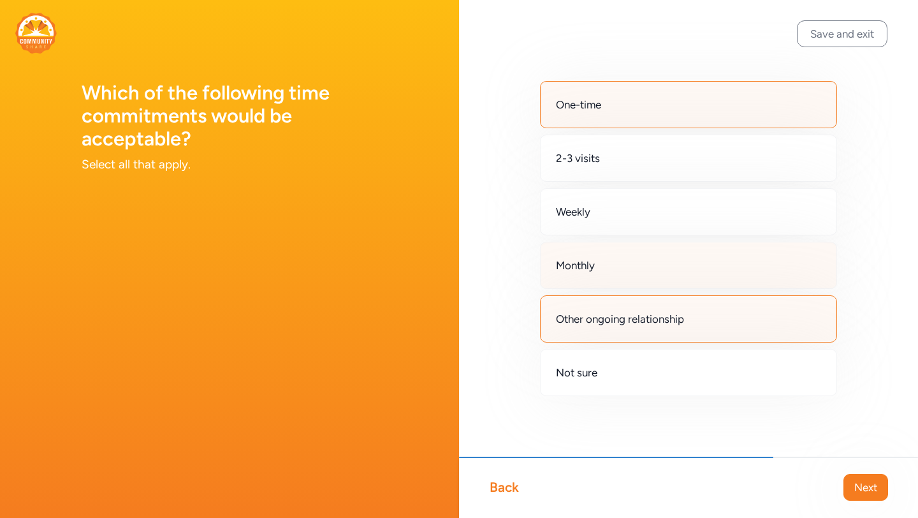
click at [734, 256] on div "Monthly" at bounding box center [688, 265] width 297 height 47
click at [750, 266] on div "Monthly" at bounding box center [688, 265] width 297 height 47
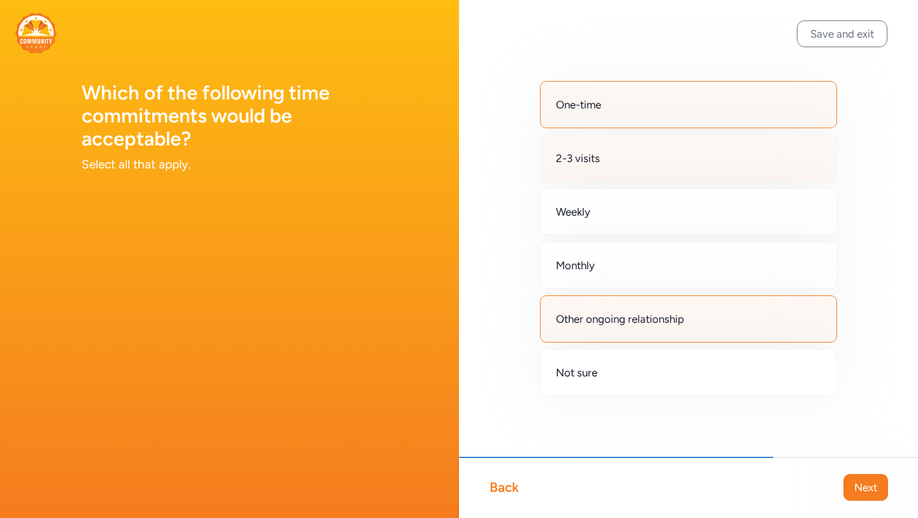
click at [719, 162] on div "2-3 visits" at bounding box center [688, 158] width 297 height 47
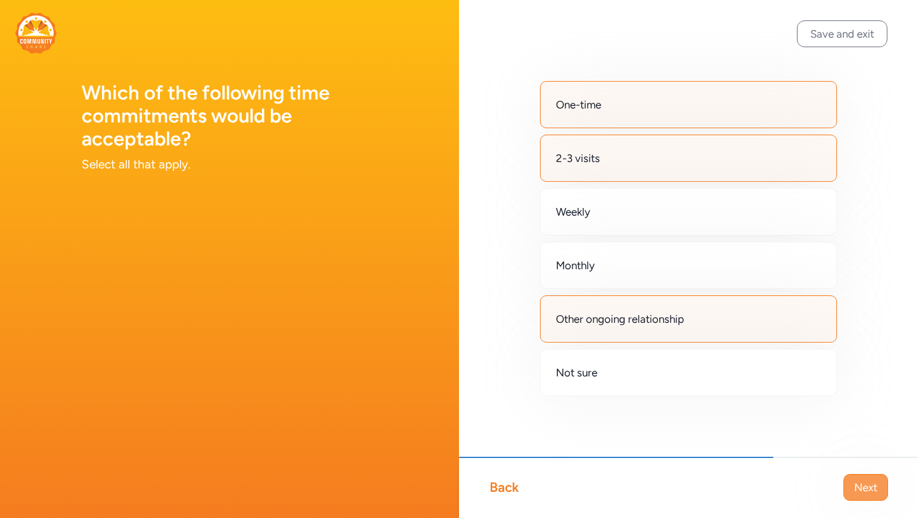
click at [866, 486] on span "Next" at bounding box center [865, 486] width 23 height 15
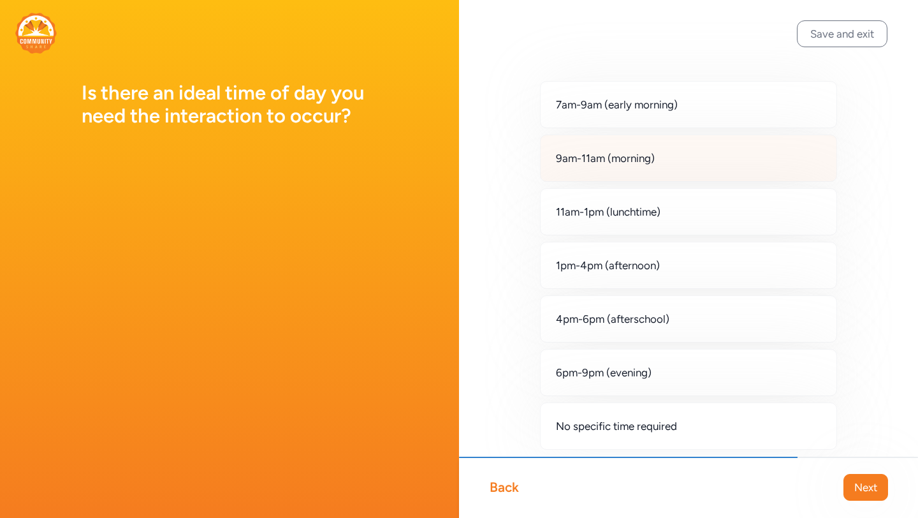
click at [785, 152] on div "9am-11am (morning)" at bounding box center [688, 158] width 297 height 47
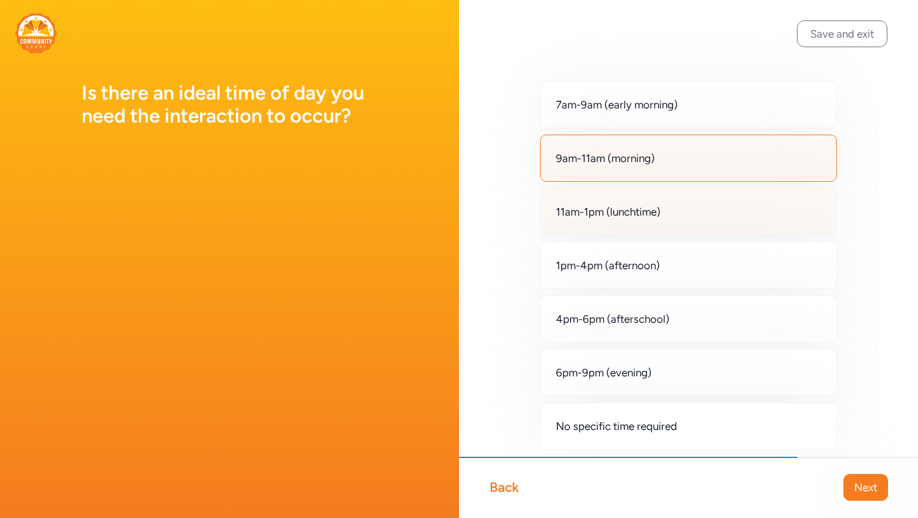
click at [764, 219] on div "11am-1pm (lunchtime)" at bounding box center [688, 211] width 297 height 47
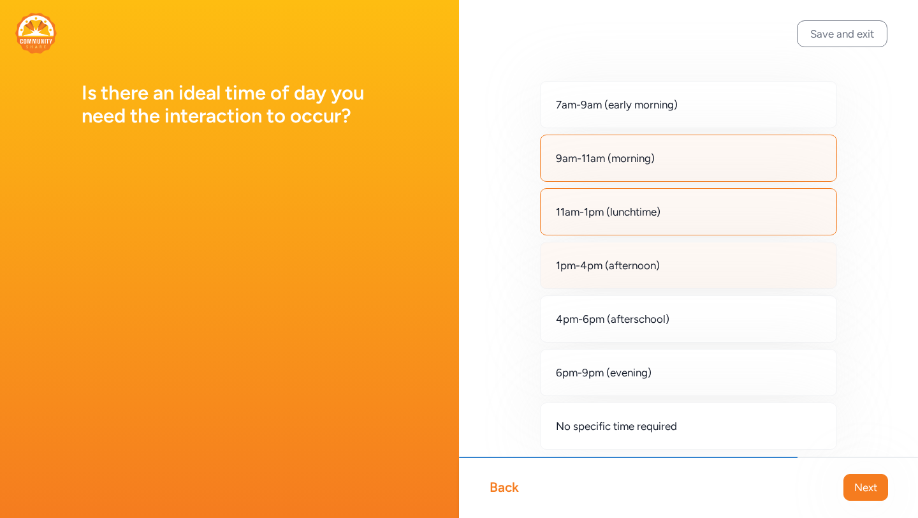
click at [748, 263] on div "1pm-4pm (afternoon)" at bounding box center [688, 265] width 297 height 47
click at [859, 481] on span "Next" at bounding box center [865, 486] width 23 height 15
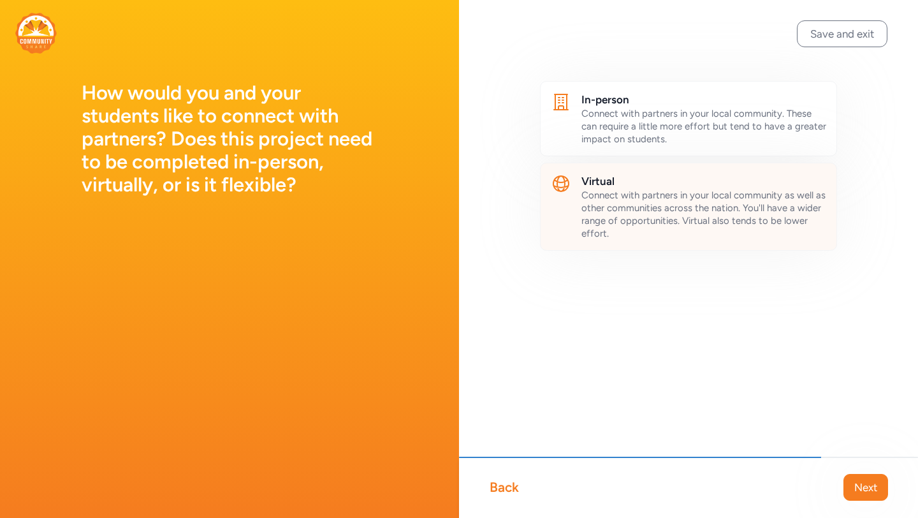
click at [753, 187] on h2 "Virtual" at bounding box center [703, 180] width 245 height 15
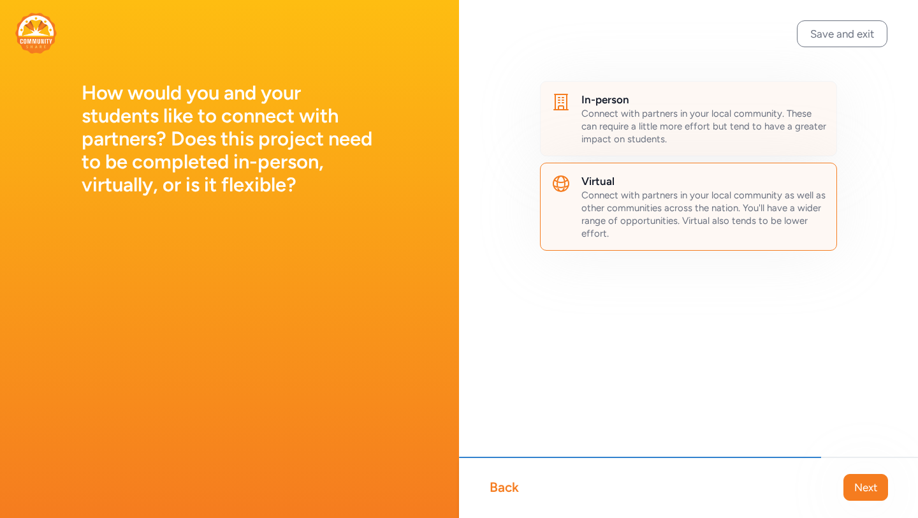
click at [740, 130] on span "Connect with partners in your local community. These can require a little more …" at bounding box center [703, 126] width 245 height 37
click at [858, 474] on button "Next" at bounding box center [865, 487] width 45 height 27
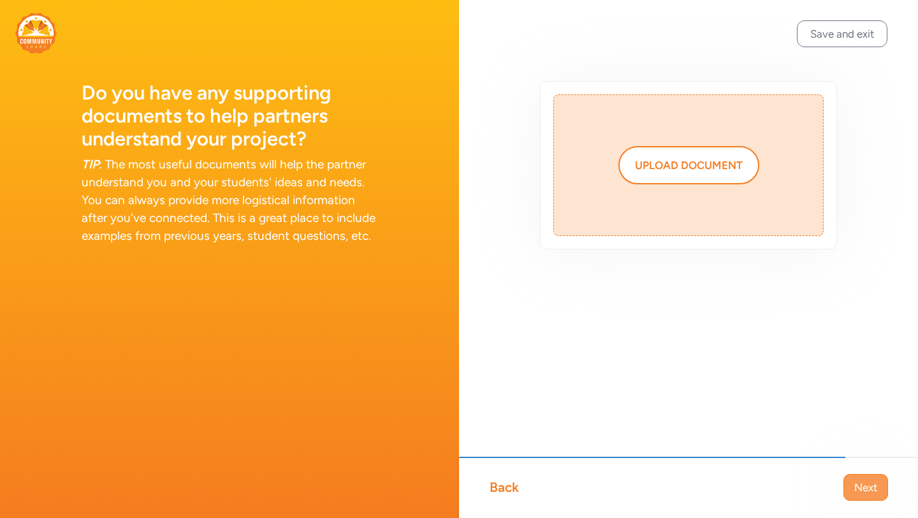
click at [858, 483] on span "Next" at bounding box center [865, 486] width 23 height 15
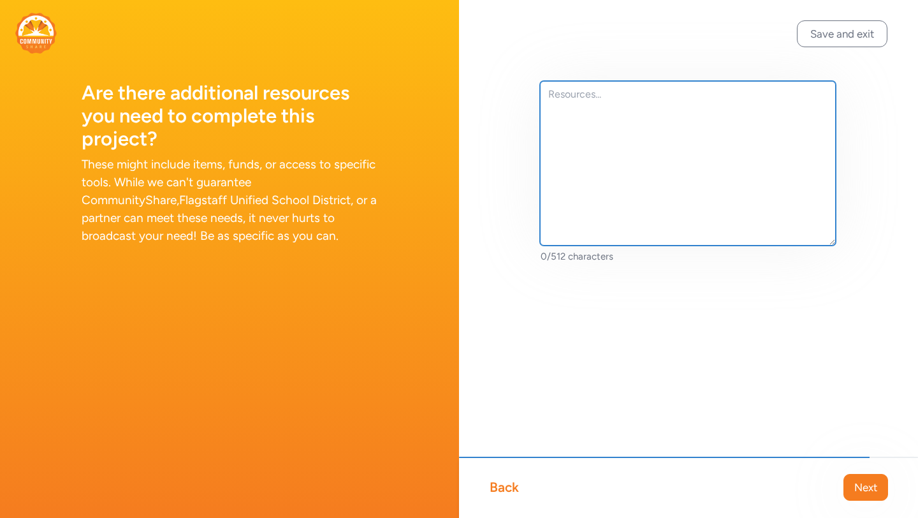
click at [772, 177] on textarea at bounding box center [688, 163] width 296 height 164
type textarea "display resources"
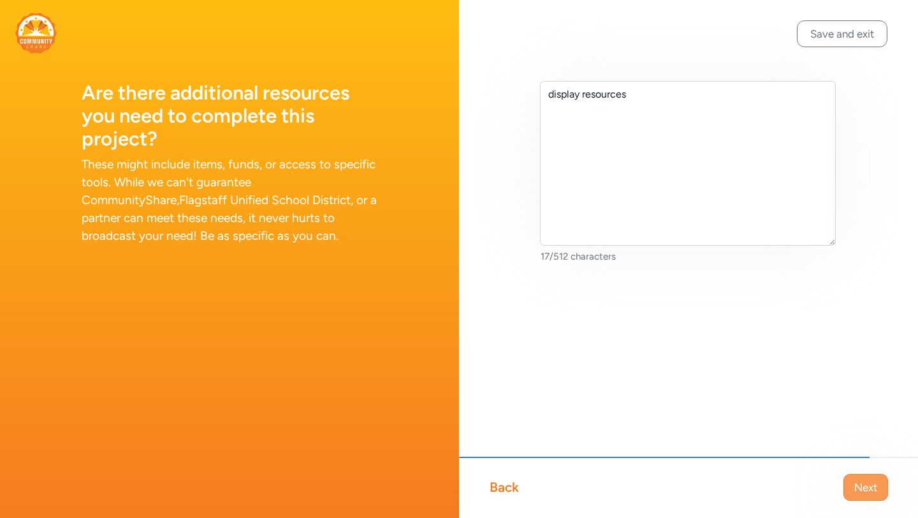
click at [855, 476] on button "Next" at bounding box center [865, 487] width 45 height 27
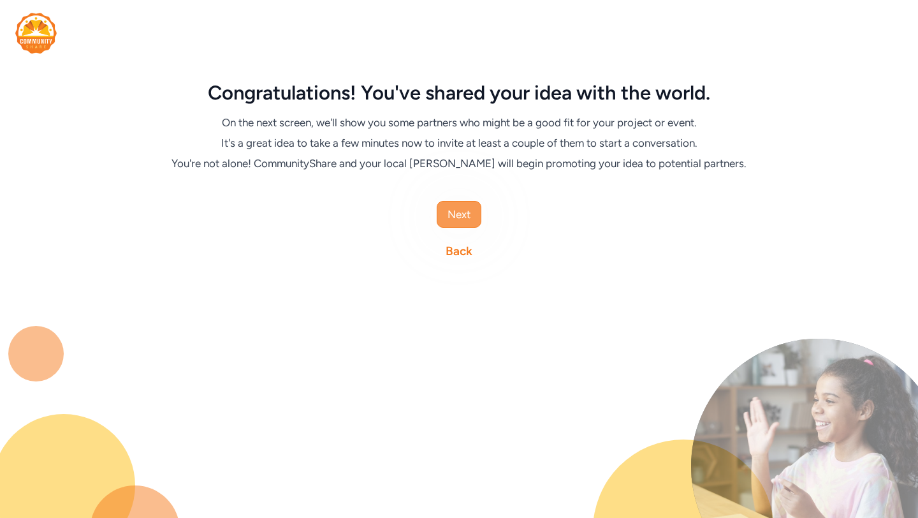
click at [471, 208] on button "Next" at bounding box center [459, 214] width 45 height 27
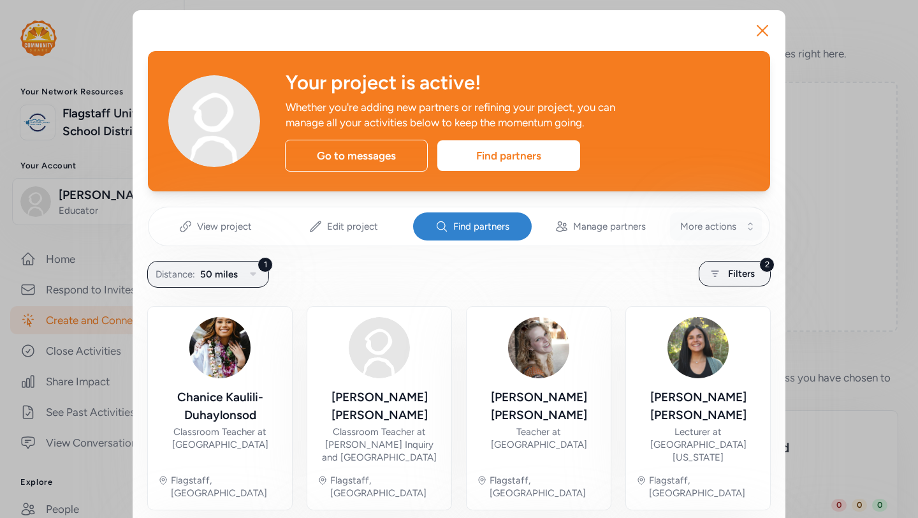
click at [750, 229] on button "More actions" at bounding box center [716, 226] width 92 height 28
click at [755, 34] on icon "button" at bounding box center [762, 30] width 20 height 20
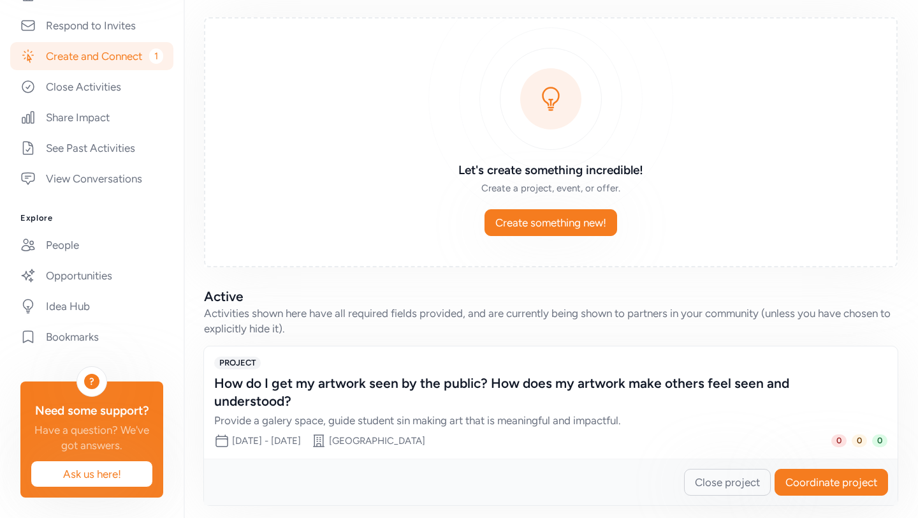
scroll to position [72, 0]
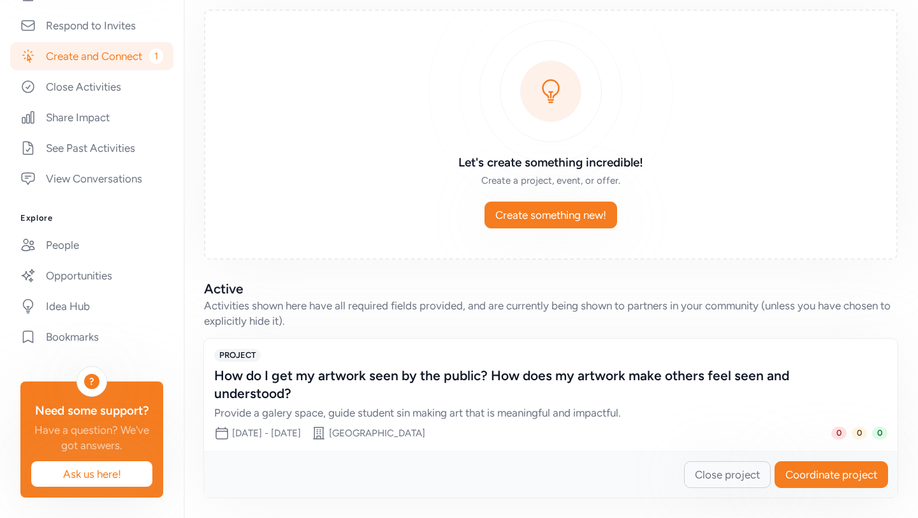
click at [282, 360] on div "PROJECT" at bounding box center [550, 355] width 673 height 13
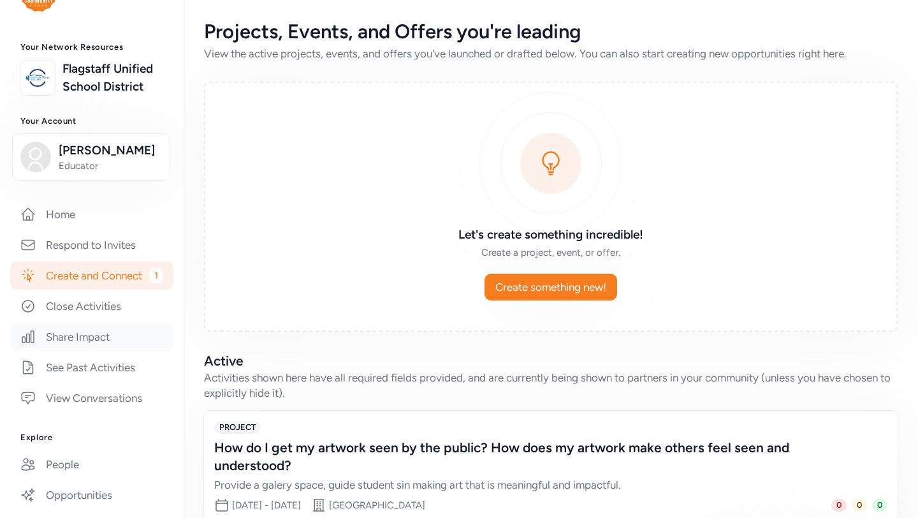
scroll to position [0, 0]
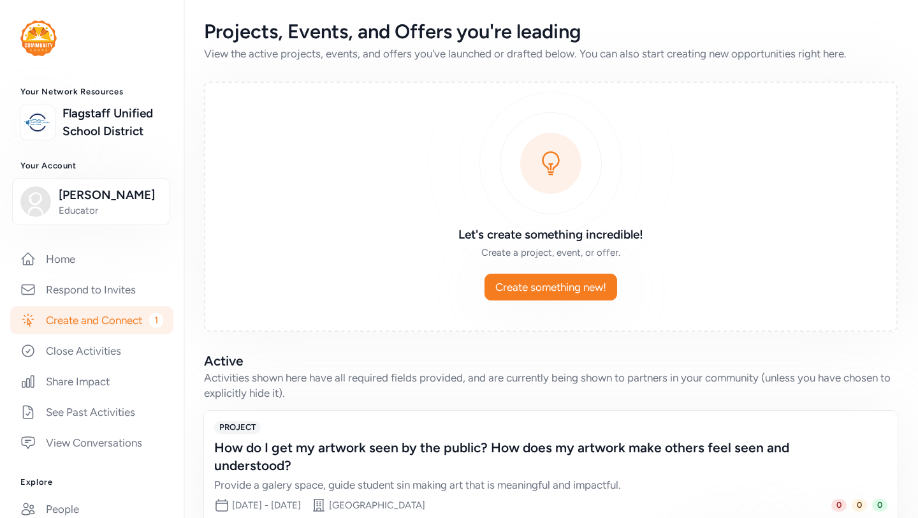
click at [45, 40] on img at bounding box center [38, 38] width 36 height 36
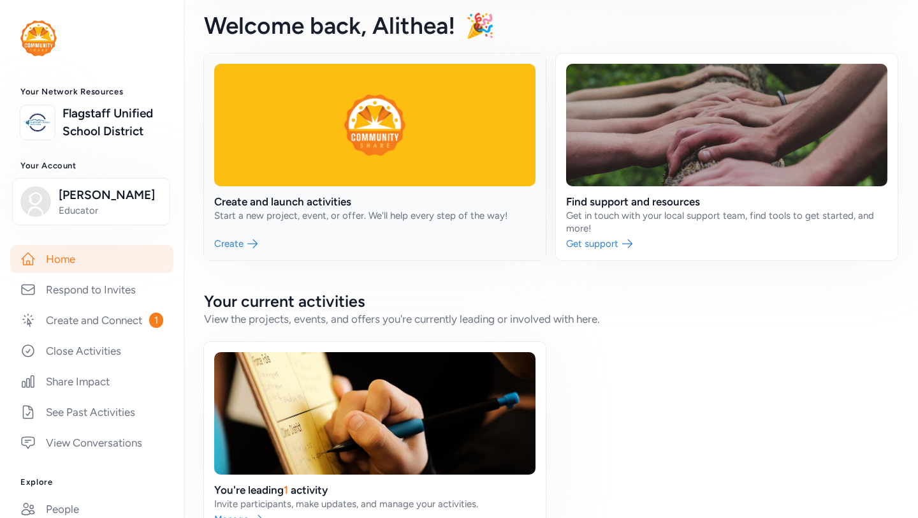
scroll to position [74, 0]
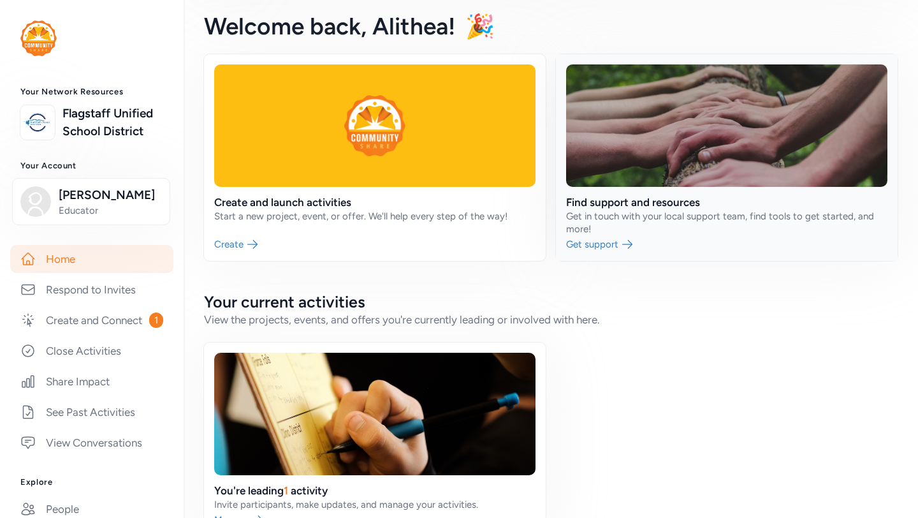
click at [596, 241] on link at bounding box center [727, 157] width 342 height 207
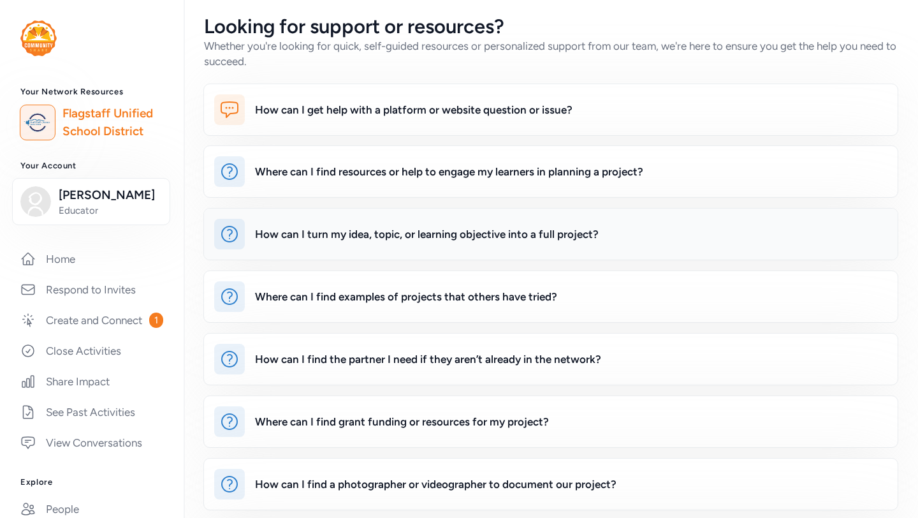
click at [399, 244] on div "How can I turn my idea, topic, or learning objective into a full project?" at bounding box center [571, 234] width 632 height 31
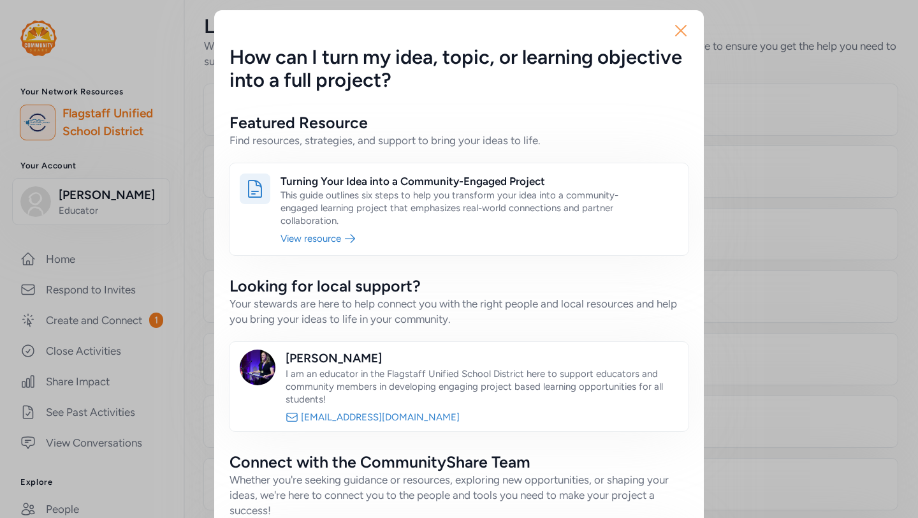
click at [680, 28] on icon "button" at bounding box center [681, 30] width 20 height 20
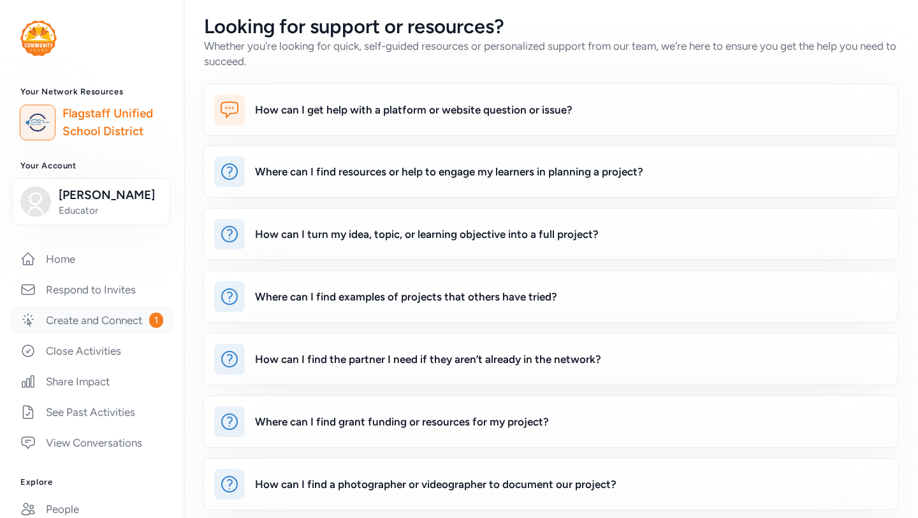
click at [120, 324] on link "Create and Connect 1" at bounding box center [91, 320] width 163 height 28
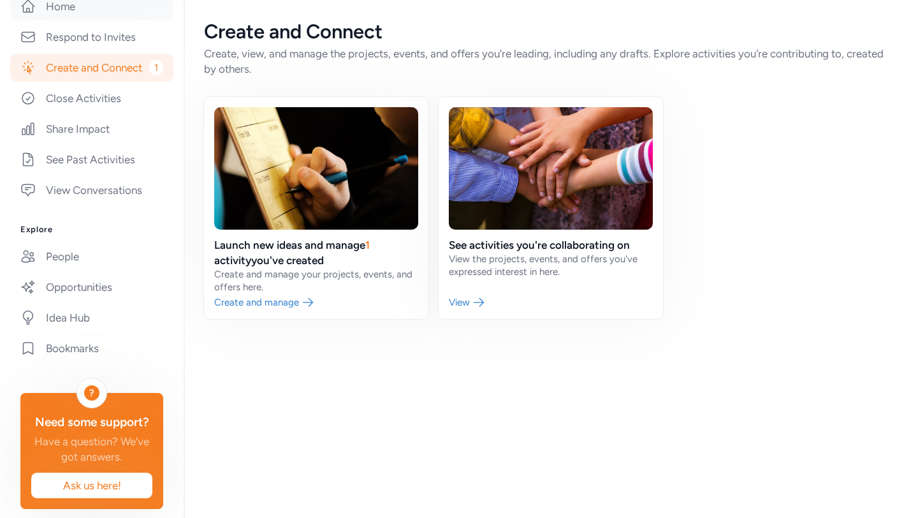
scroll to position [264, 0]
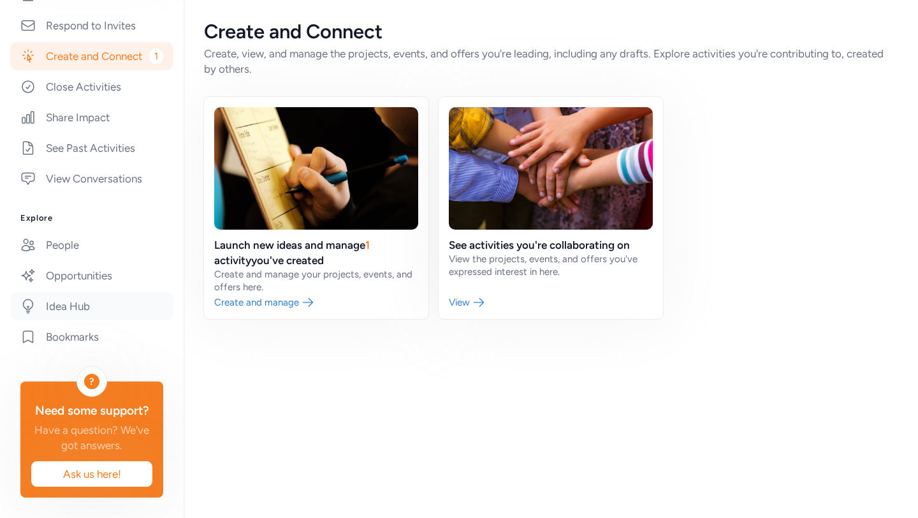
click at [73, 312] on link "Idea Hub" at bounding box center [91, 306] width 163 height 28
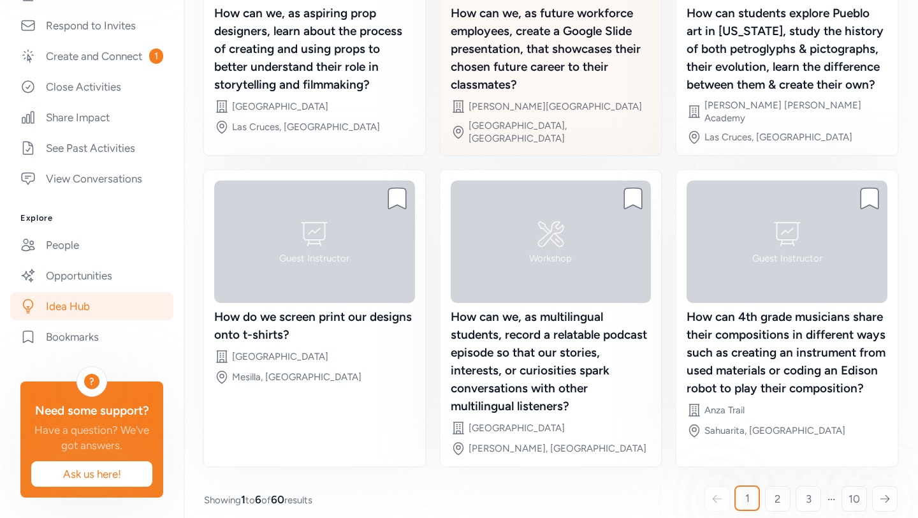
scroll to position [280, 0]
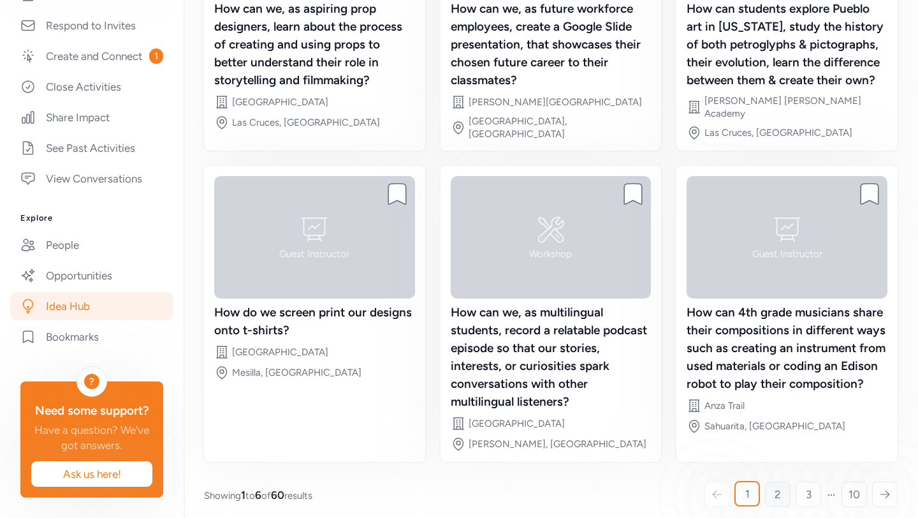
click at [775, 486] on span "2" at bounding box center [778, 493] width 6 height 15
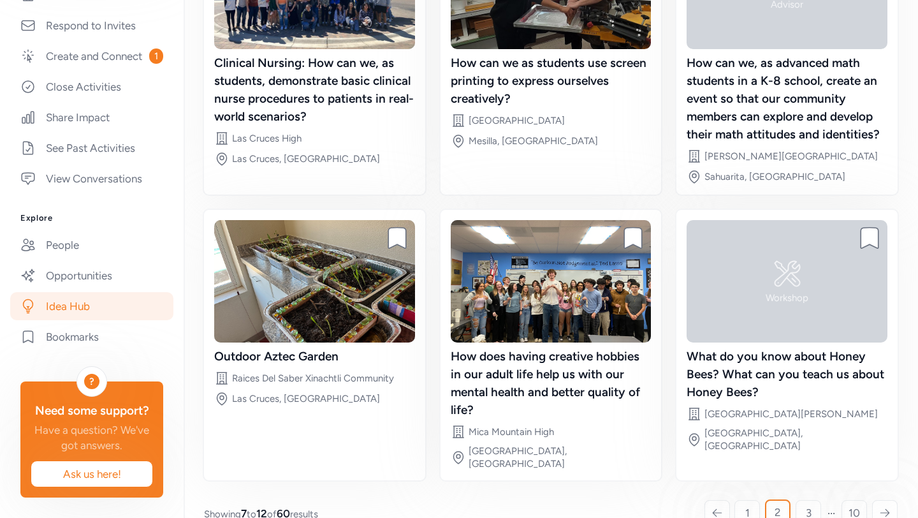
scroll to position [226, 0]
click at [804, 499] on link "3" at bounding box center [809, 512] width 26 height 26
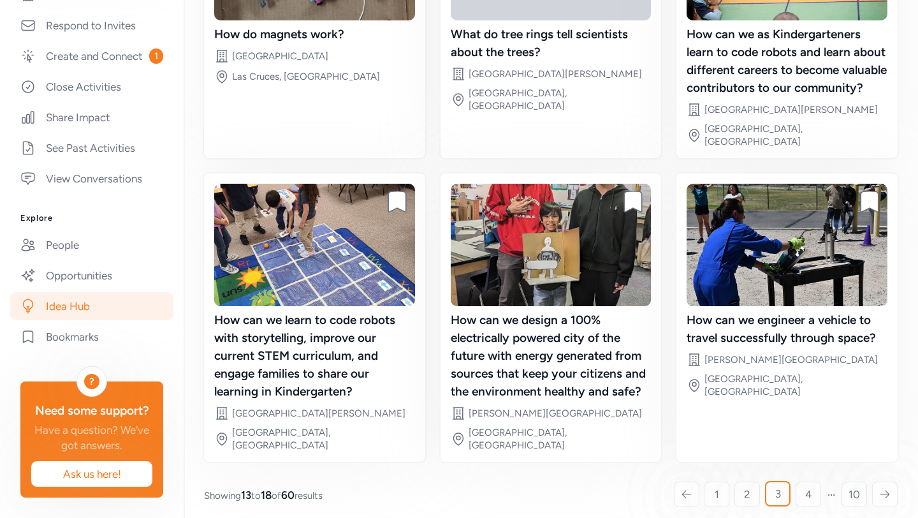
scroll to position [262, 0]
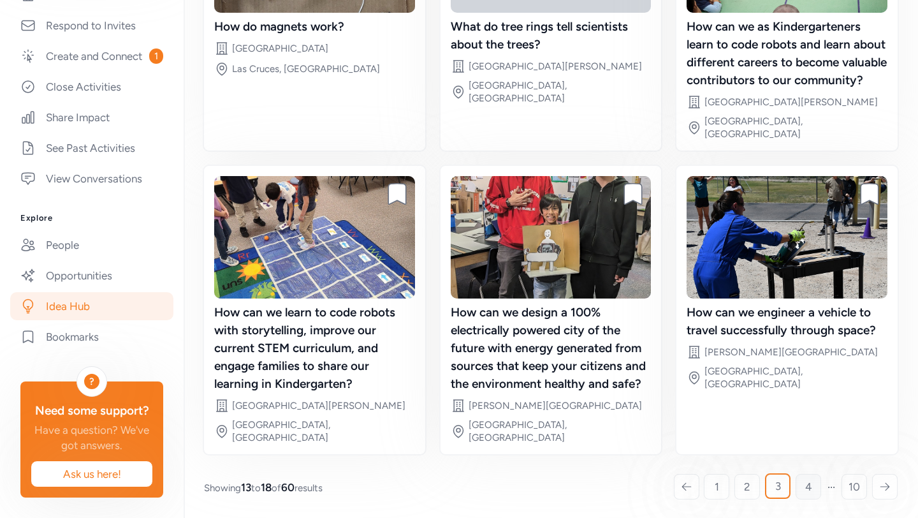
click at [812, 489] on link "4" at bounding box center [809, 487] width 26 height 26
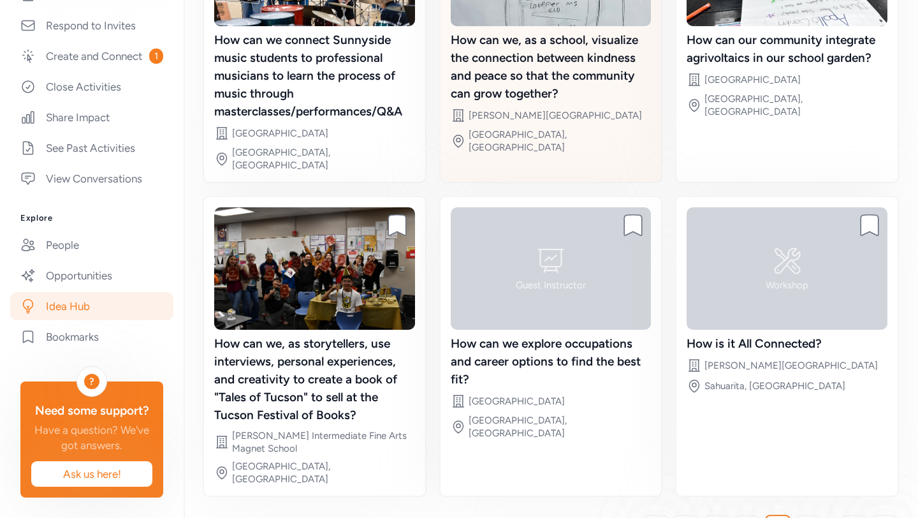
scroll to position [254, 0]
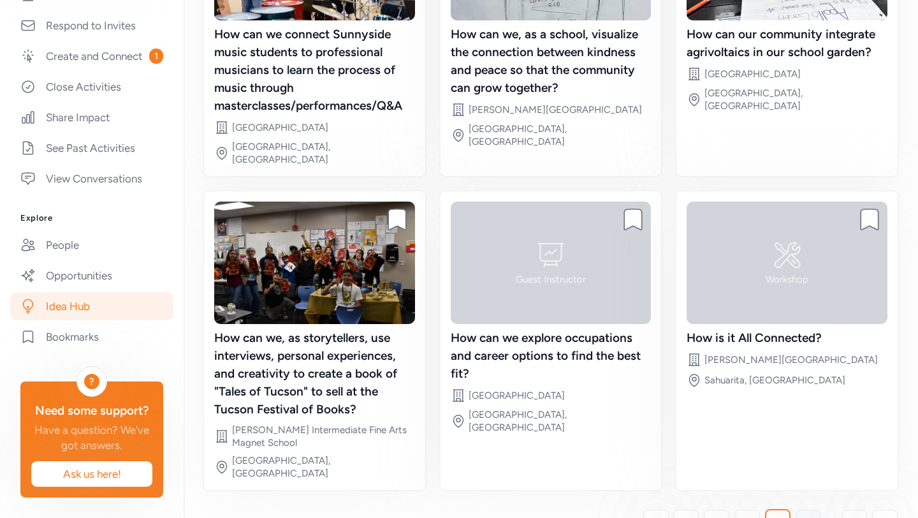
click at [808, 515] on span "5" at bounding box center [808, 522] width 6 height 15
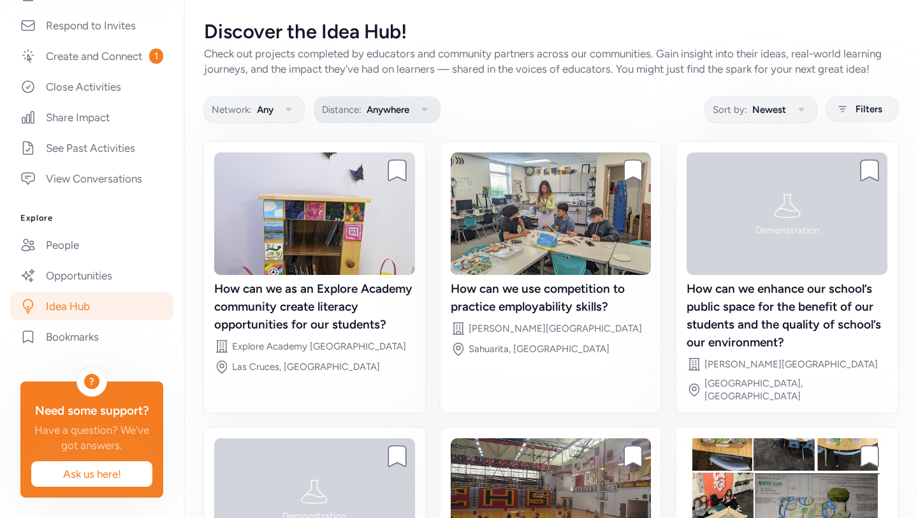
click at [391, 108] on span "Anywhere" at bounding box center [388, 109] width 43 height 15
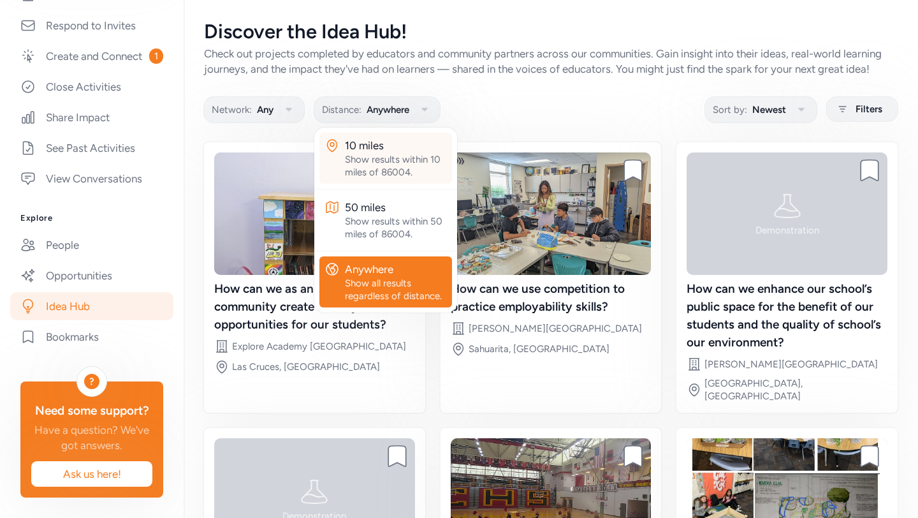
click at [377, 160] on div "Show results within 10 miles of 86004." at bounding box center [396, 166] width 102 height 26
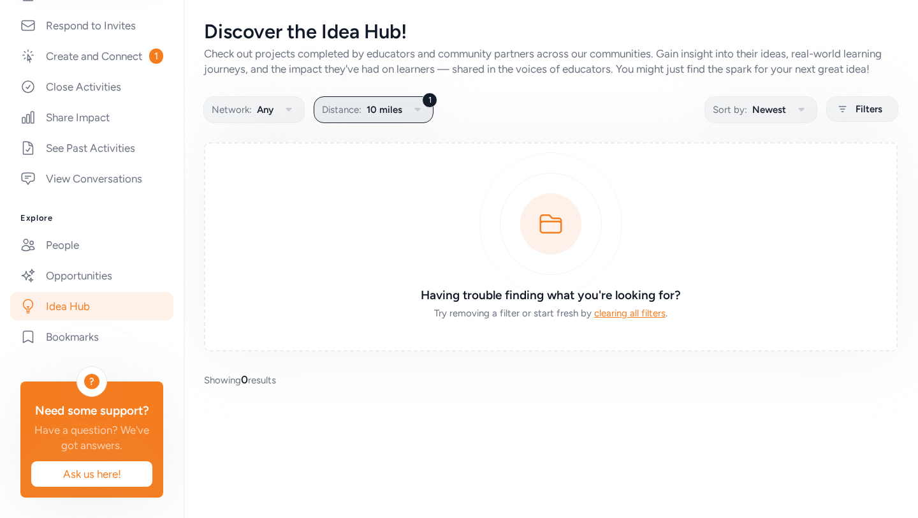
click at [411, 104] on icon "button" at bounding box center [417, 109] width 15 height 15
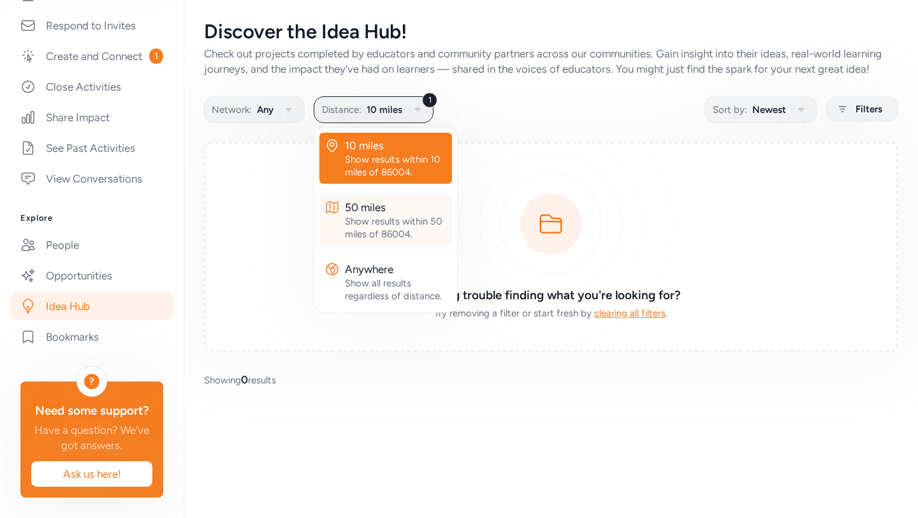
click at [381, 208] on div "50 miles" at bounding box center [396, 207] width 102 height 15
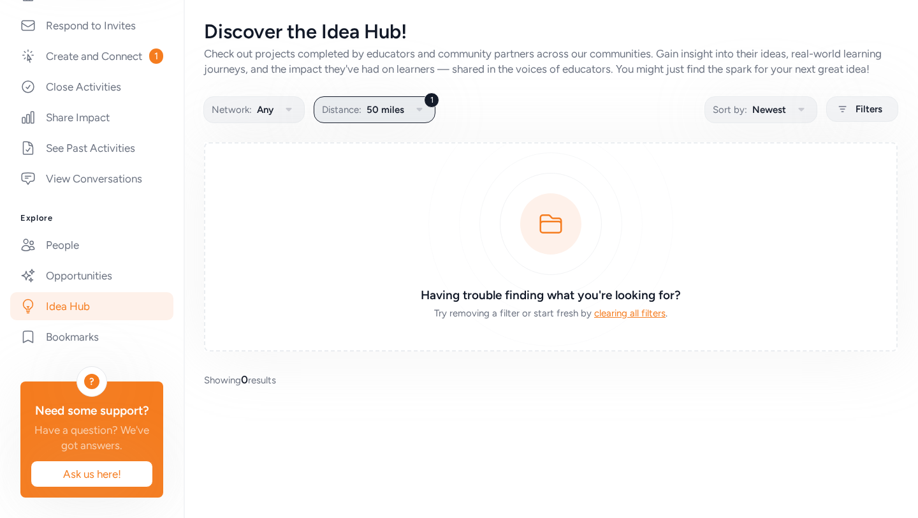
click at [391, 111] on span "50 miles" at bounding box center [386, 109] width 38 height 15
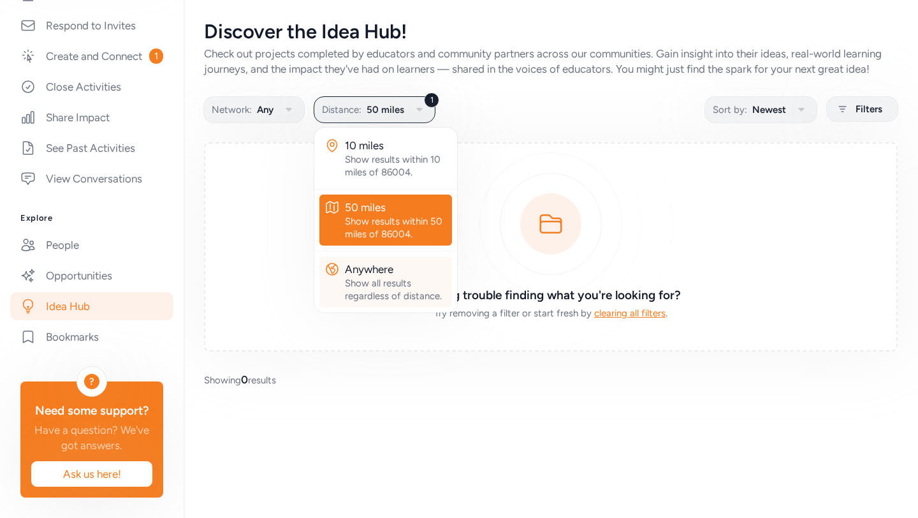
click at [374, 281] on div "Show all results regardless of distance." at bounding box center [396, 290] width 102 height 26
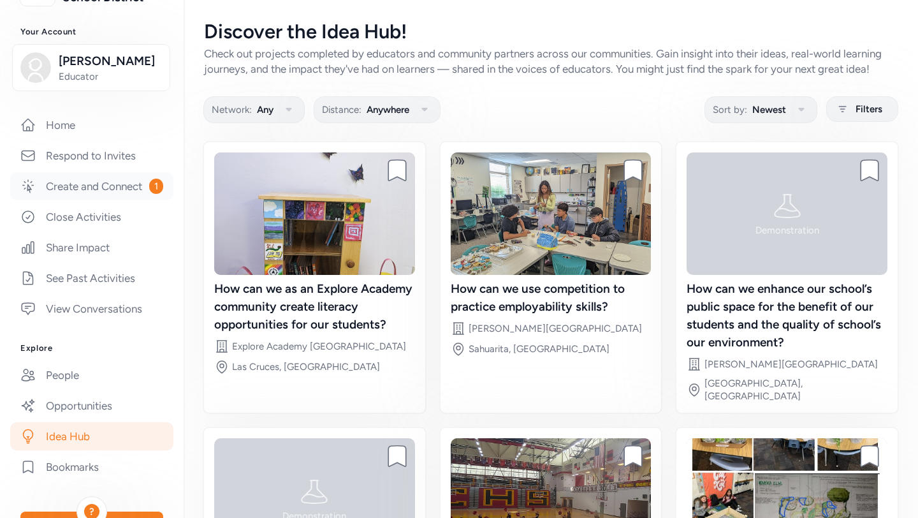
click at [89, 180] on link "Create and Connect 1" at bounding box center [91, 186] width 163 height 28
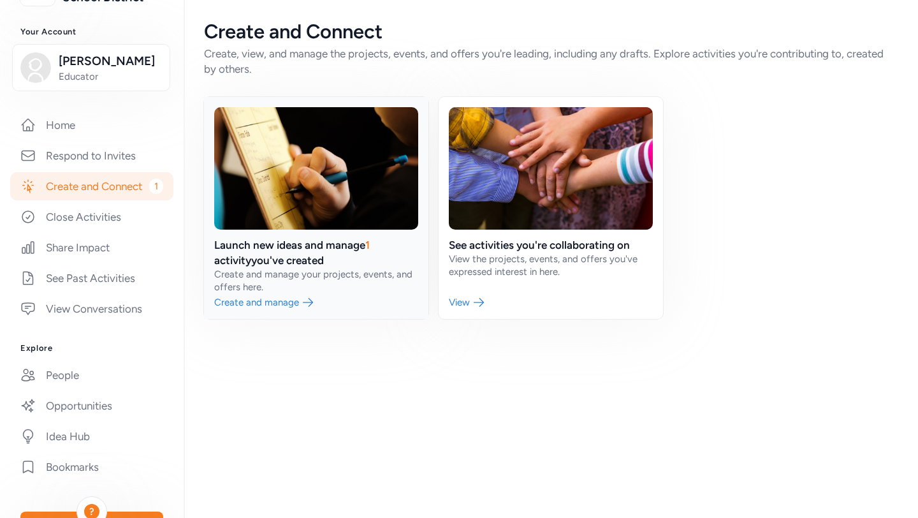
click at [268, 303] on link at bounding box center [316, 208] width 224 height 222
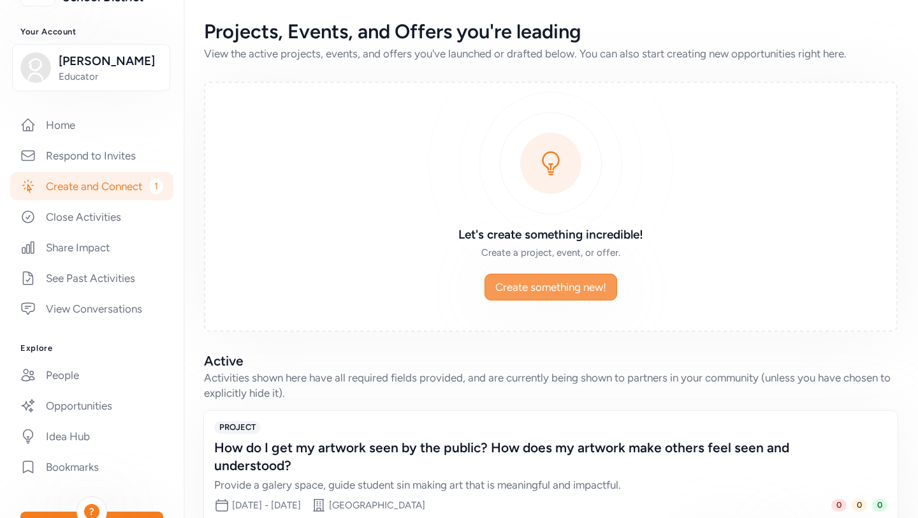
click at [527, 284] on span "Create something new!" at bounding box center [550, 286] width 111 height 15
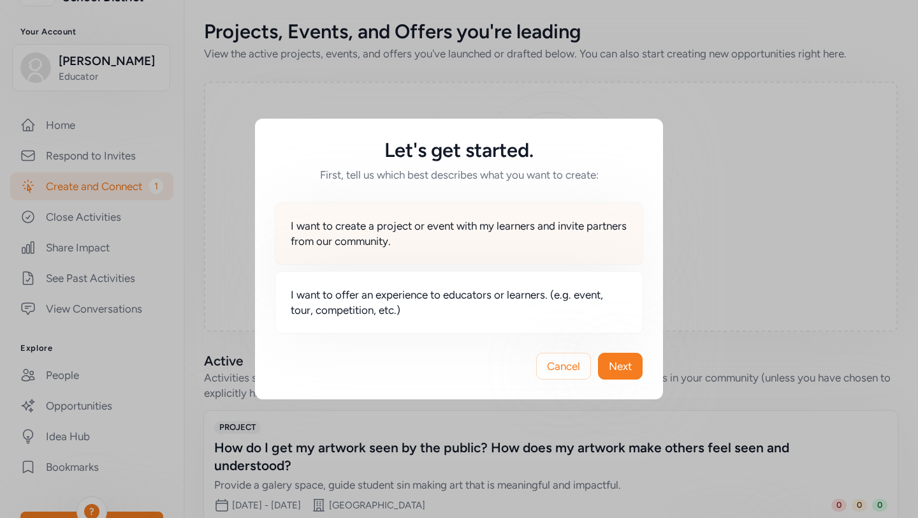
click at [465, 258] on div "I want to create a project or event with my learners and invite partners from o…" at bounding box center [459, 233] width 369 height 62
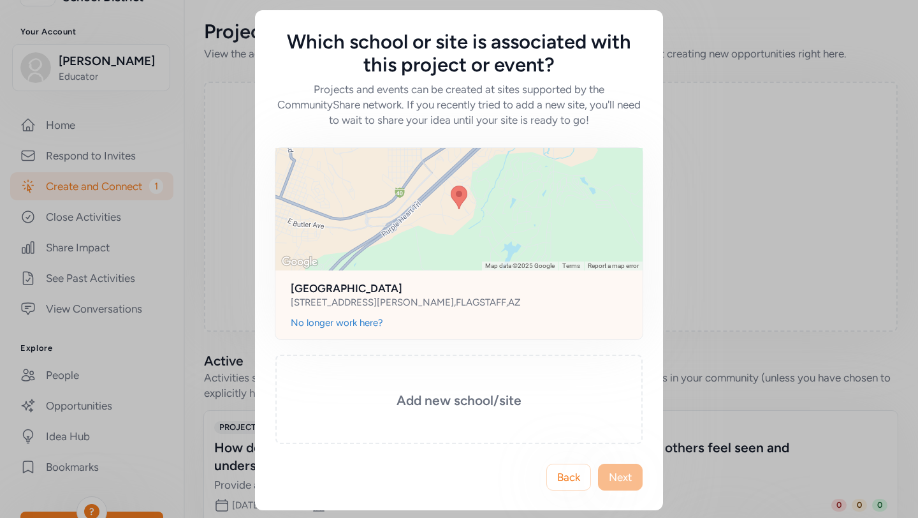
click at [535, 311] on div "[GEOGRAPHIC_DATA] [STREET_ADDRESS][PERSON_NAME]" at bounding box center [458, 293] width 367 height 46
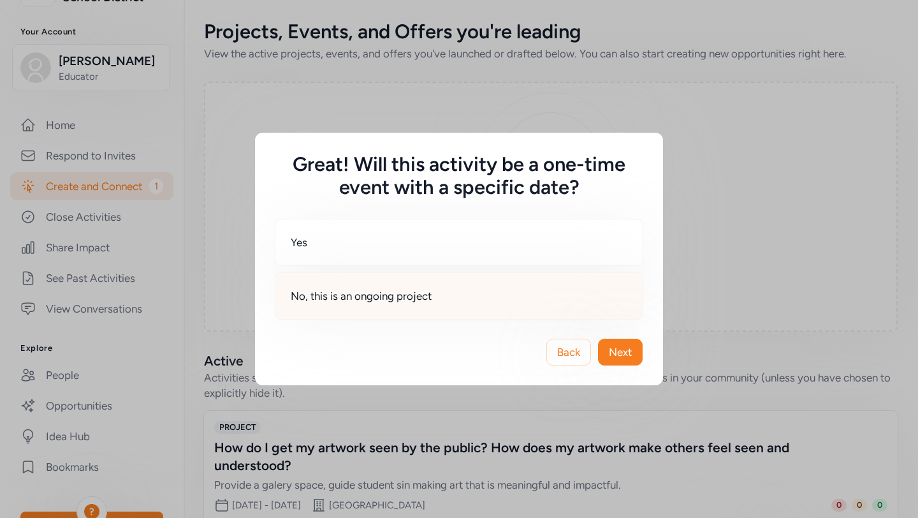
click at [507, 309] on div "No, this is an ongoing project" at bounding box center [459, 295] width 369 height 47
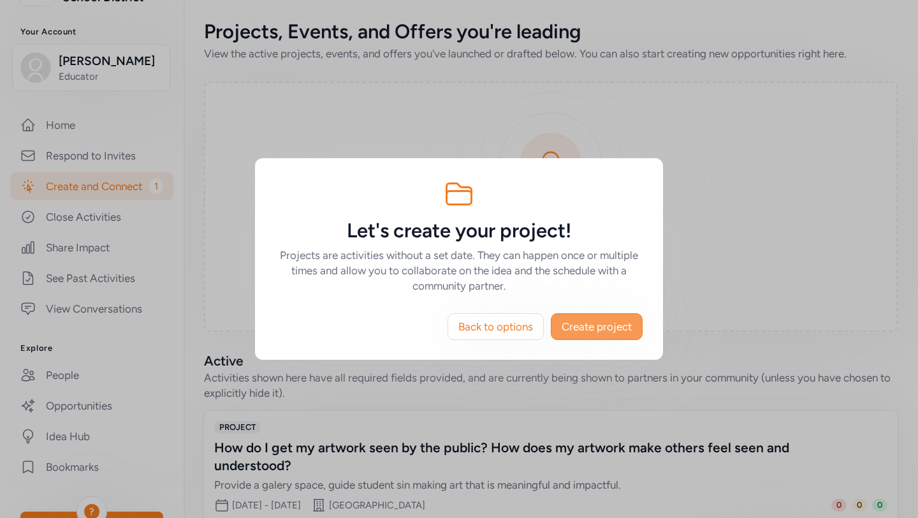
click at [609, 330] on span "Create project" at bounding box center [597, 326] width 70 height 15
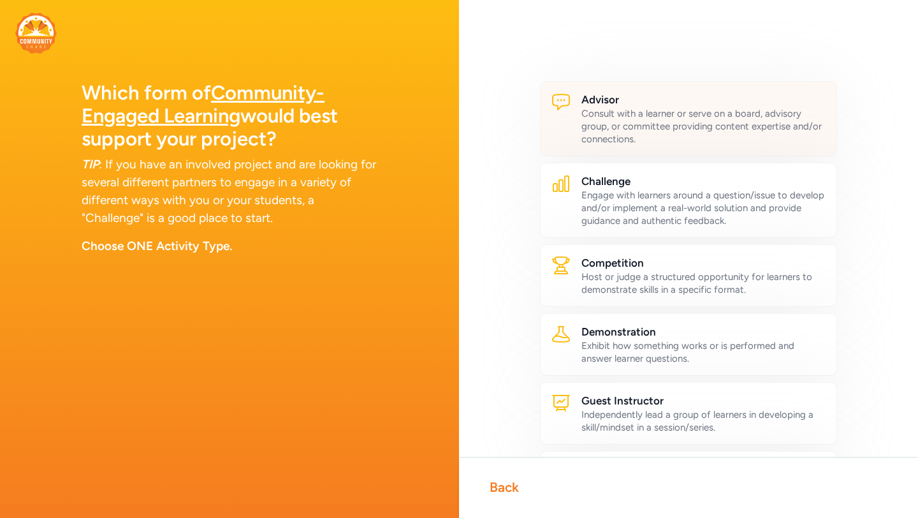
click at [651, 140] on div "Consult with a learner or serve on a board, advisory group, or committee provid…" at bounding box center [703, 126] width 245 height 38
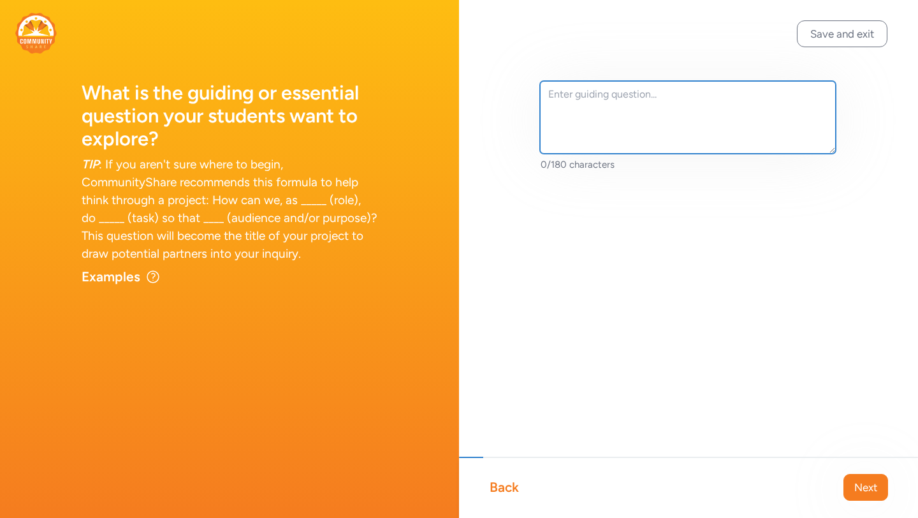
click at [648, 129] on textarea at bounding box center [688, 117] width 296 height 73
type textarea "What kind of jobs are available in visual arts?"
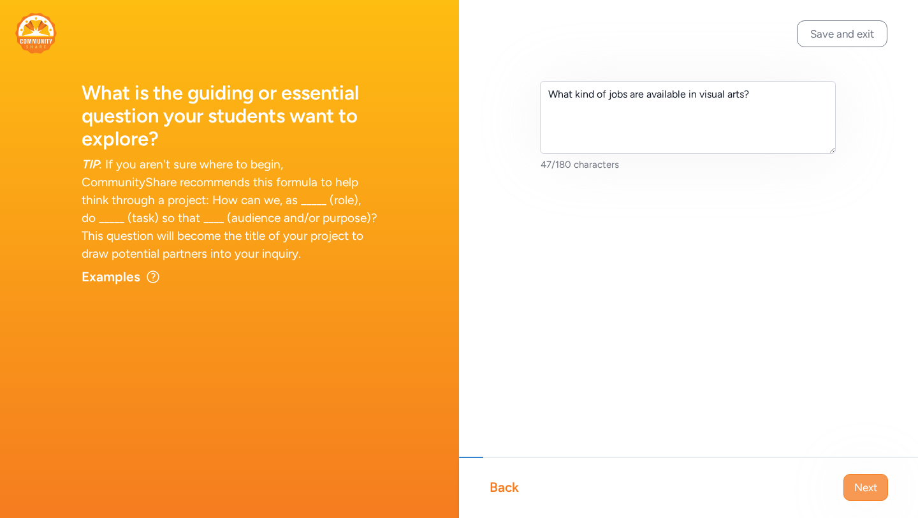
click at [865, 485] on span "Next" at bounding box center [865, 486] width 23 height 15
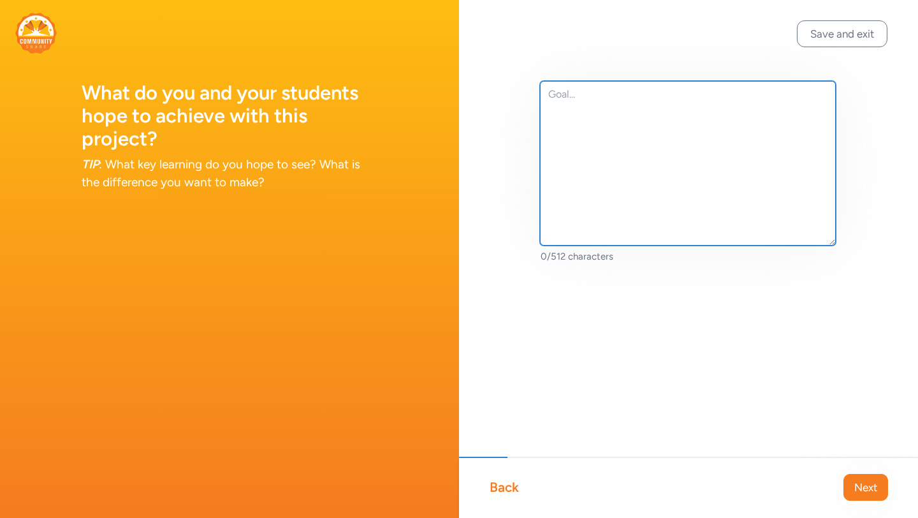
click at [744, 186] on textarea at bounding box center [688, 163] width 296 height 164
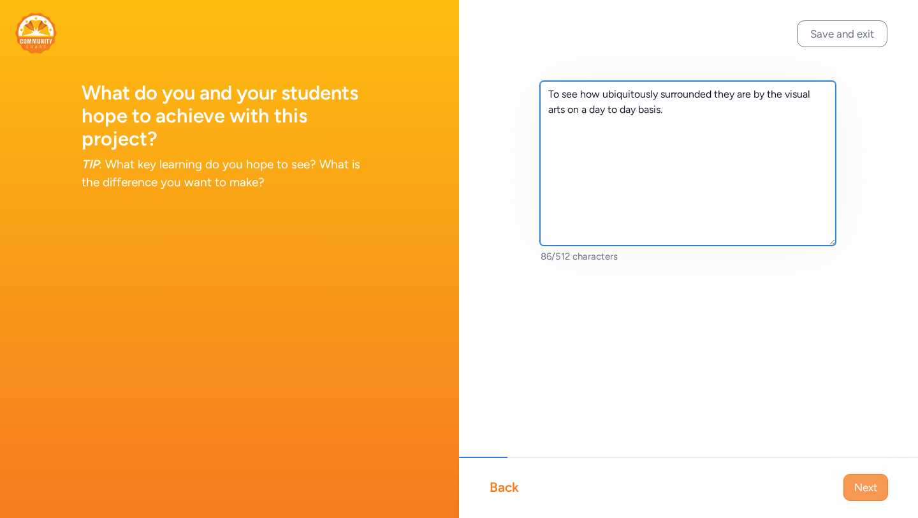
type textarea "To see how ubiquitously surrounded they are by the visual arts on a day to day …"
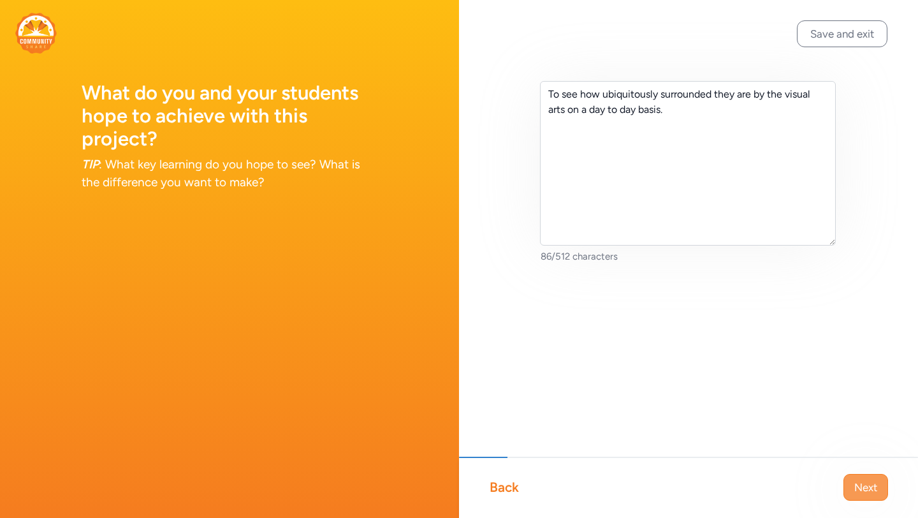
click at [863, 491] on span "Next" at bounding box center [865, 486] width 23 height 15
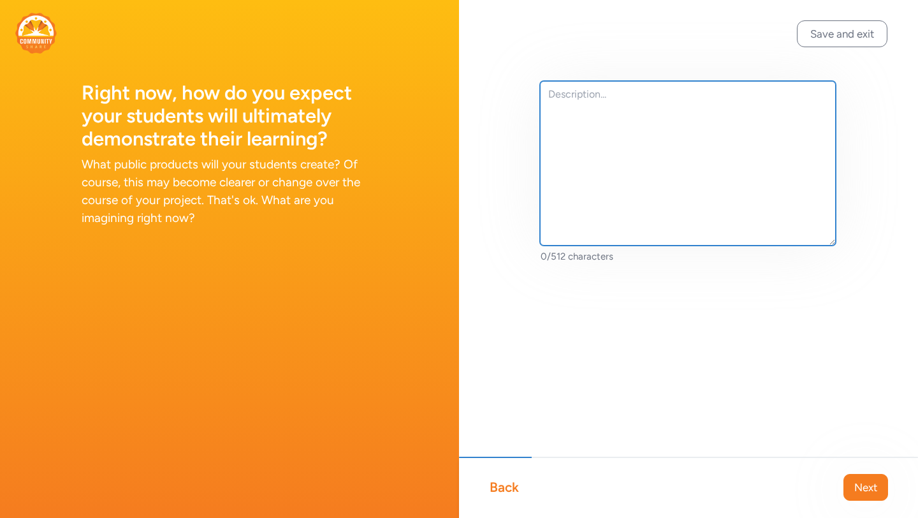
click at [761, 203] on textarea at bounding box center [688, 163] width 296 height 164
type textarea "They will become advocates for arts education."
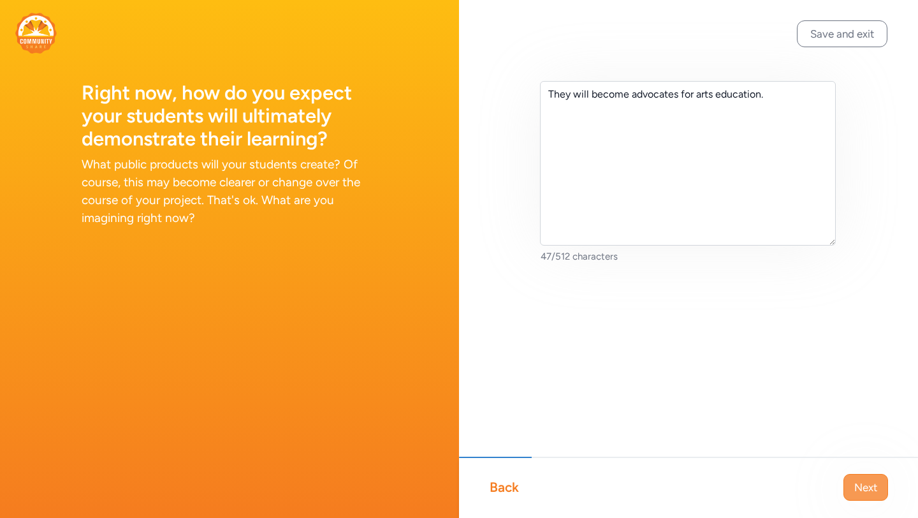
click at [858, 492] on span "Next" at bounding box center [865, 486] width 23 height 15
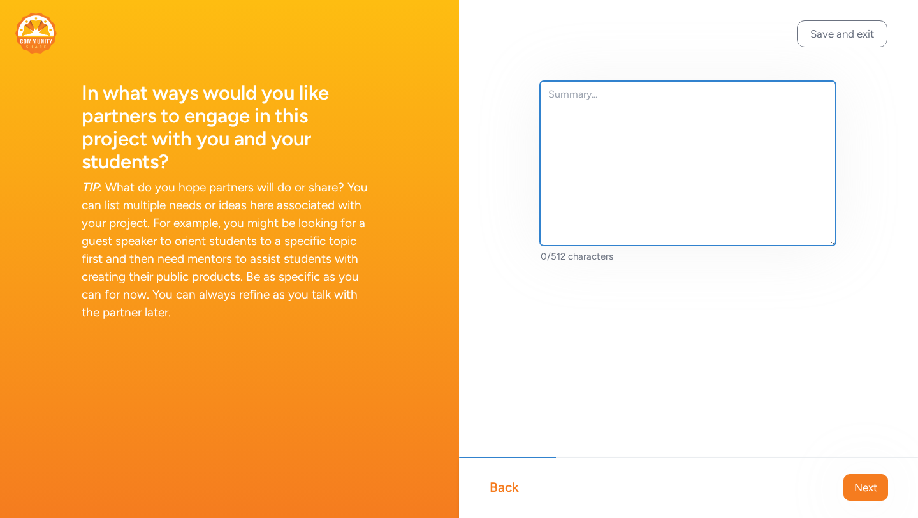
click at [733, 149] on textarea at bounding box center [688, 163] width 296 height 164
type textarea "Share how they use the visual arts in their career or everyday life."
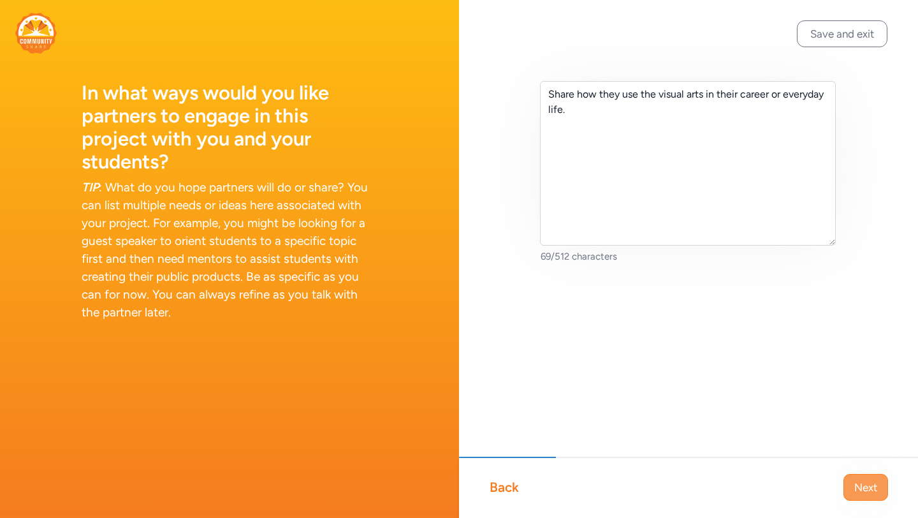
click at [859, 488] on span "Next" at bounding box center [865, 486] width 23 height 15
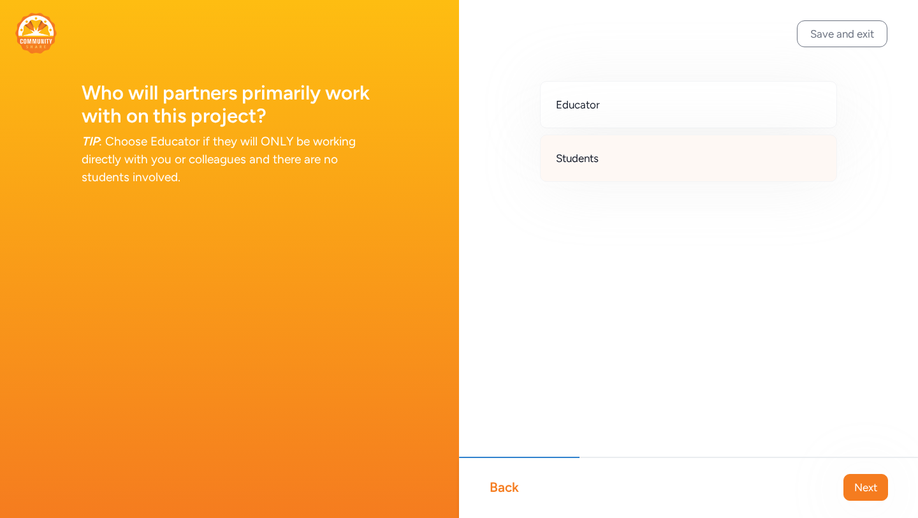
click at [703, 145] on div "Students" at bounding box center [688, 158] width 297 height 47
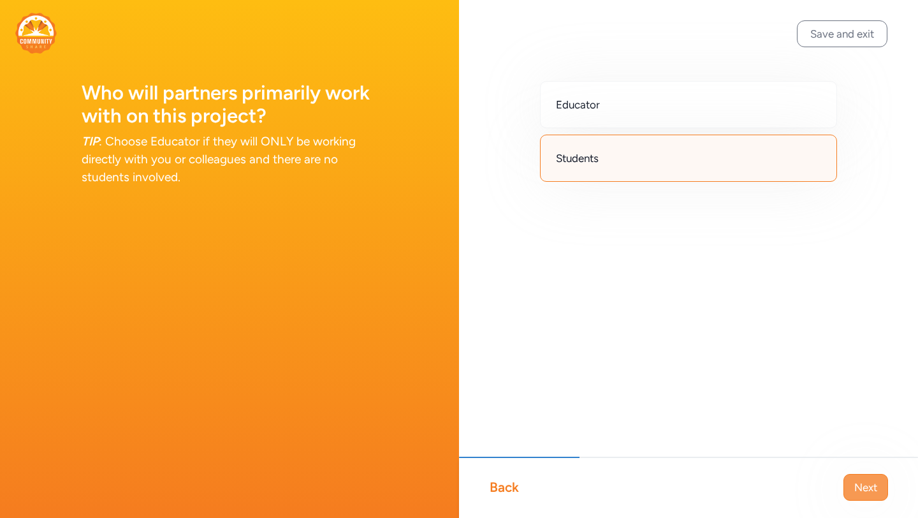
click at [872, 485] on span "Next" at bounding box center [865, 486] width 23 height 15
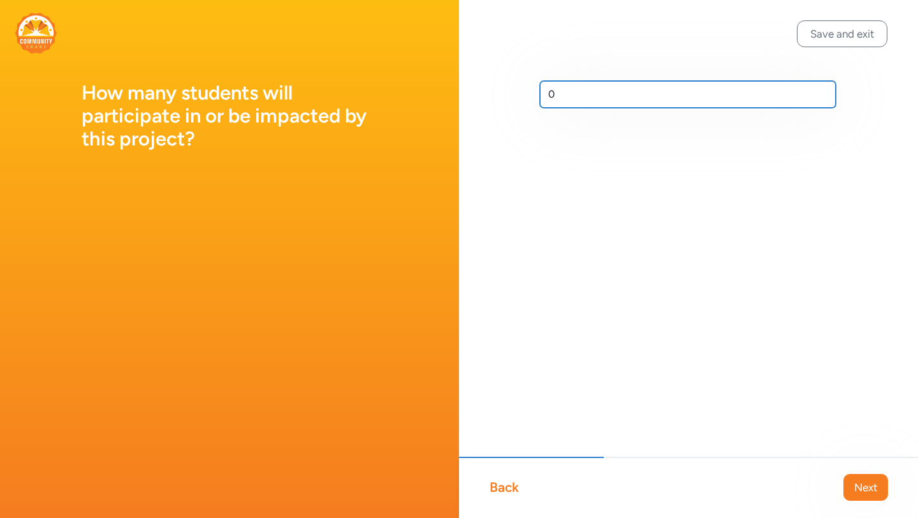
click at [686, 90] on input "0" at bounding box center [688, 94] width 296 height 27
type input "150"
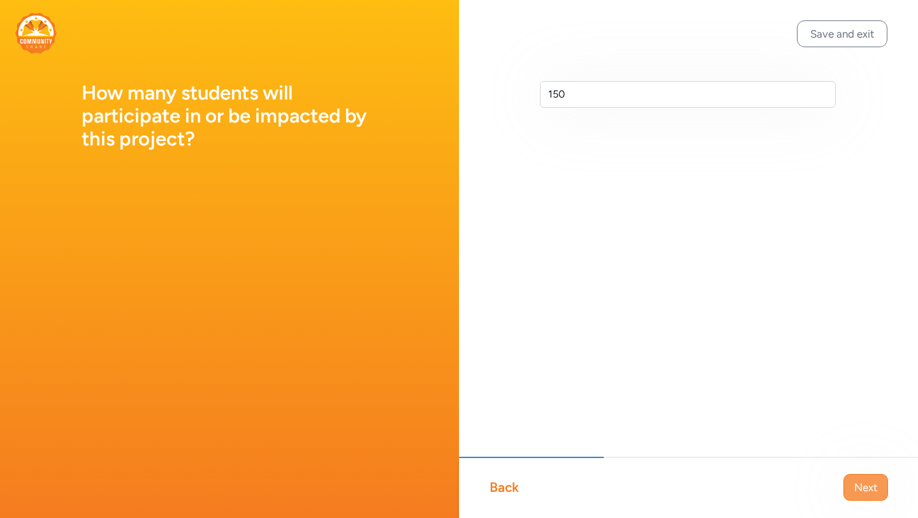
click at [856, 490] on span "Next" at bounding box center [865, 486] width 23 height 15
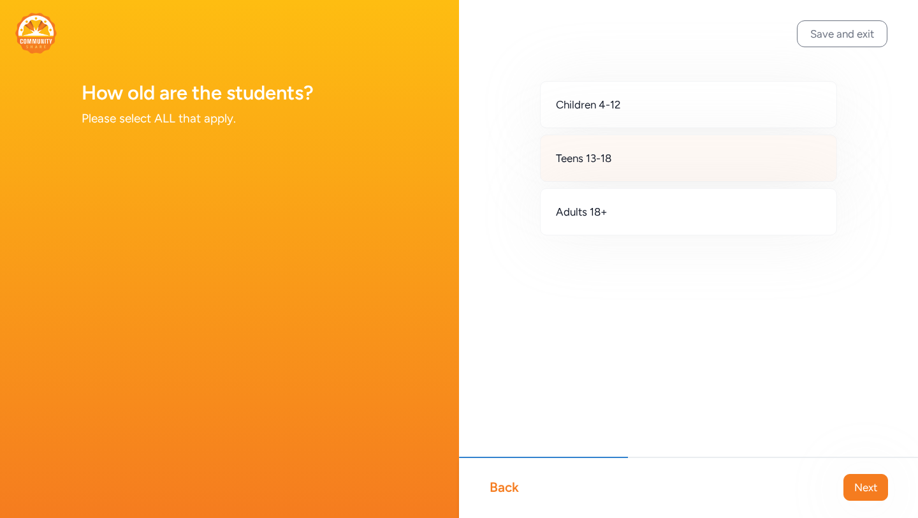
click at [689, 163] on div "Teens 13-18" at bounding box center [688, 158] width 297 height 47
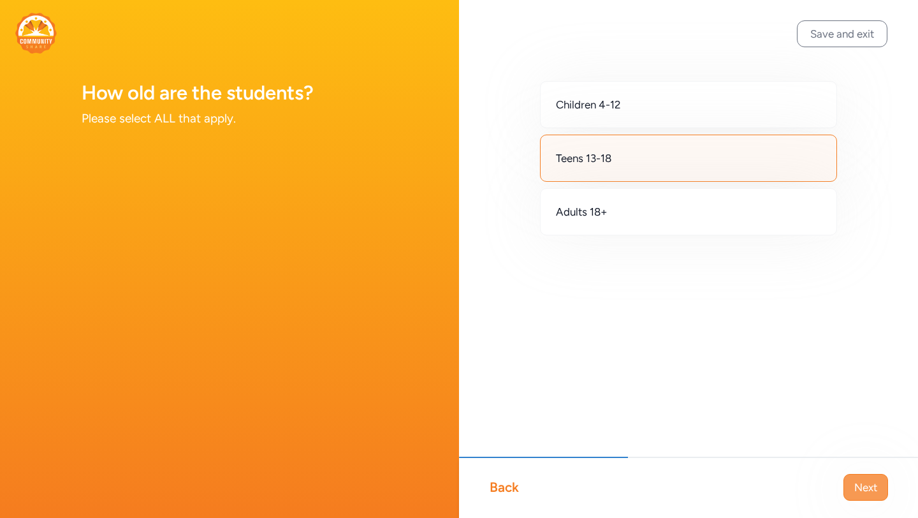
click at [870, 487] on span "Next" at bounding box center [865, 486] width 23 height 15
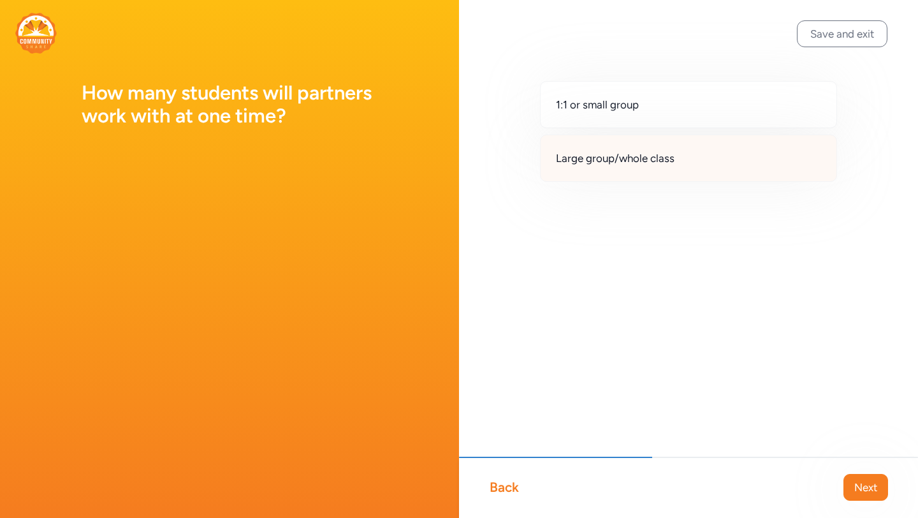
click at [747, 145] on div "Large group/whole class" at bounding box center [688, 158] width 297 height 47
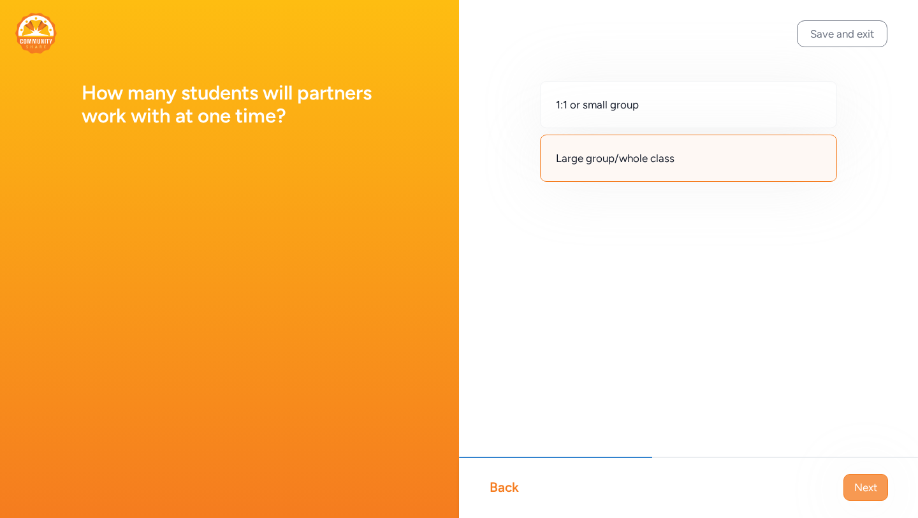
click at [859, 486] on span "Next" at bounding box center [865, 486] width 23 height 15
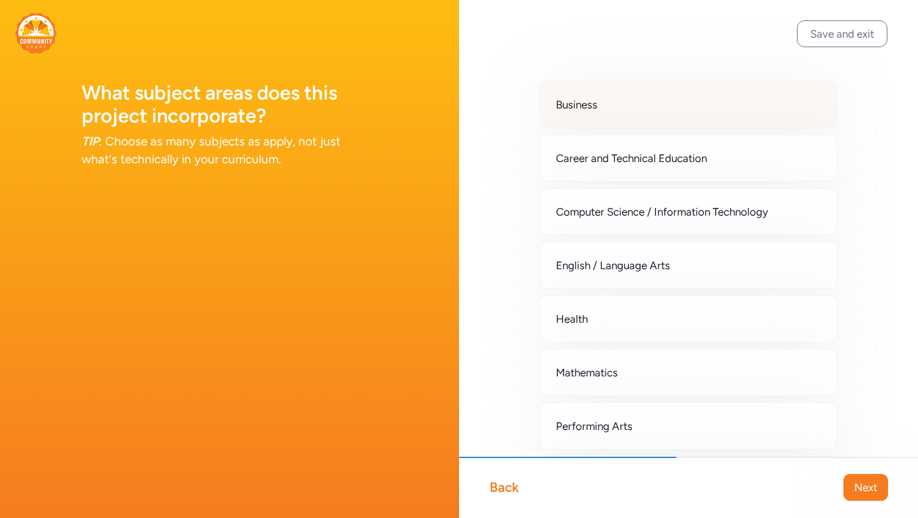
click at [735, 106] on div "Business" at bounding box center [688, 104] width 297 height 47
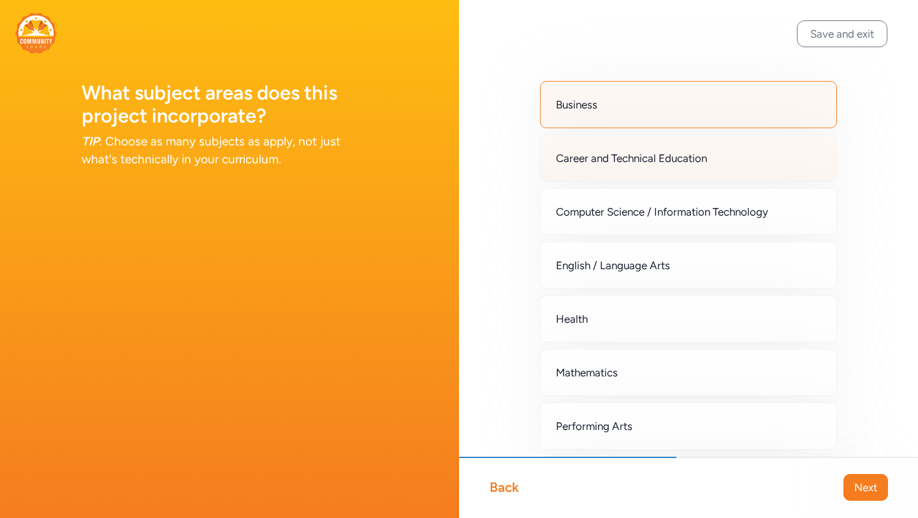
click at [730, 155] on div "Career and Technical Education" at bounding box center [688, 158] width 297 height 47
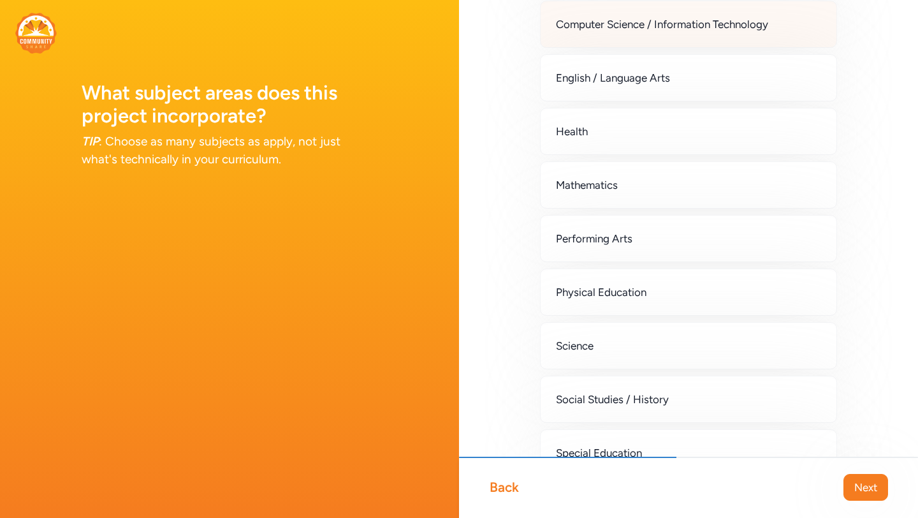
scroll to position [189, 0]
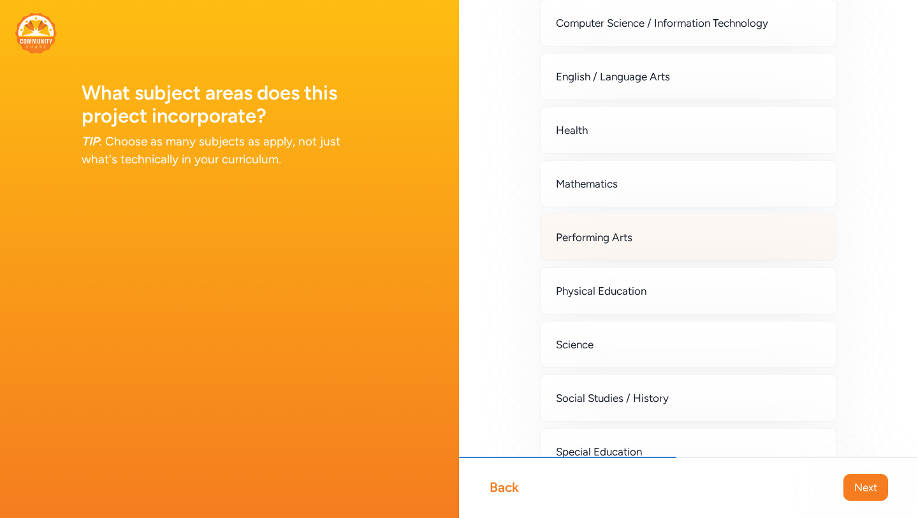
click at [719, 239] on div "Performing Arts" at bounding box center [688, 237] width 297 height 47
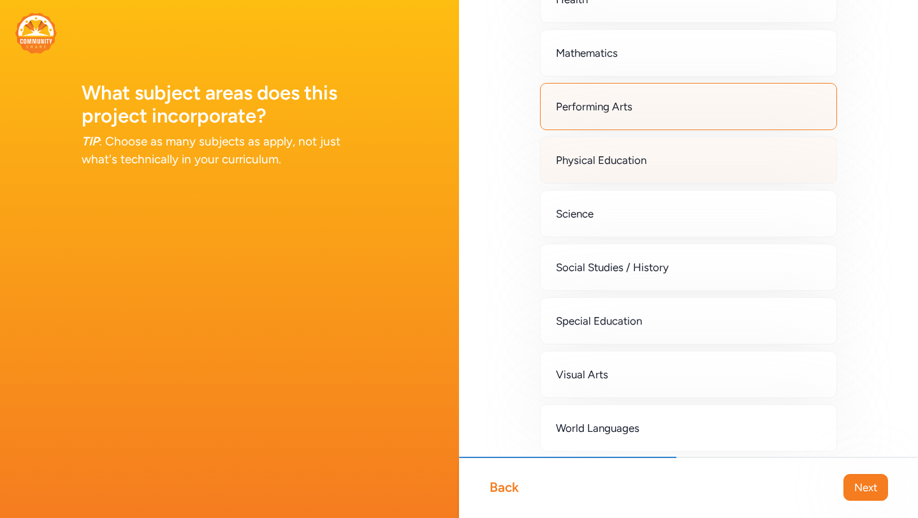
scroll to position [334, 0]
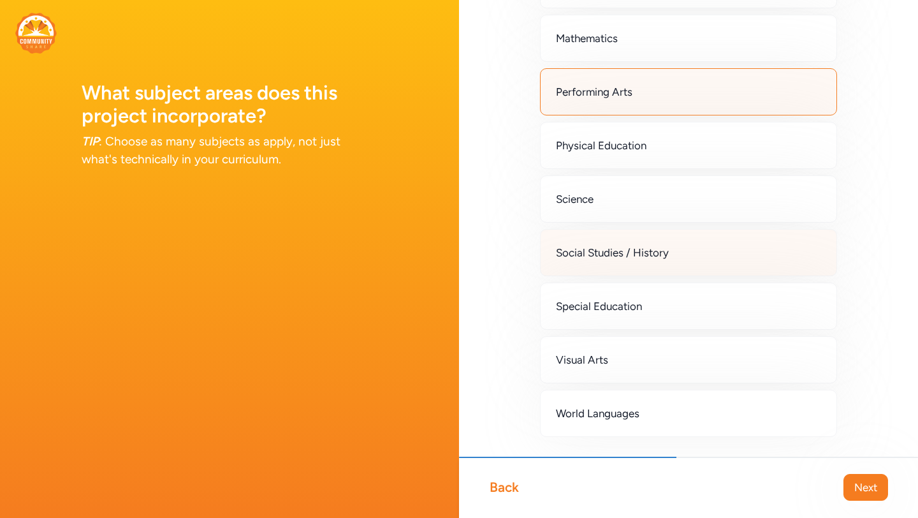
click at [701, 265] on div "Social Studies / History" at bounding box center [688, 252] width 297 height 47
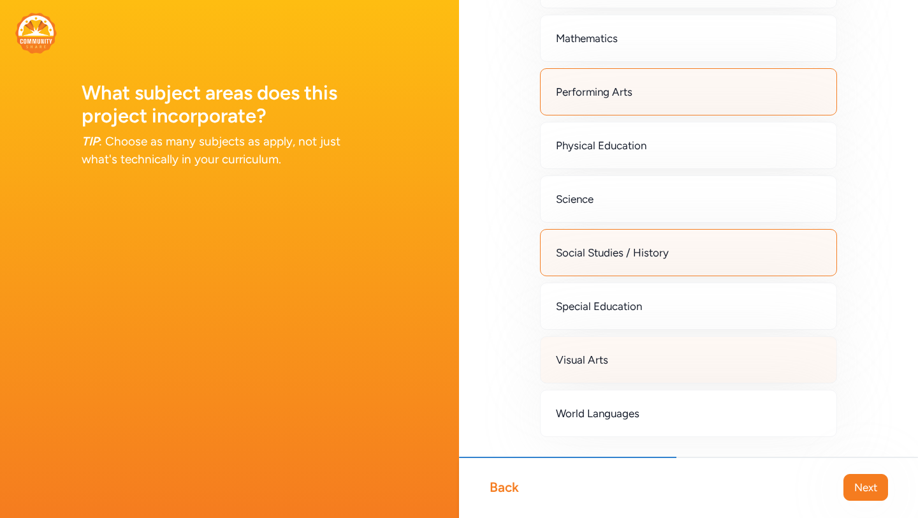
click at [683, 370] on div "Visual Arts" at bounding box center [688, 359] width 297 height 47
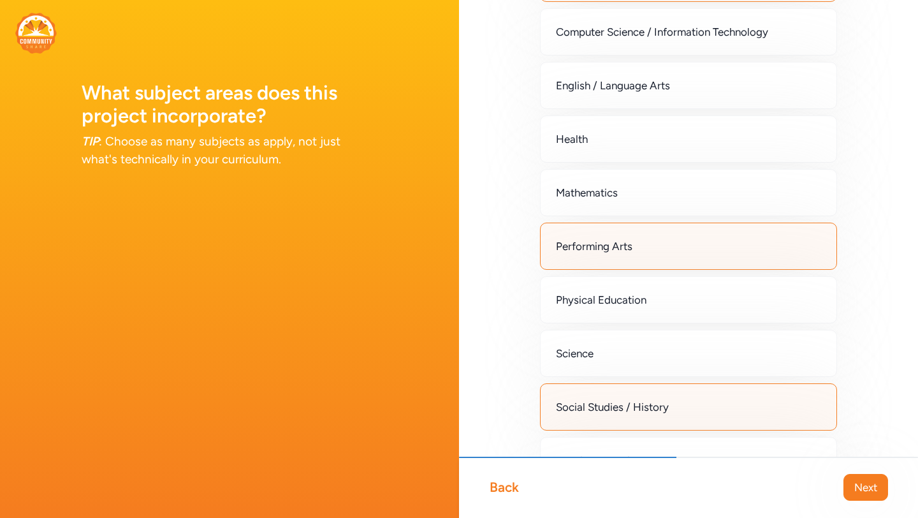
scroll to position [161, 0]
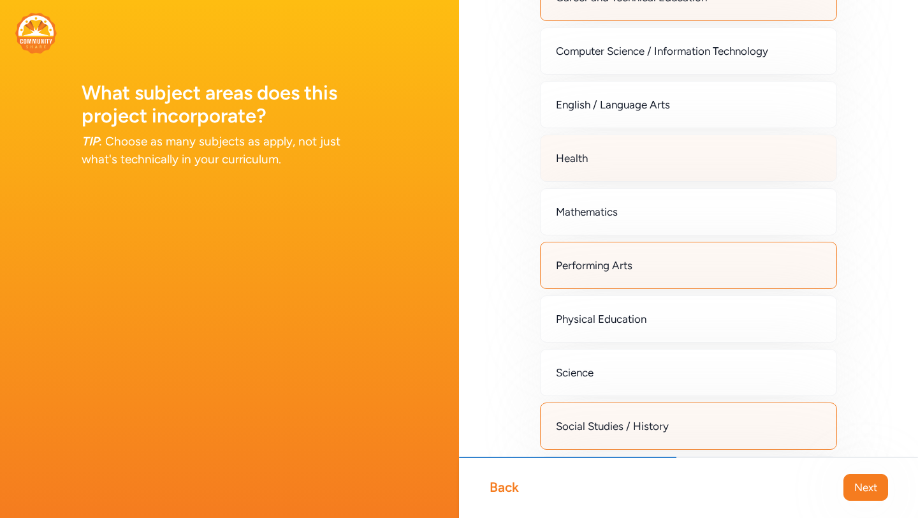
click at [628, 159] on div "Health" at bounding box center [688, 158] width 297 height 47
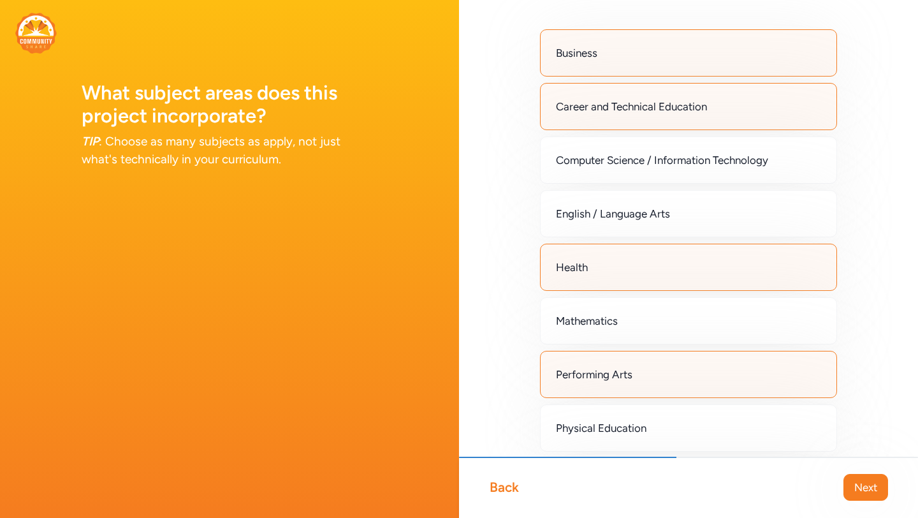
scroll to position [0, 0]
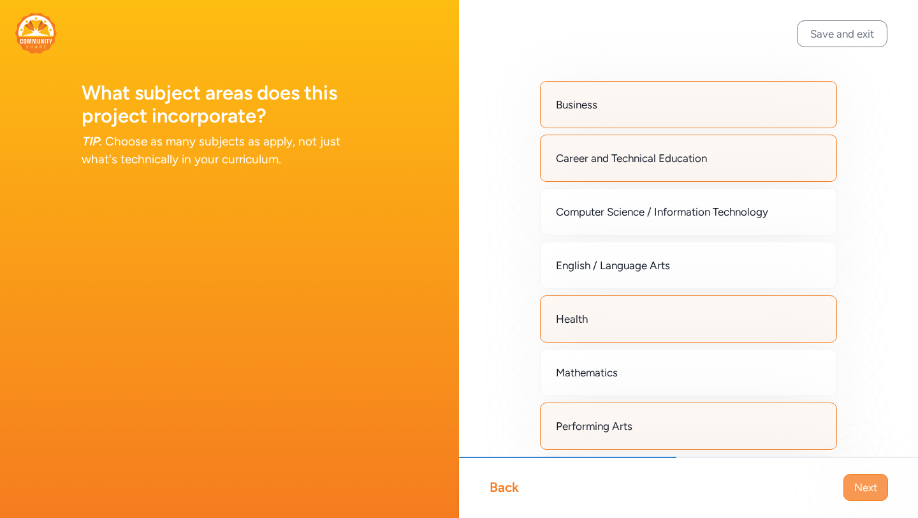
click at [877, 493] on button "Next" at bounding box center [865, 487] width 45 height 27
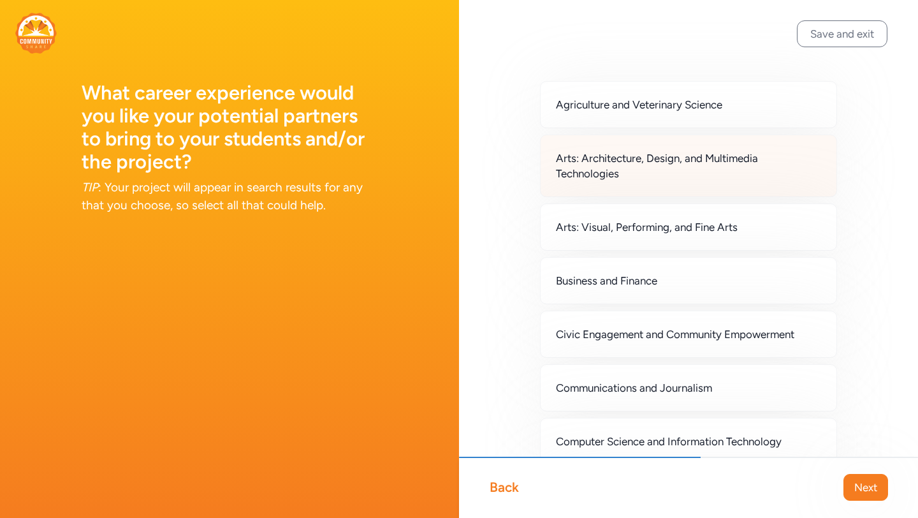
click at [736, 167] on span "Arts: Architecture, Design, and Multimedia Technologies" at bounding box center [688, 165] width 265 height 31
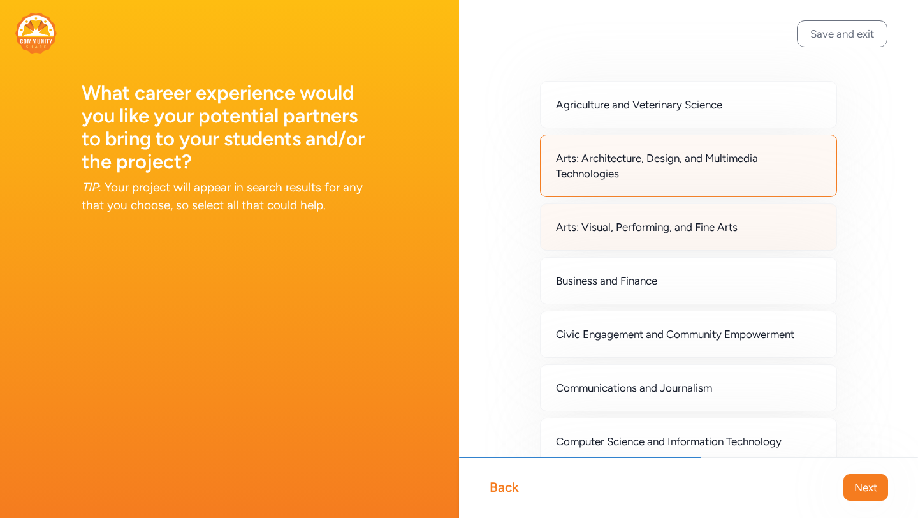
click at [715, 226] on span "Arts: Visual, Performing, and Fine Arts" at bounding box center [647, 226] width 182 height 15
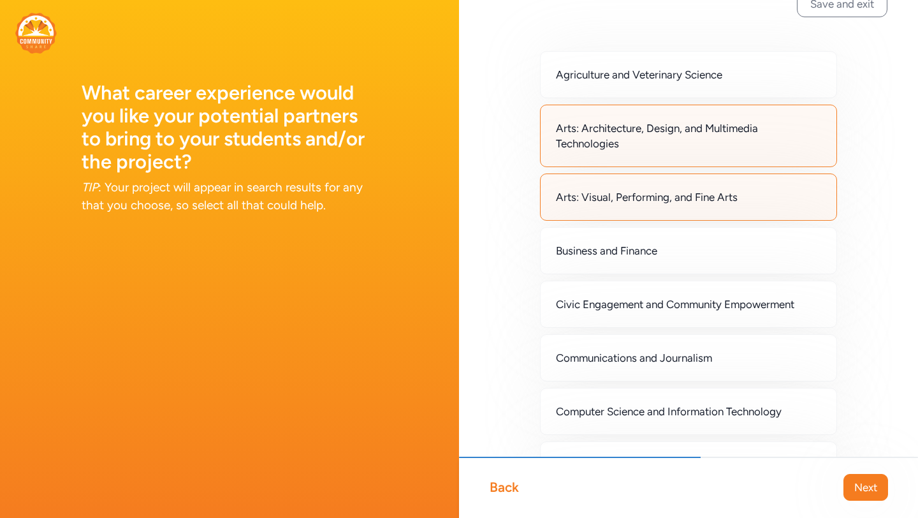
scroll to position [63, 0]
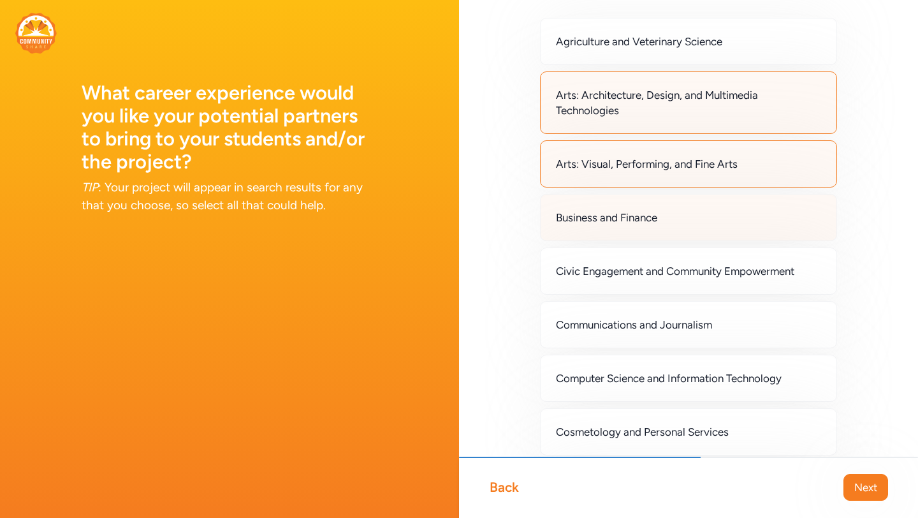
click at [717, 228] on div "Business and Finance" at bounding box center [688, 217] width 297 height 47
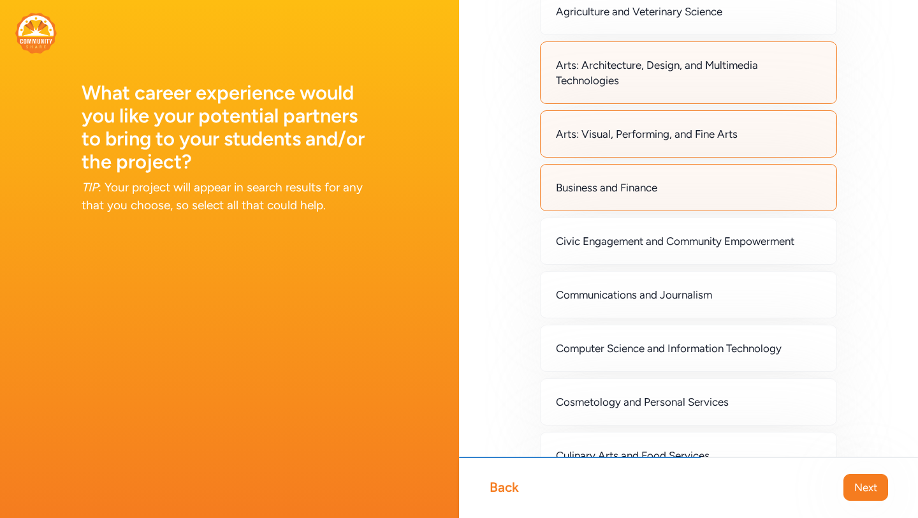
scroll to position [105, 0]
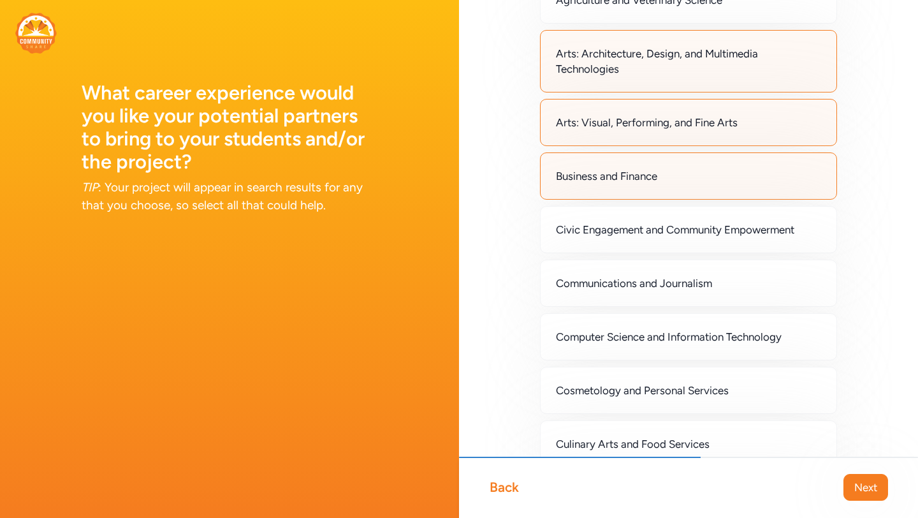
click at [717, 228] on span "Civic Engagement and Community Empowerment" at bounding box center [675, 229] width 238 height 15
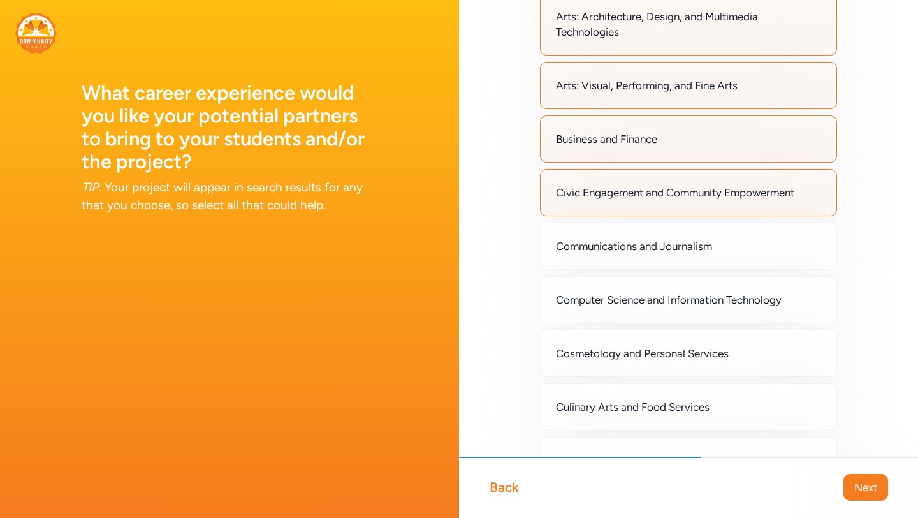
scroll to position [158, 0]
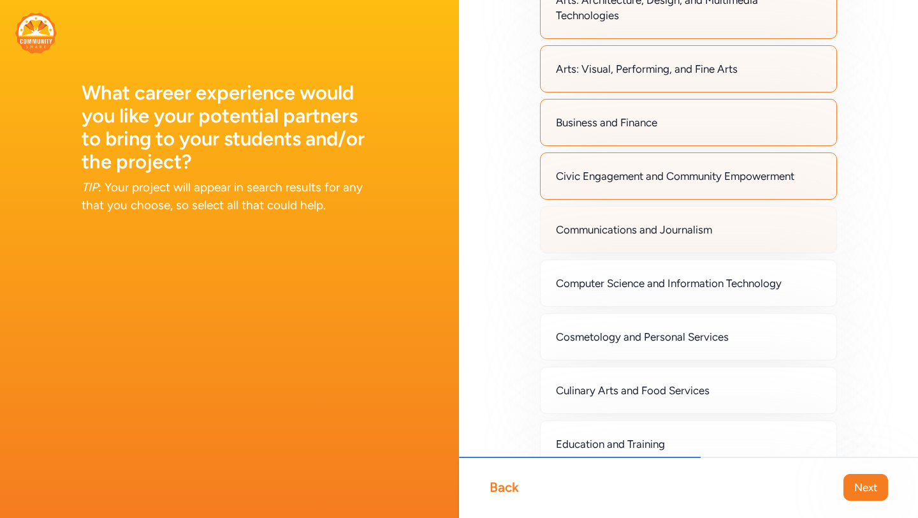
click at [719, 228] on div "Communications and Journalism" at bounding box center [688, 229] width 297 height 47
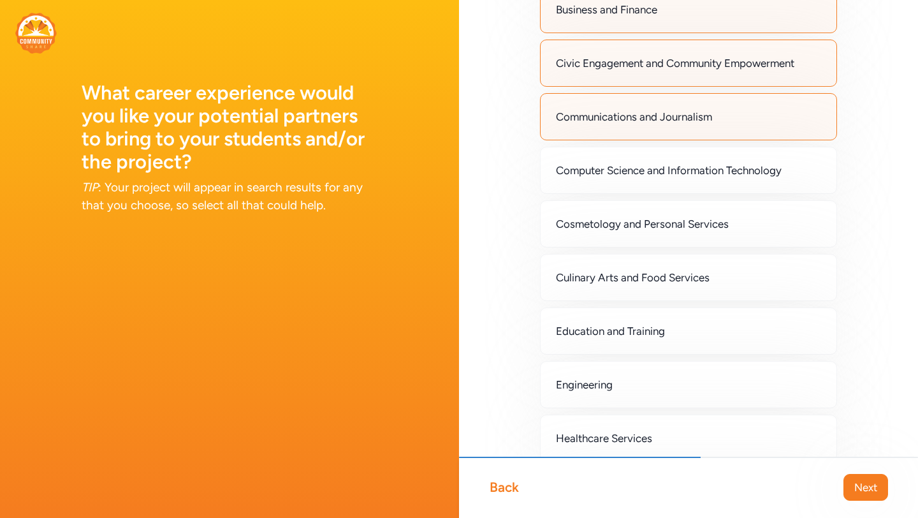
scroll to position [279, 0]
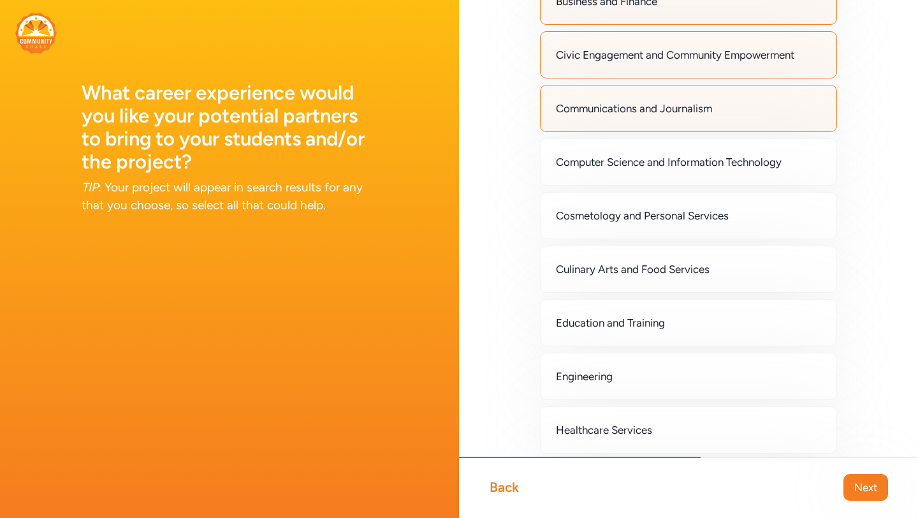
click at [719, 228] on div "Cosmetology and Personal Services" at bounding box center [688, 215] width 297 height 47
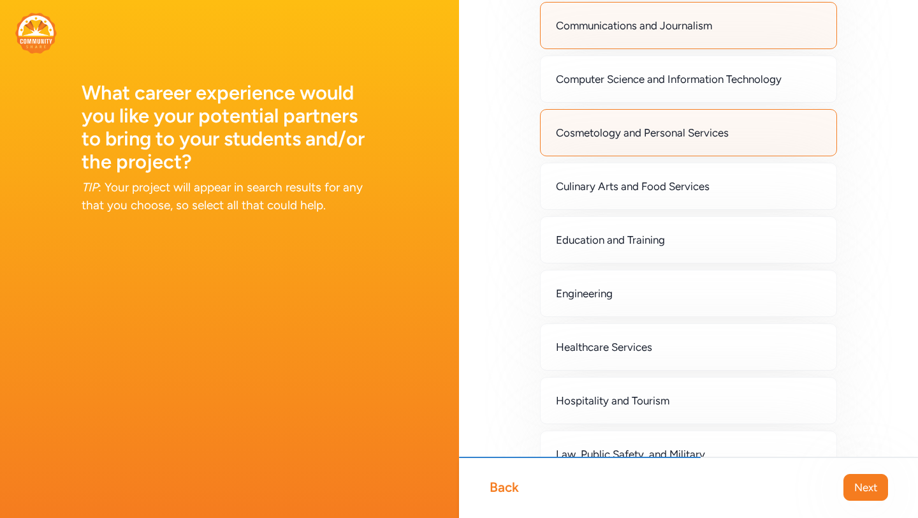
scroll to position [361, 0]
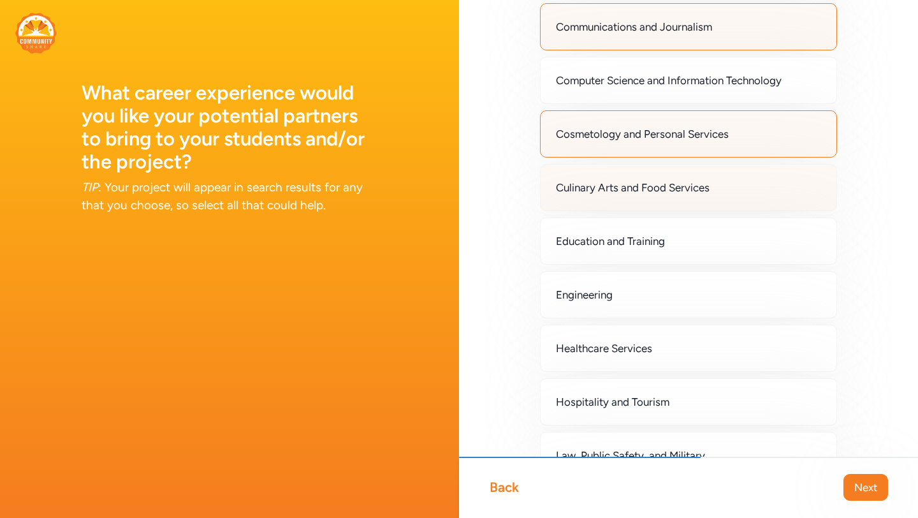
click at [708, 198] on div "Culinary Arts and Food Services" at bounding box center [688, 187] width 297 height 47
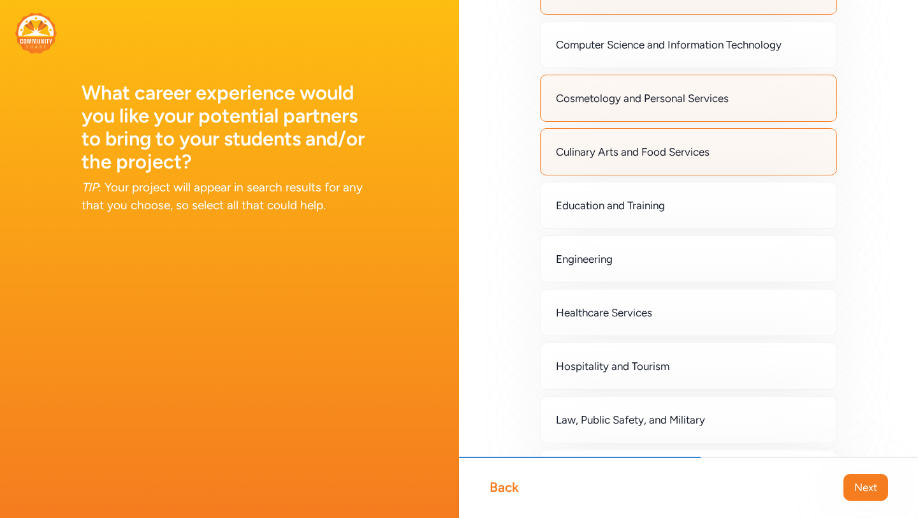
scroll to position [398, 0]
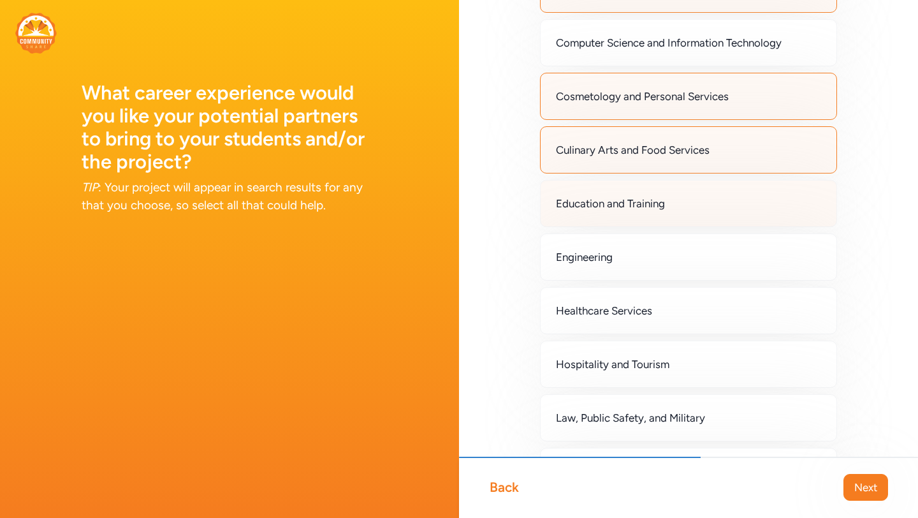
click at [710, 210] on div "Education and Training" at bounding box center [688, 203] width 297 height 47
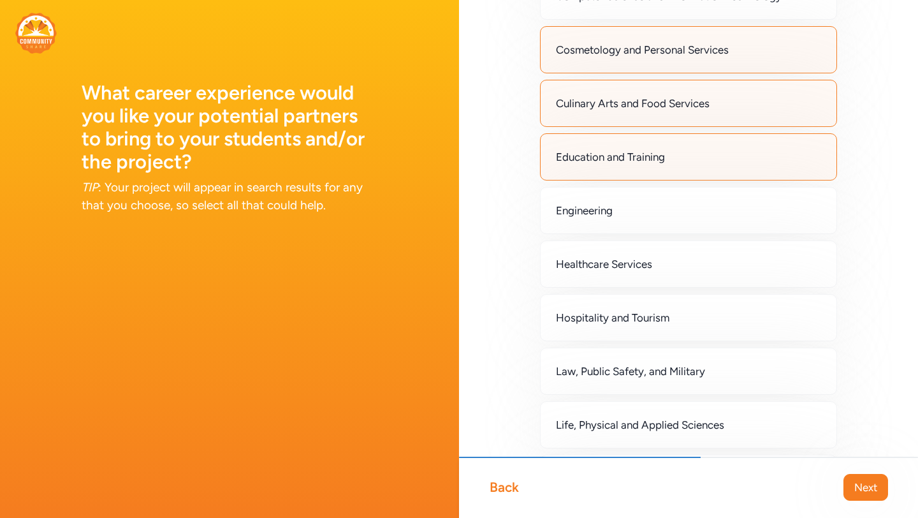
click at [710, 210] on div "Engineering" at bounding box center [688, 210] width 297 height 47
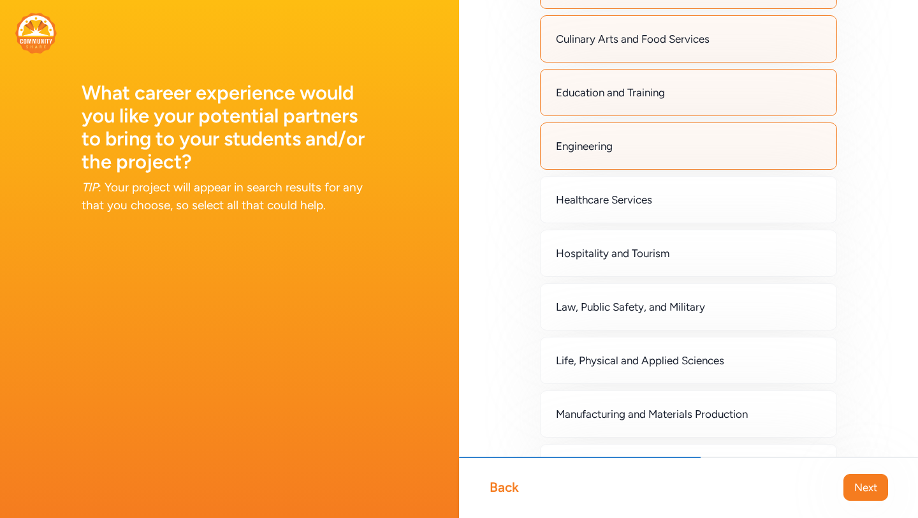
scroll to position [513, 0]
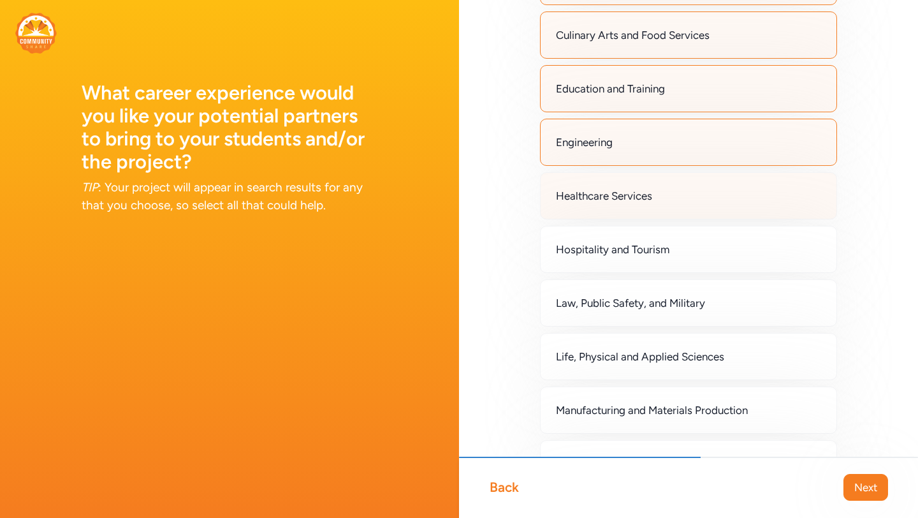
click at [709, 207] on div "Healthcare Services" at bounding box center [688, 195] width 297 height 47
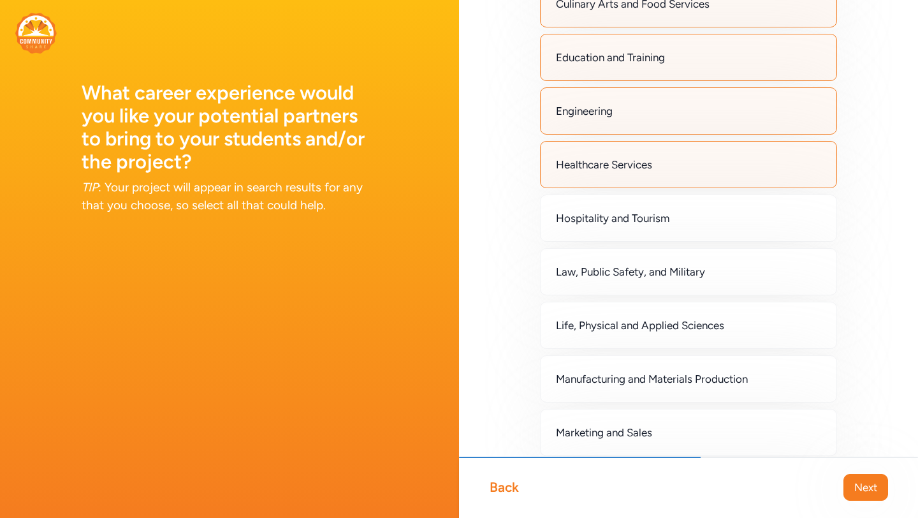
scroll to position [553, 0]
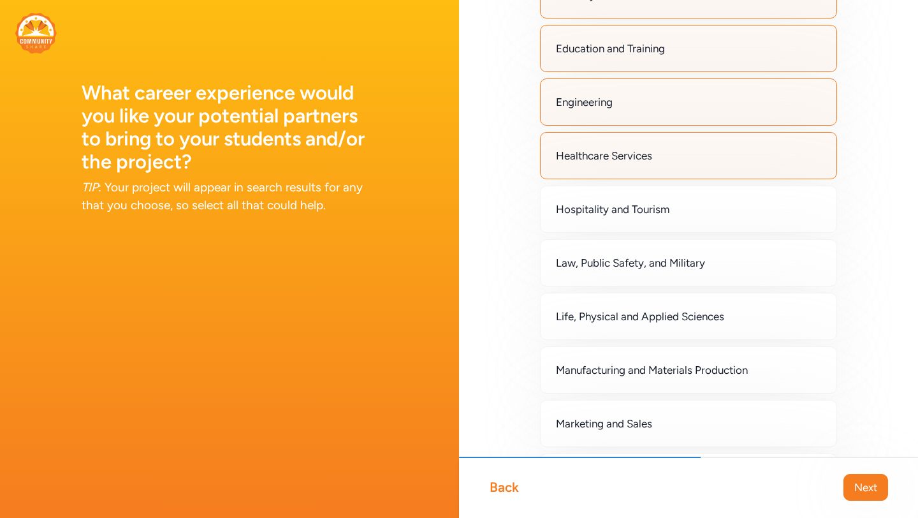
click at [709, 207] on div "Hospitality and Tourism" at bounding box center [688, 209] width 297 height 47
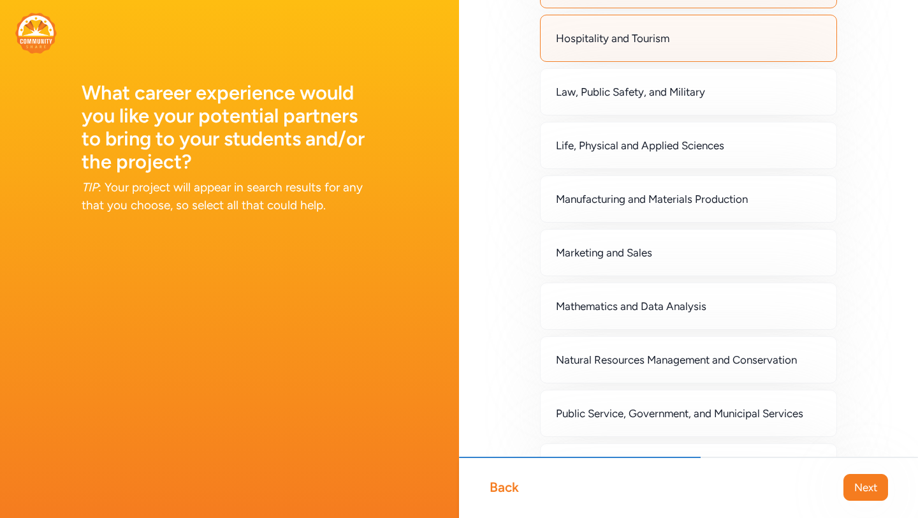
scroll to position [731, 0]
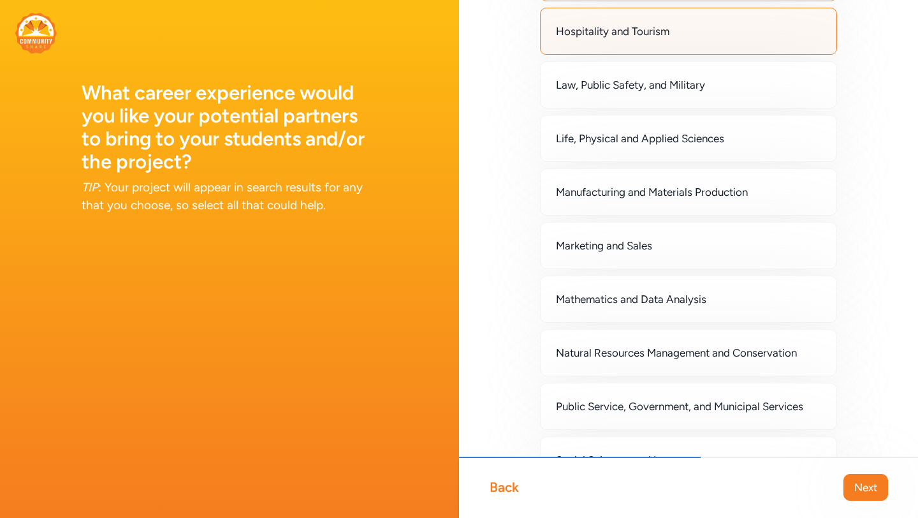
click at [709, 207] on div "Manufacturing and Materials Production" at bounding box center [688, 191] width 297 height 47
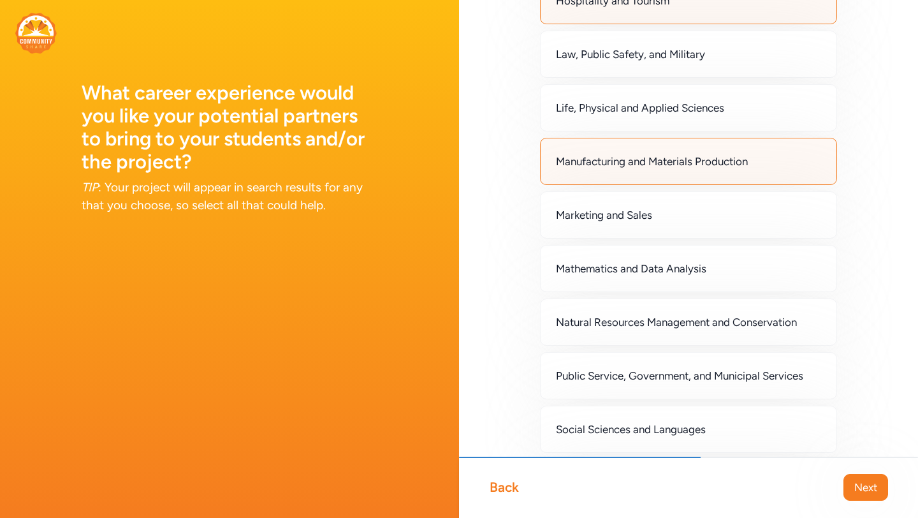
scroll to position [774, 0]
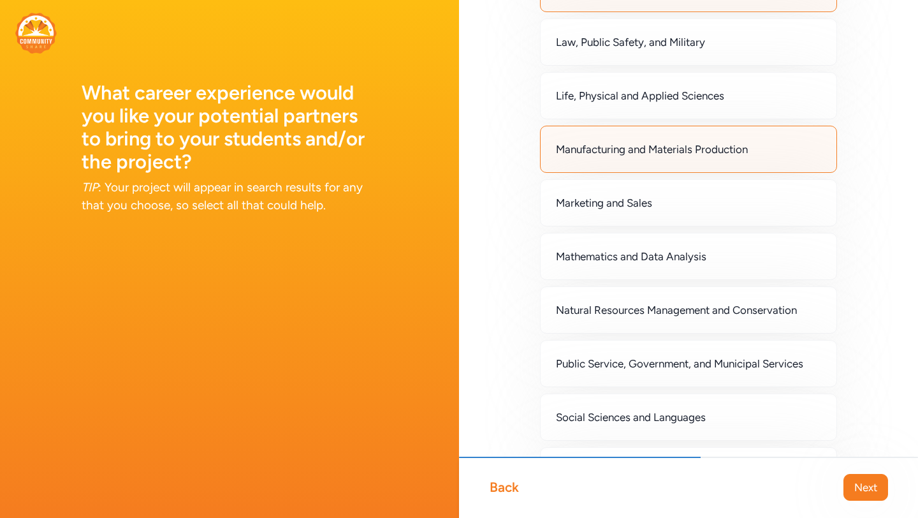
click at [709, 207] on div "Marketing and Sales" at bounding box center [688, 202] width 297 height 47
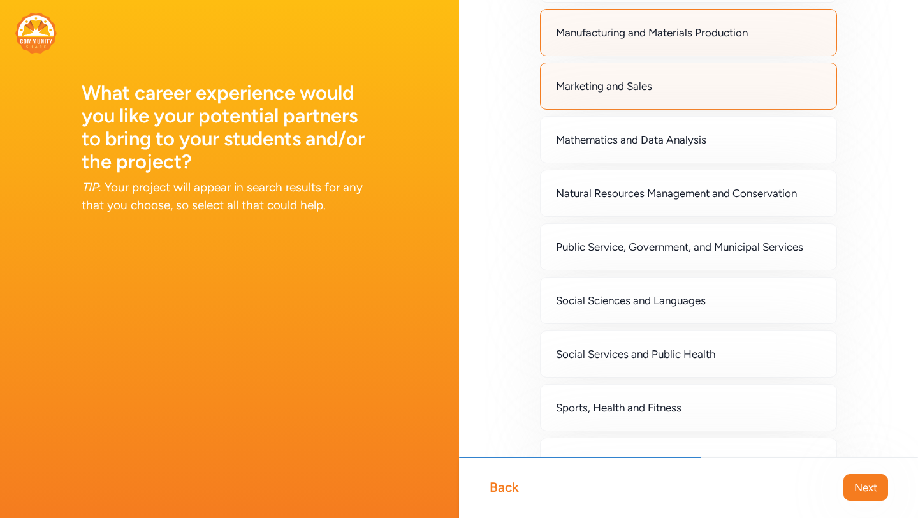
scroll to position [893, 0]
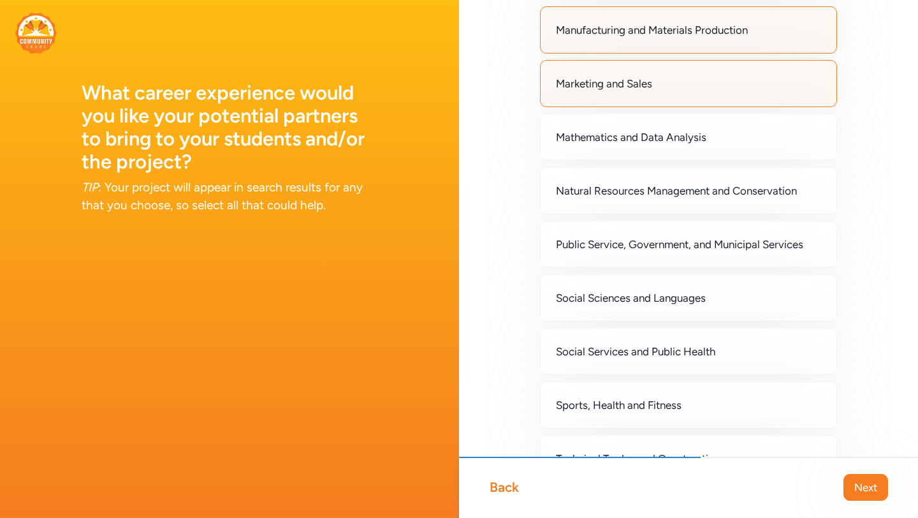
click at [709, 207] on div "Natural Resources Management and Conservation" at bounding box center [688, 190] width 297 height 47
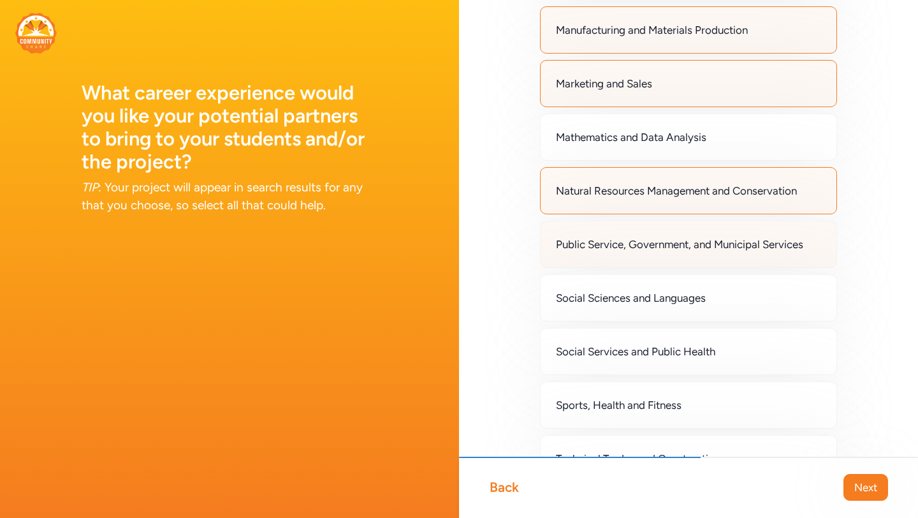
click at [699, 237] on span "Public Service, Government, and Municipal Services" at bounding box center [679, 244] width 247 height 15
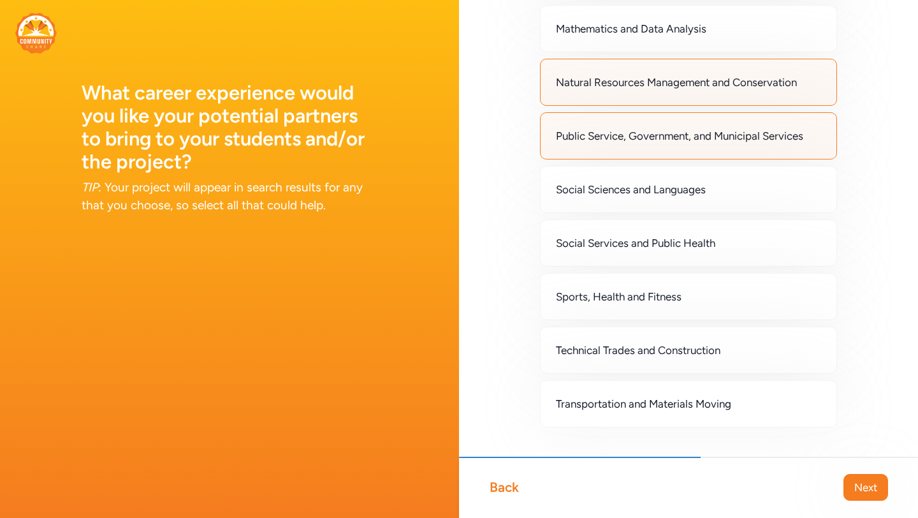
scroll to position [1002, 0]
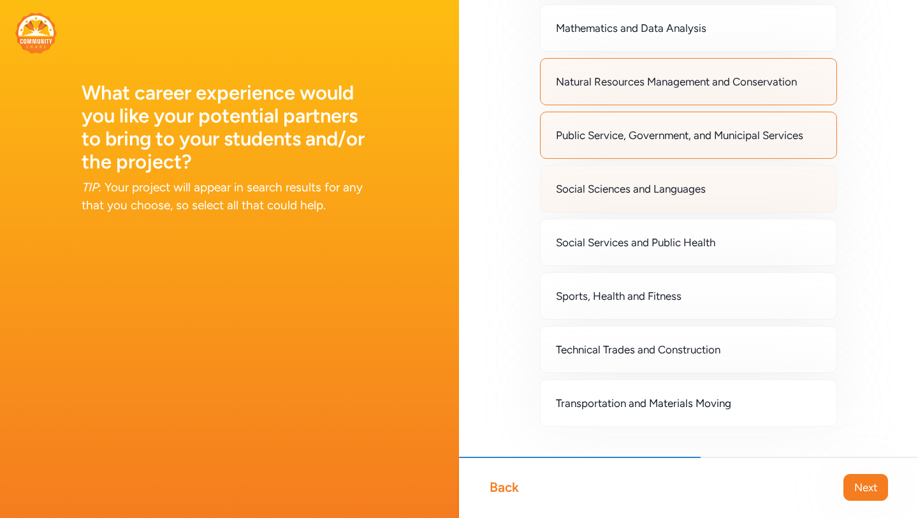
click at [687, 201] on div "Social Sciences and Languages" at bounding box center [688, 188] width 297 height 47
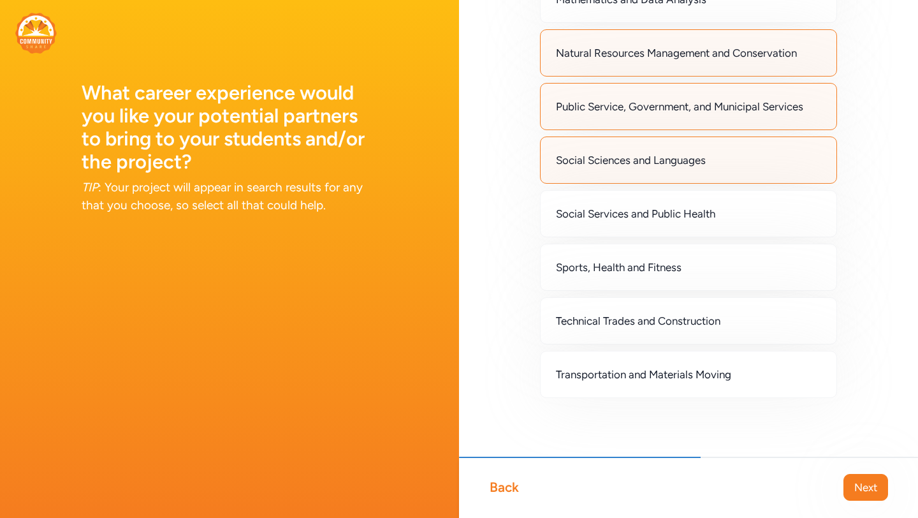
scroll to position [1033, 0]
click at [687, 201] on div "Social Services and Public Health" at bounding box center [688, 211] width 297 height 47
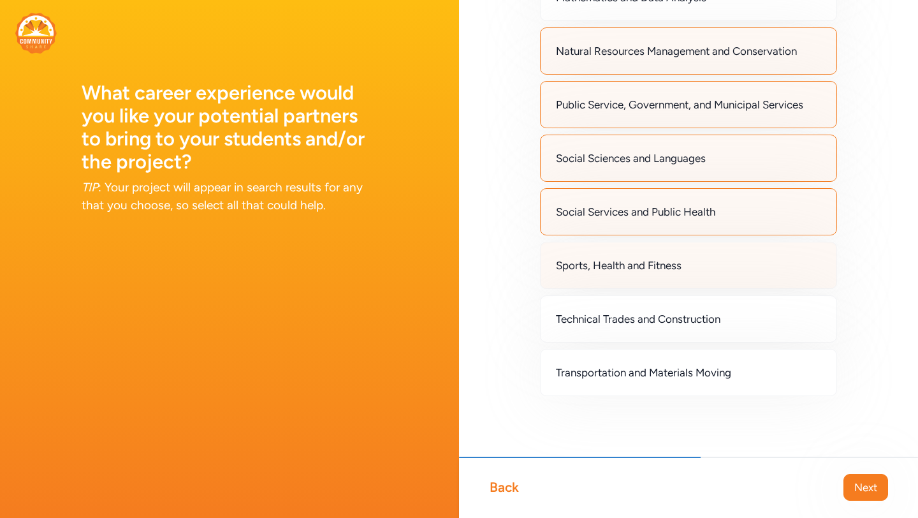
click at [682, 268] on span "Sports, Health and Fitness" at bounding box center [619, 265] width 126 height 15
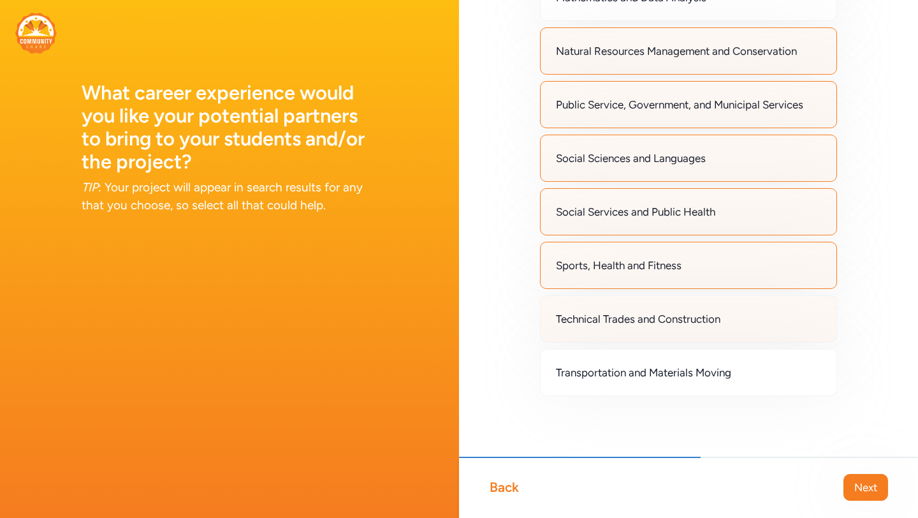
click at [685, 315] on span "Technical Trades and Construction" at bounding box center [638, 318] width 164 height 15
click at [872, 485] on span "Next" at bounding box center [865, 486] width 23 height 15
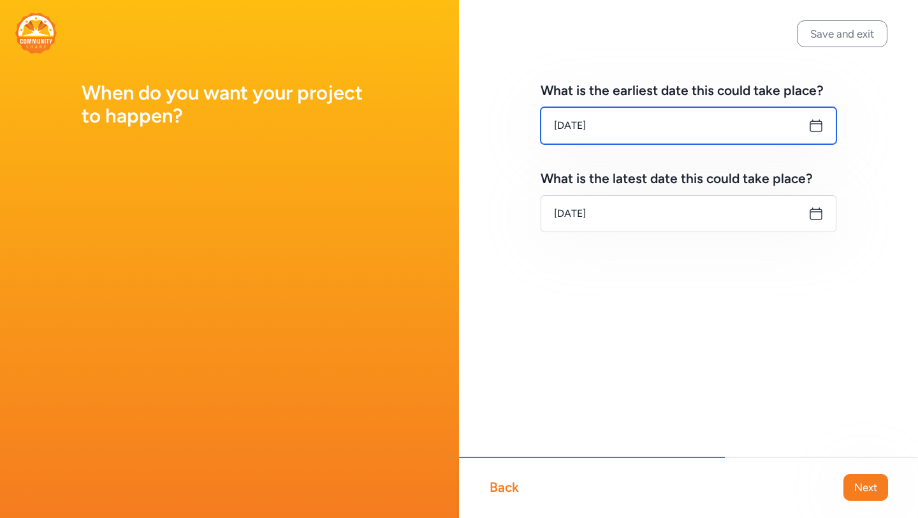
click at [595, 131] on input "[DATE]" at bounding box center [689, 125] width 296 height 37
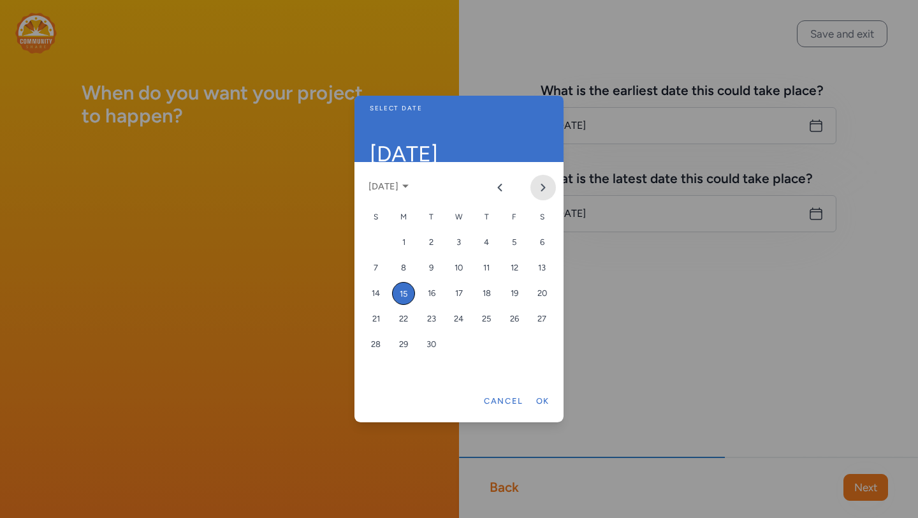
click at [543, 180] on button "Next month" at bounding box center [543, 188] width 26 height 26
click at [463, 249] on div "1" at bounding box center [459, 242] width 23 height 23
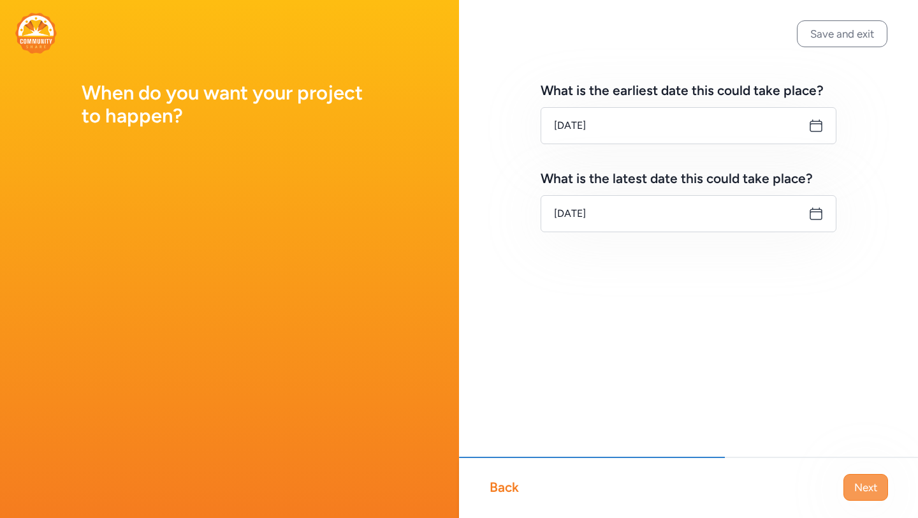
click at [858, 478] on button "Next" at bounding box center [865, 487] width 45 height 27
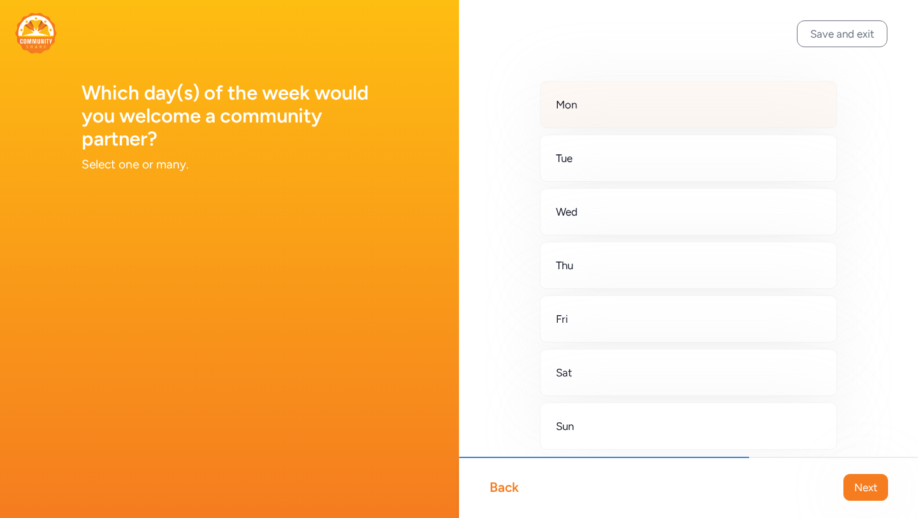
click at [641, 103] on div "Mon" at bounding box center [688, 104] width 297 height 47
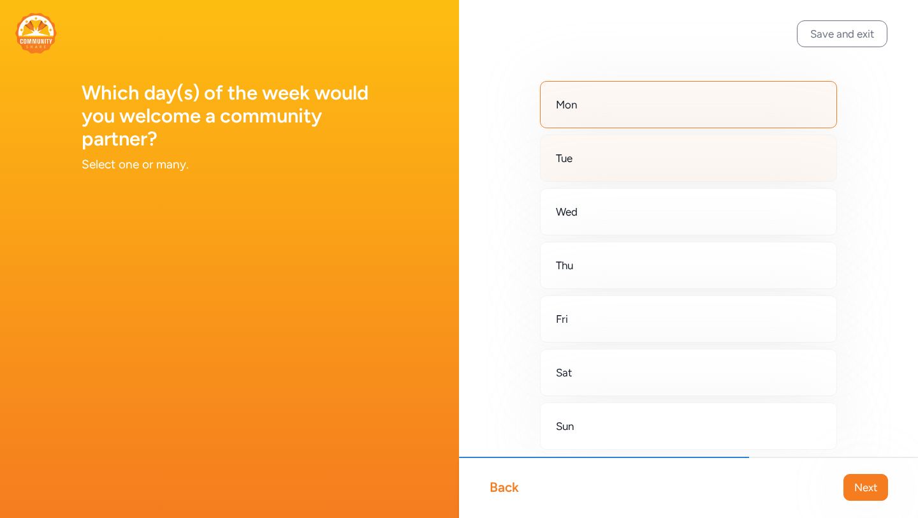
click at [624, 156] on div "Tue" at bounding box center [688, 158] width 297 height 47
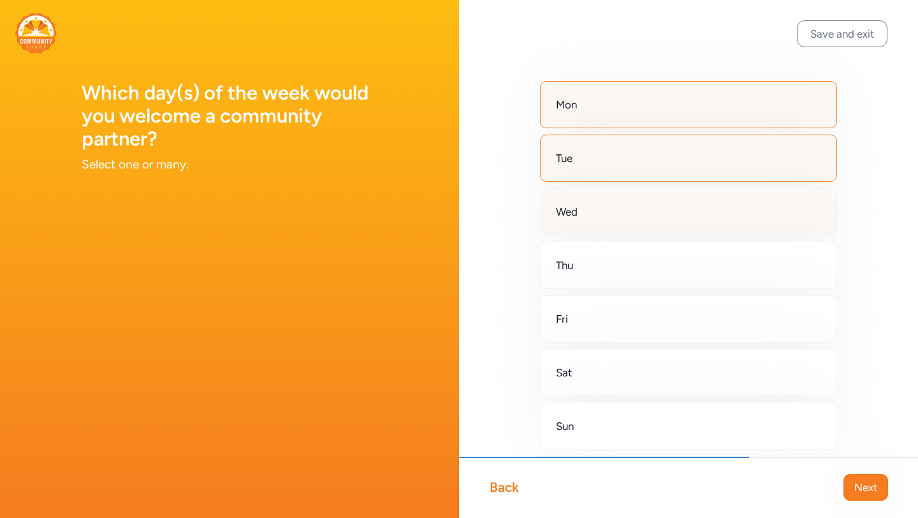
click at [611, 208] on div "Wed" at bounding box center [688, 211] width 297 height 47
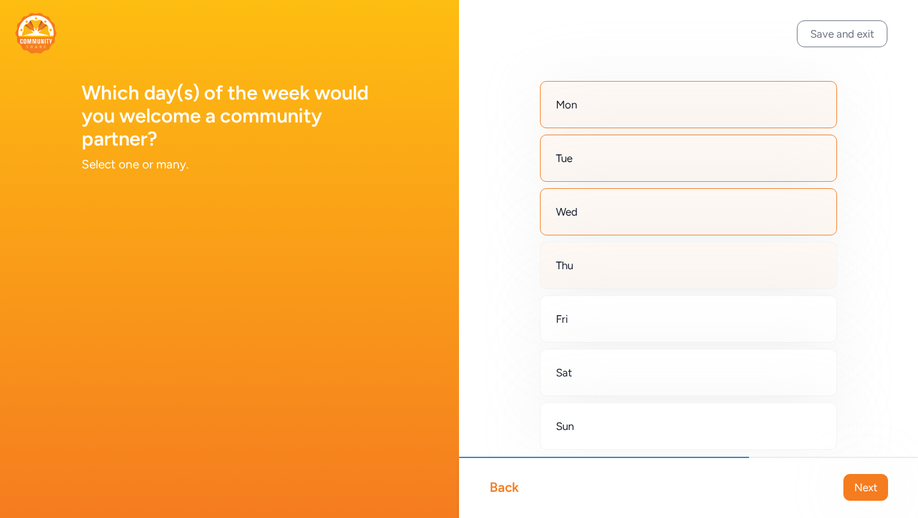
click at [605, 264] on div "Thu" at bounding box center [688, 265] width 297 height 47
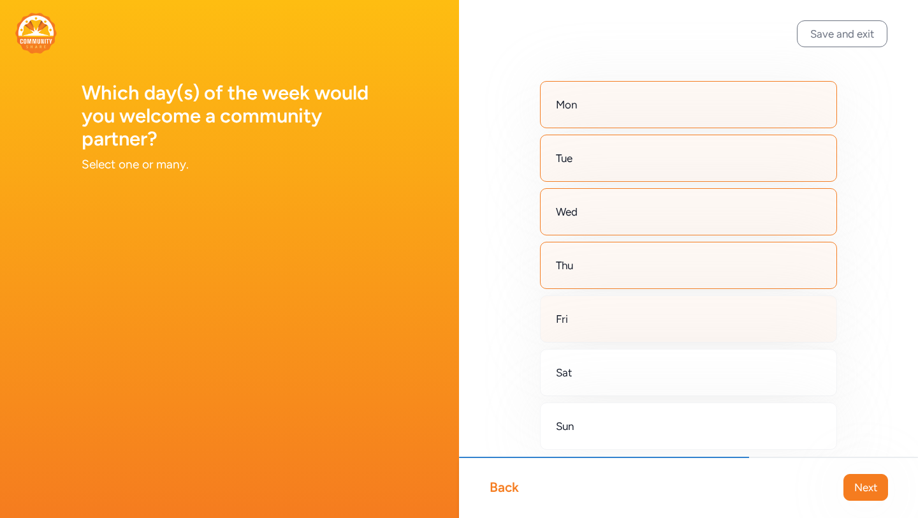
click at [599, 312] on div "Fri" at bounding box center [688, 318] width 297 height 47
click at [856, 485] on span "Next" at bounding box center [865, 486] width 23 height 15
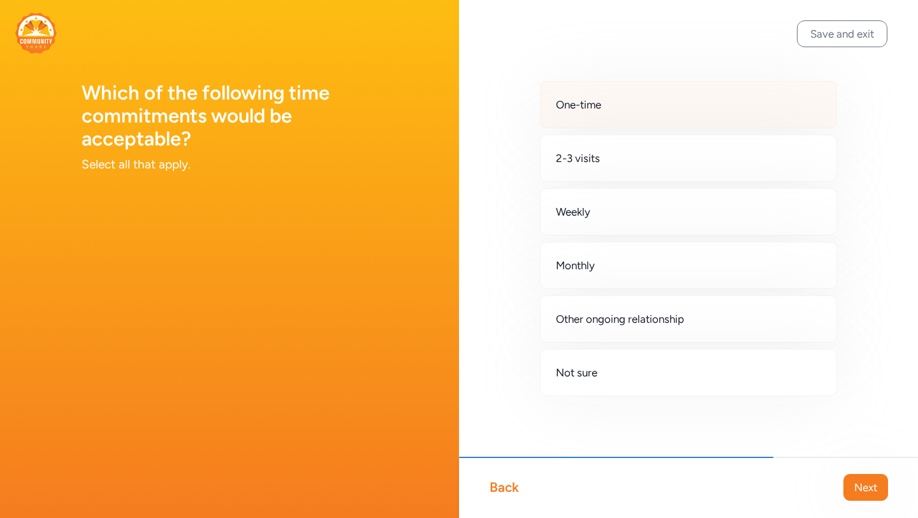
click at [640, 110] on div "One-time" at bounding box center [688, 104] width 297 height 47
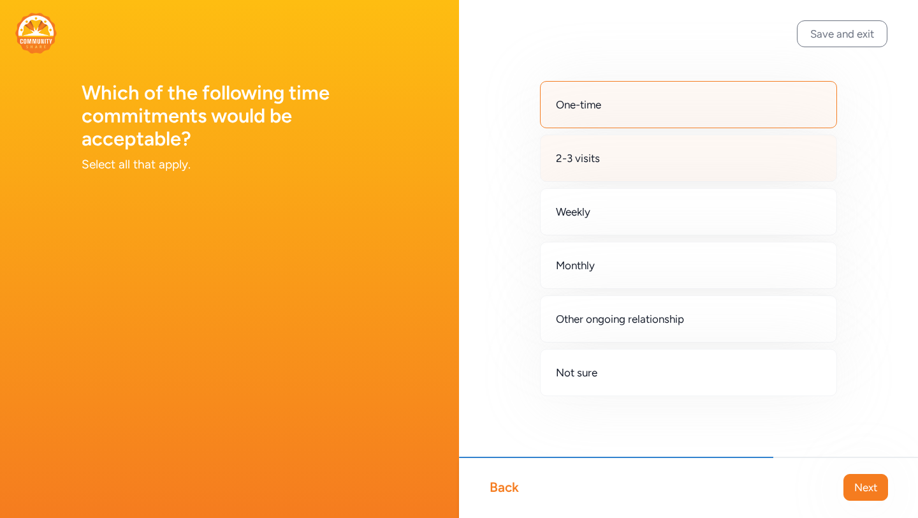
click at [629, 159] on div "2-3 visits" at bounding box center [688, 158] width 297 height 47
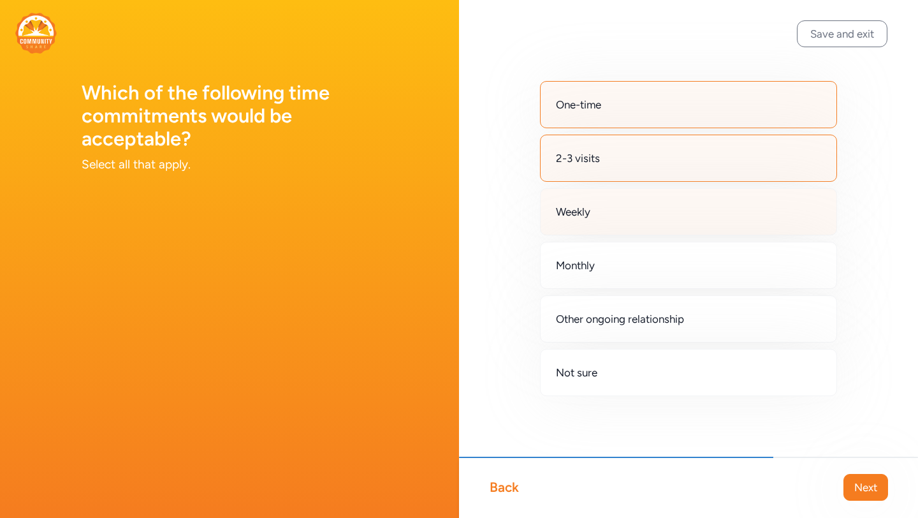
click at [610, 222] on div "Weekly" at bounding box center [688, 211] width 297 height 47
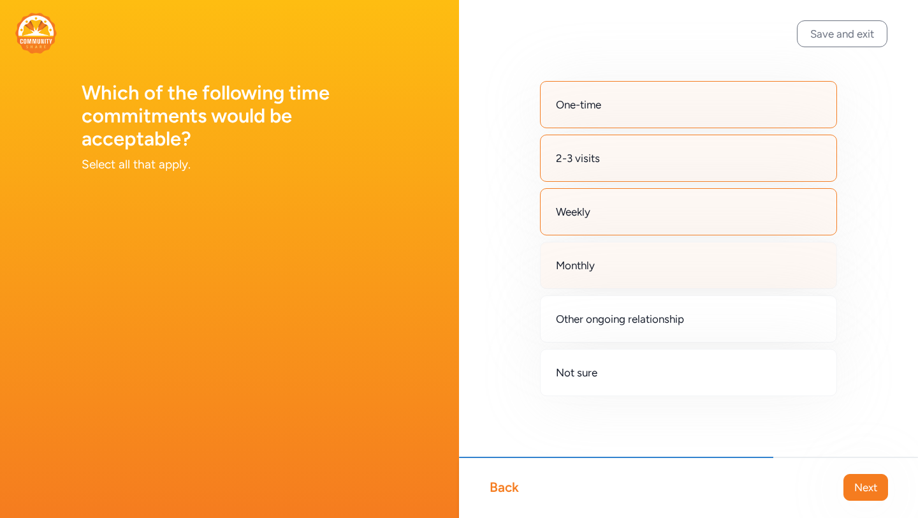
click at [608, 270] on div "Monthly" at bounding box center [688, 265] width 297 height 47
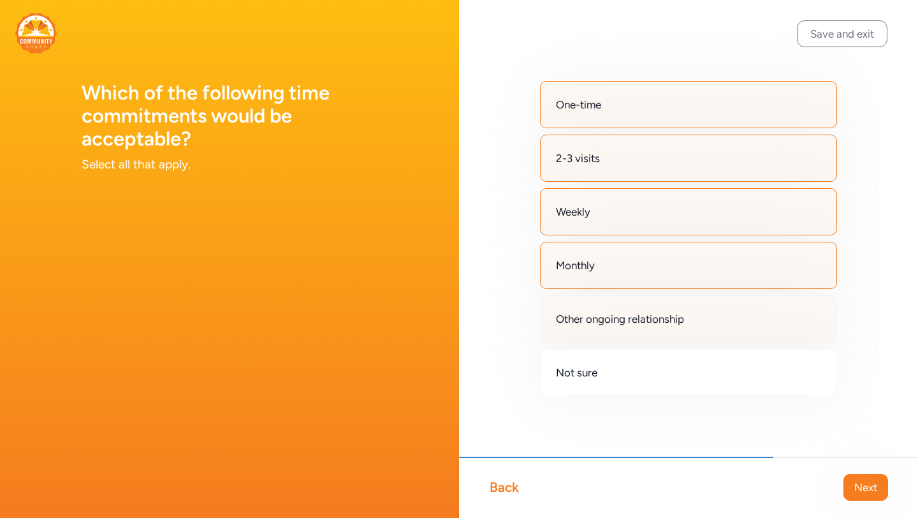
click at [603, 321] on span "Other ongoing relationship" at bounding box center [620, 318] width 128 height 15
click at [877, 485] on button "Next" at bounding box center [865, 487] width 45 height 27
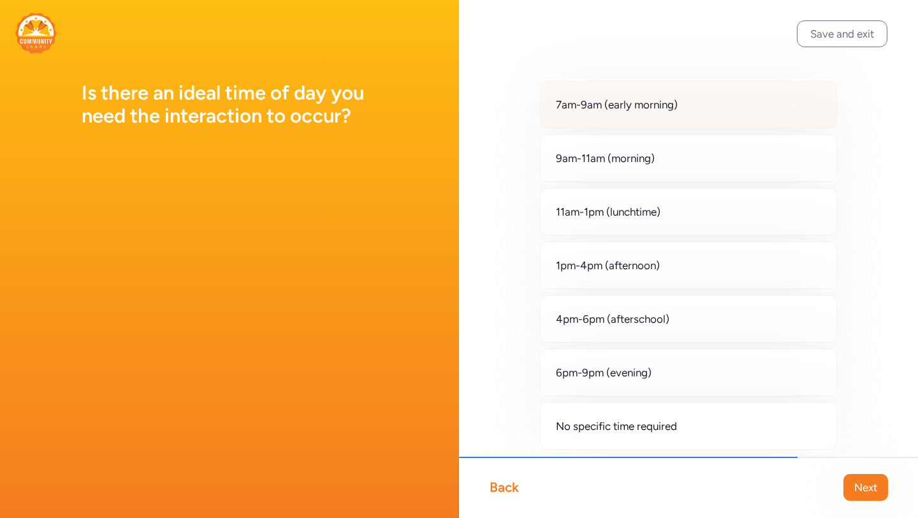
click at [645, 116] on div "7am-9am (early morning)" at bounding box center [688, 104] width 297 height 47
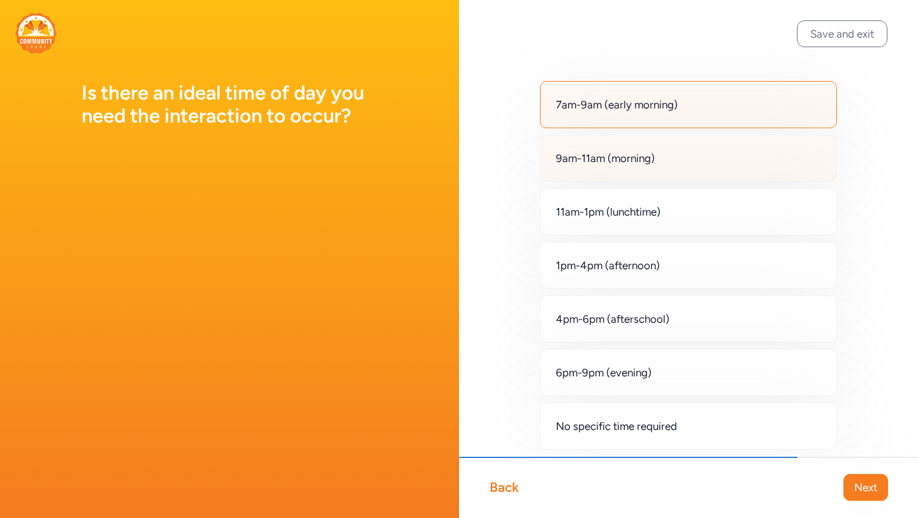
click at [634, 165] on span "9am-11am (morning)" at bounding box center [605, 157] width 99 height 15
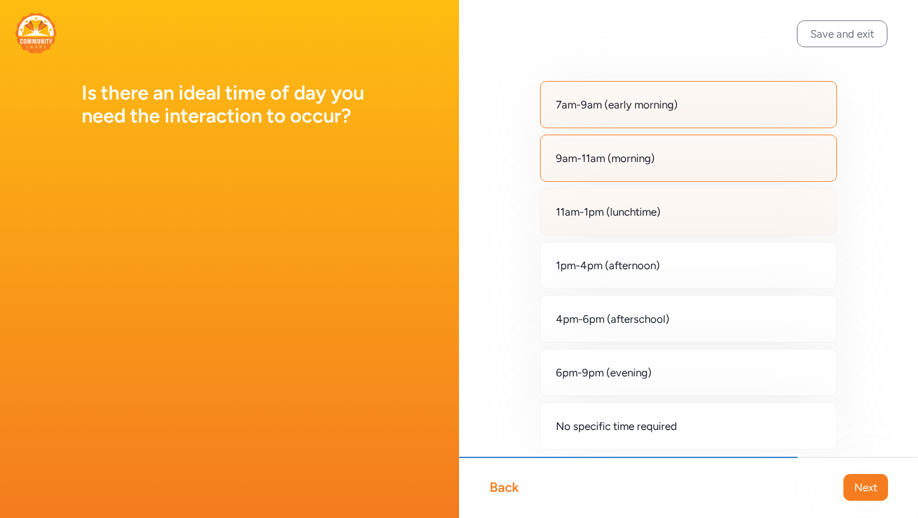
click at [628, 202] on div "11am-1pm (lunchtime)" at bounding box center [688, 211] width 297 height 47
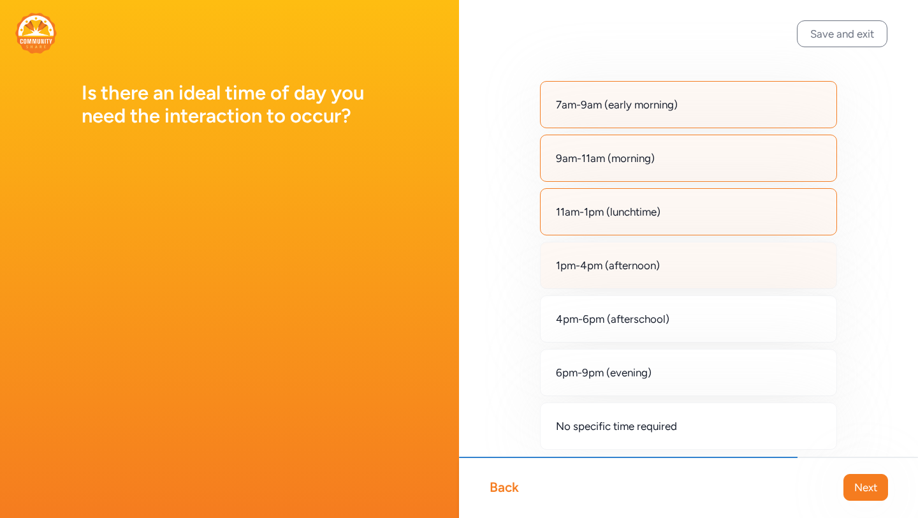
click at [766, 265] on div "1pm-4pm (afternoon)" at bounding box center [688, 265] width 297 height 47
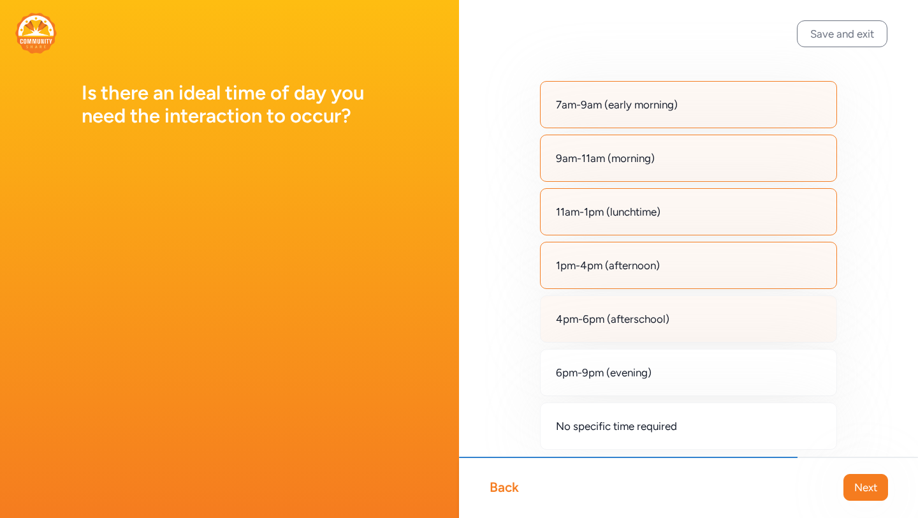
click at [740, 321] on div "4pm-6pm (afterschool)" at bounding box center [688, 318] width 297 height 47
click at [864, 489] on span "Next" at bounding box center [865, 486] width 23 height 15
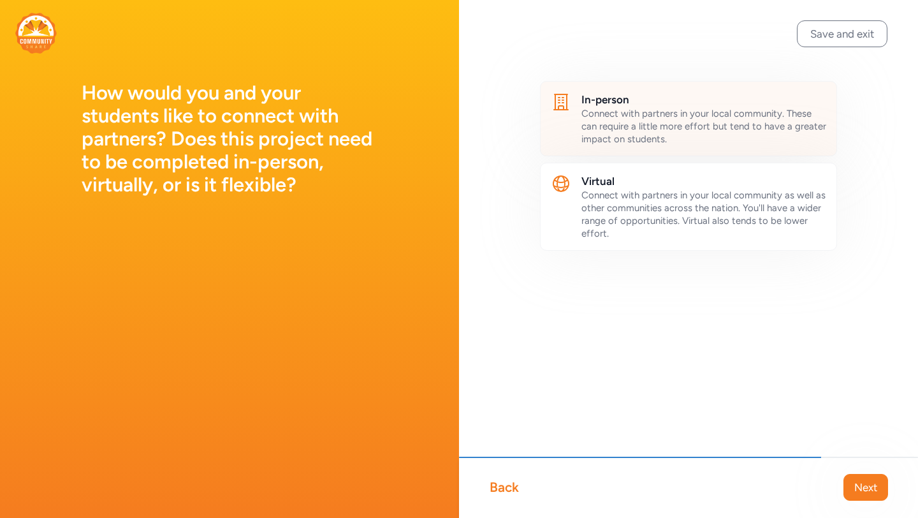
click at [666, 114] on span "Connect with partners in your local community. These can require a little more …" at bounding box center [703, 126] width 245 height 37
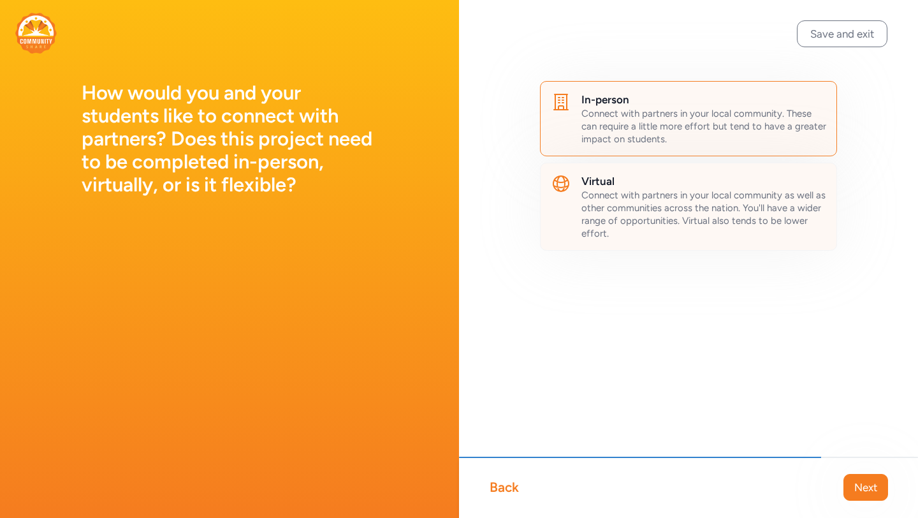
click at [670, 196] on span "Connect with partners in your local community as well as other communities acro…" at bounding box center [703, 214] width 244 height 50
click at [856, 480] on span "Next" at bounding box center [865, 486] width 23 height 15
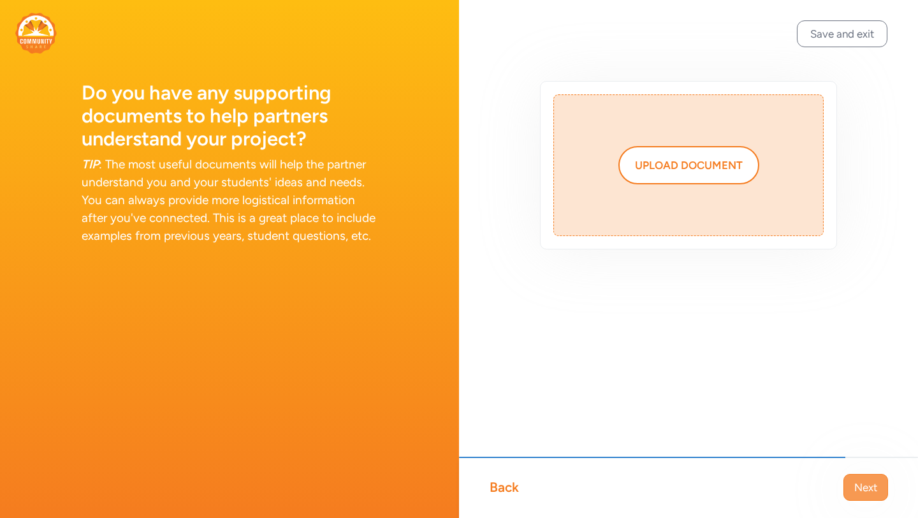
click at [866, 488] on span "Next" at bounding box center [865, 486] width 23 height 15
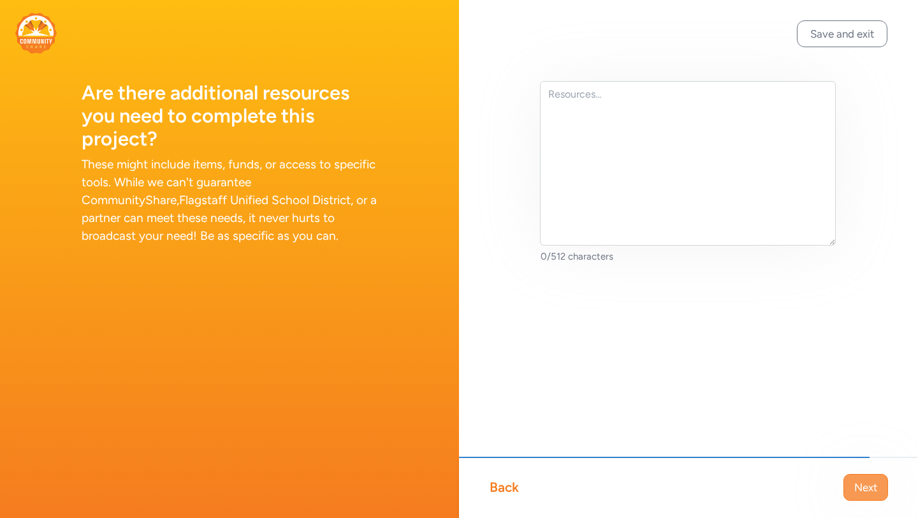
click at [859, 488] on span "Next" at bounding box center [865, 486] width 23 height 15
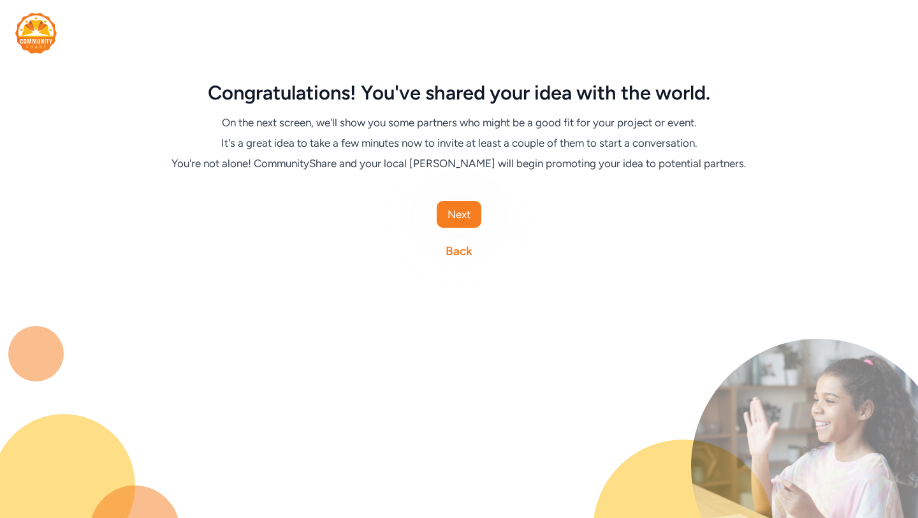
click at [483, 212] on div "Next Back" at bounding box center [459, 230] width 602 height 59
click at [449, 215] on span "Next" at bounding box center [459, 214] width 23 height 15
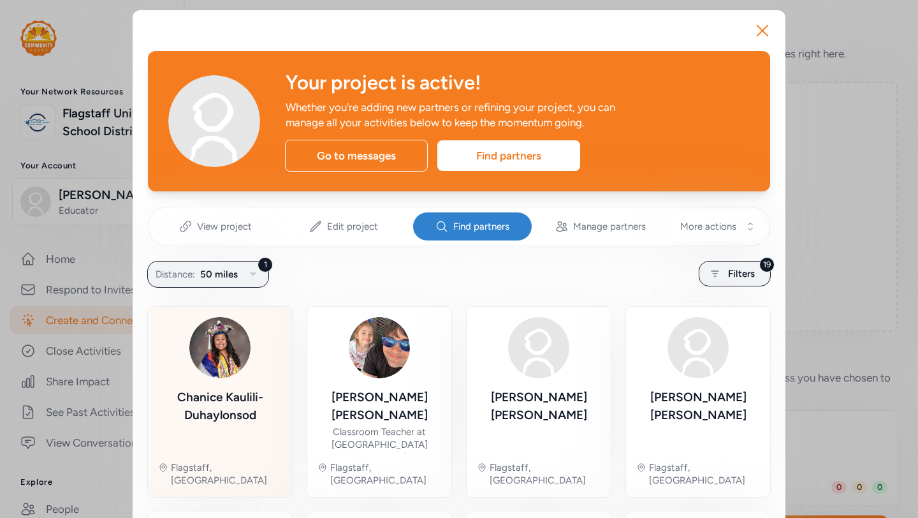
click at [240, 351] on img at bounding box center [219, 347] width 61 height 61
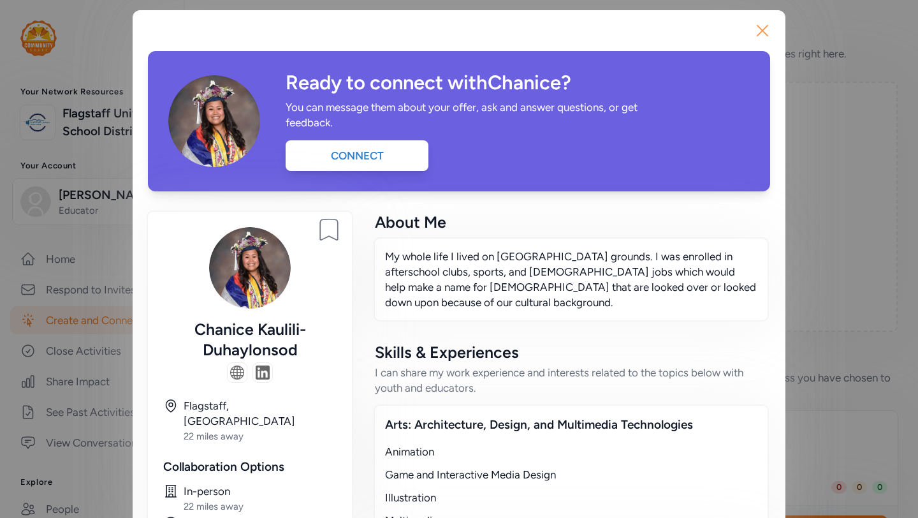
click at [769, 26] on icon "button" at bounding box center [762, 30] width 20 height 20
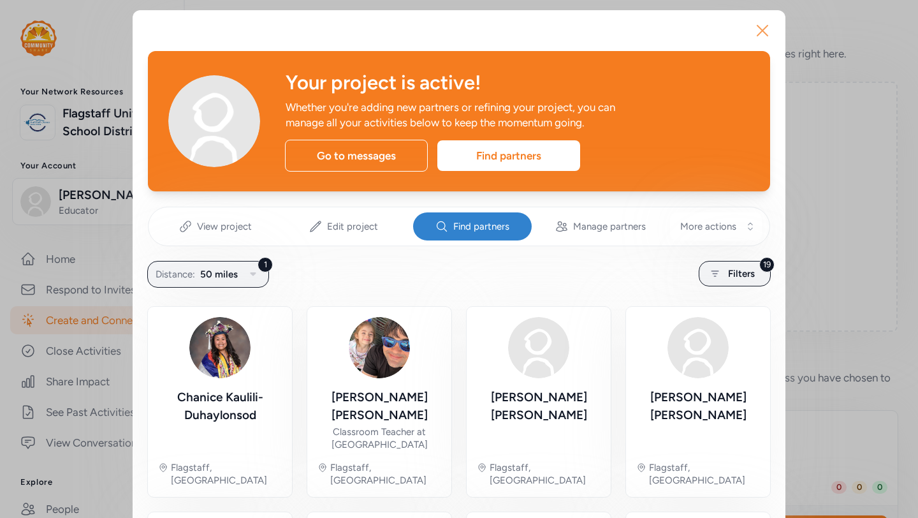
click at [760, 30] on icon "button" at bounding box center [762, 30] width 20 height 20
